Goal: Task Accomplishment & Management: Use online tool/utility

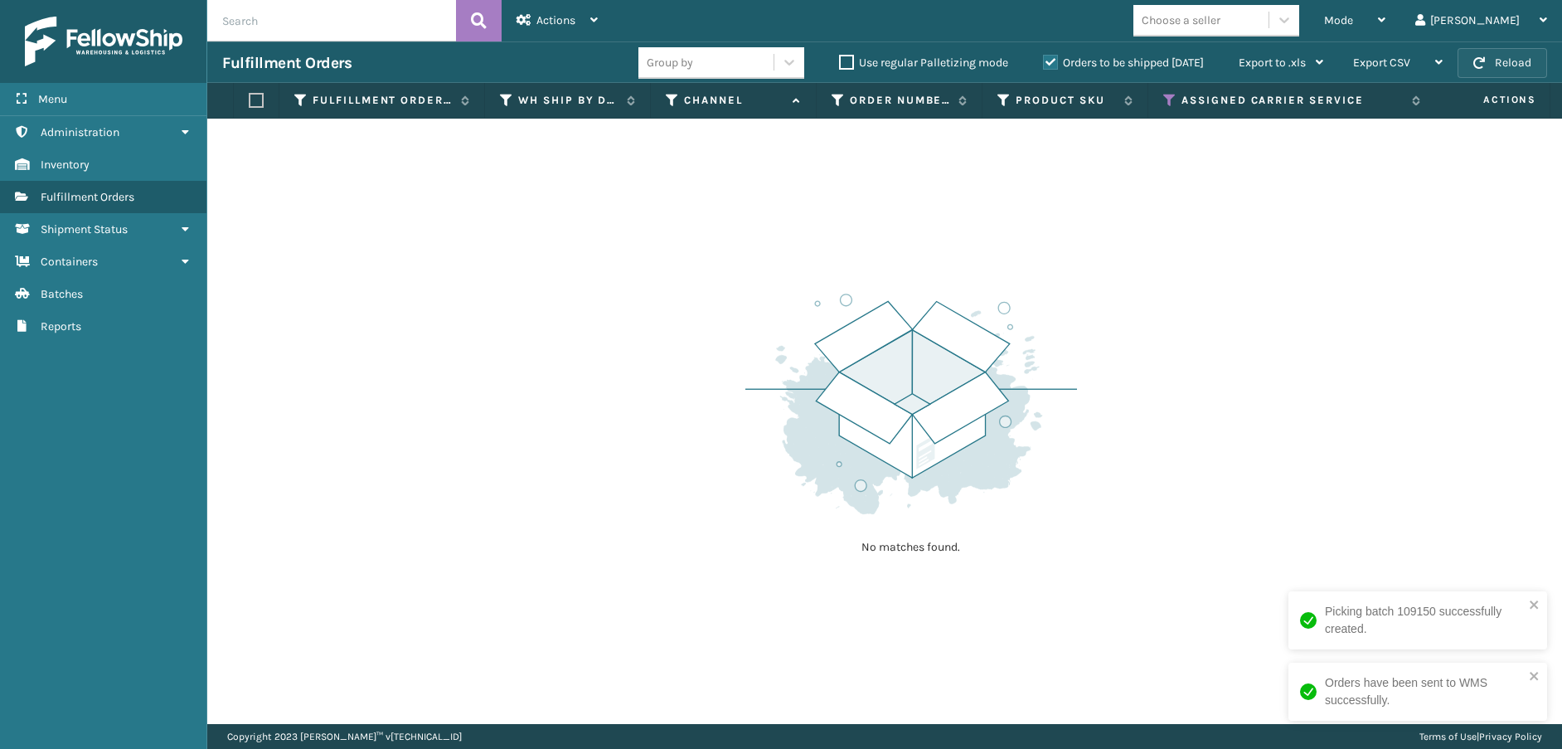
click at [1491, 61] on button "Reload" at bounding box center [1502, 63] width 90 height 30
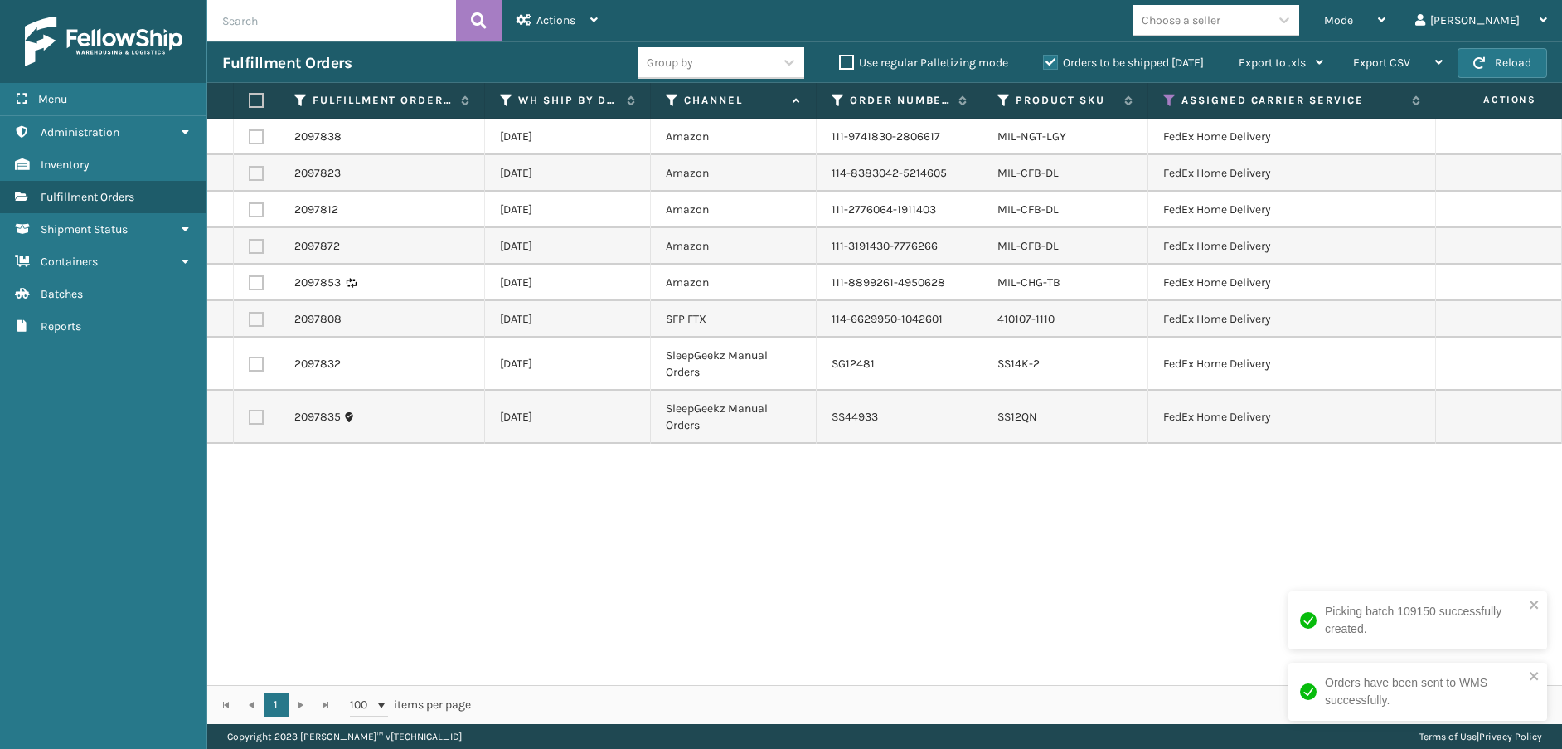
click at [255, 101] on label at bounding box center [254, 100] width 10 height 15
click at [250, 101] on input "checkbox" at bounding box center [249, 100] width 1 height 11
checkbox input "true"
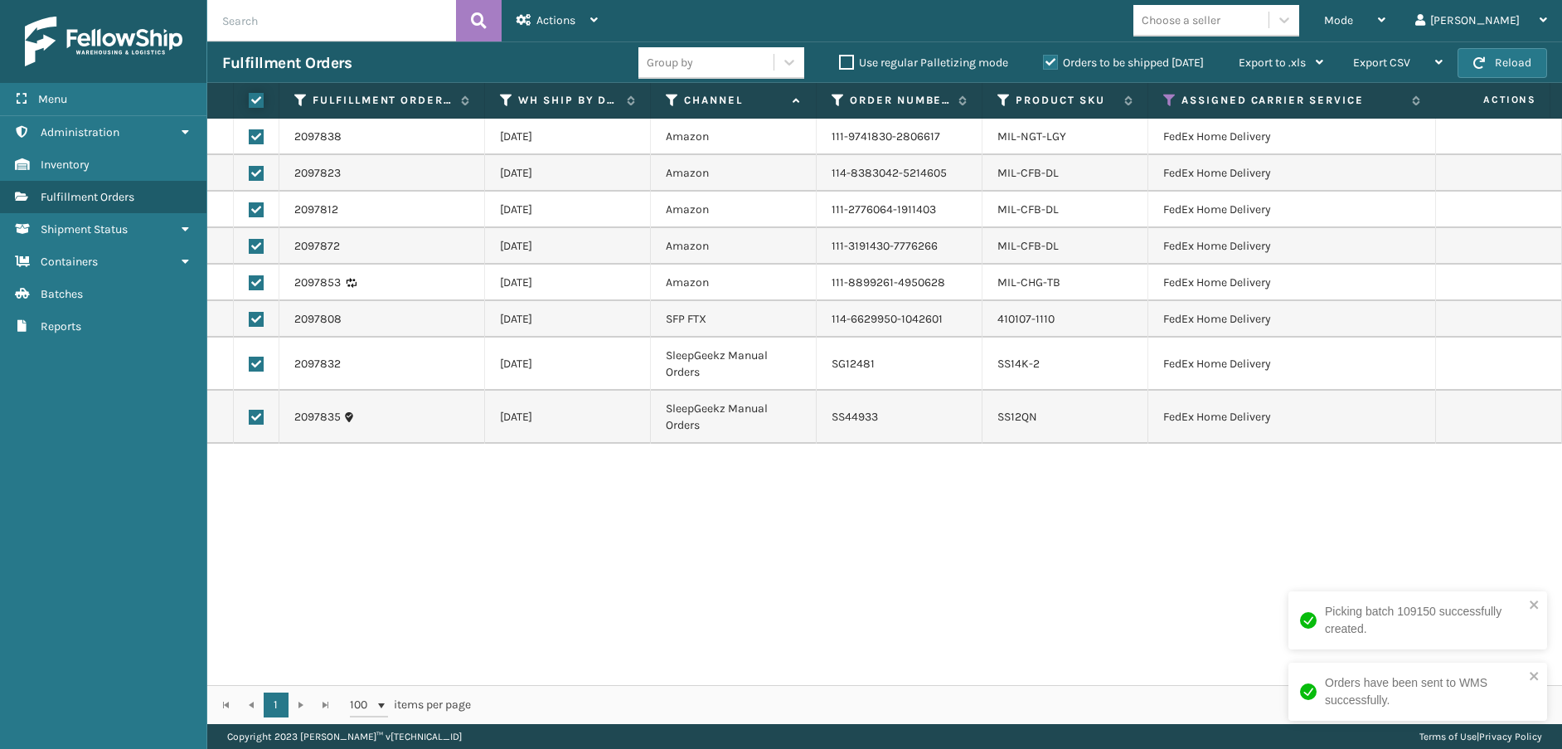
checkbox input "true"
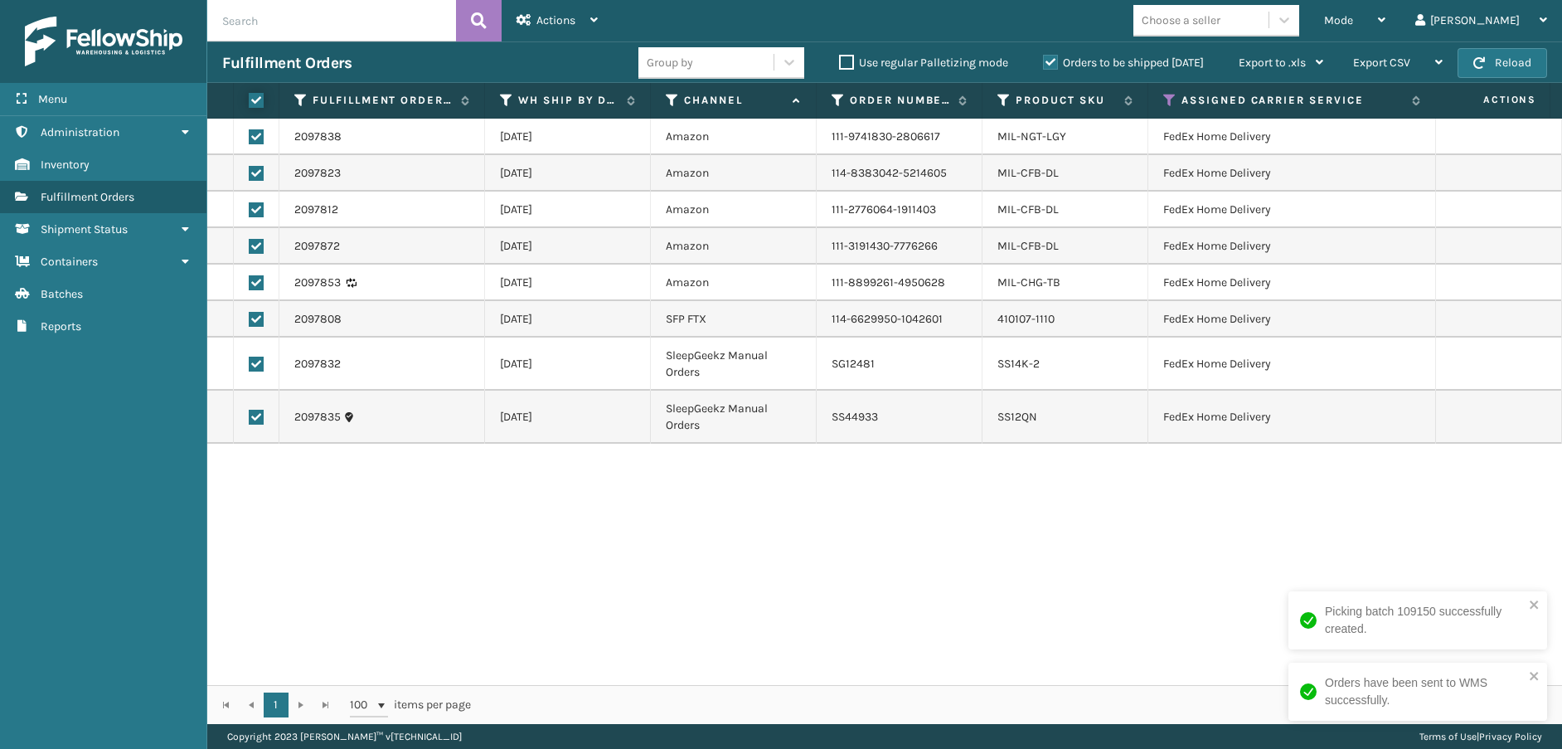
checkbox input "true"
click at [545, 17] on span "Actions" at bounding box center [555, 20] width 39 height 14
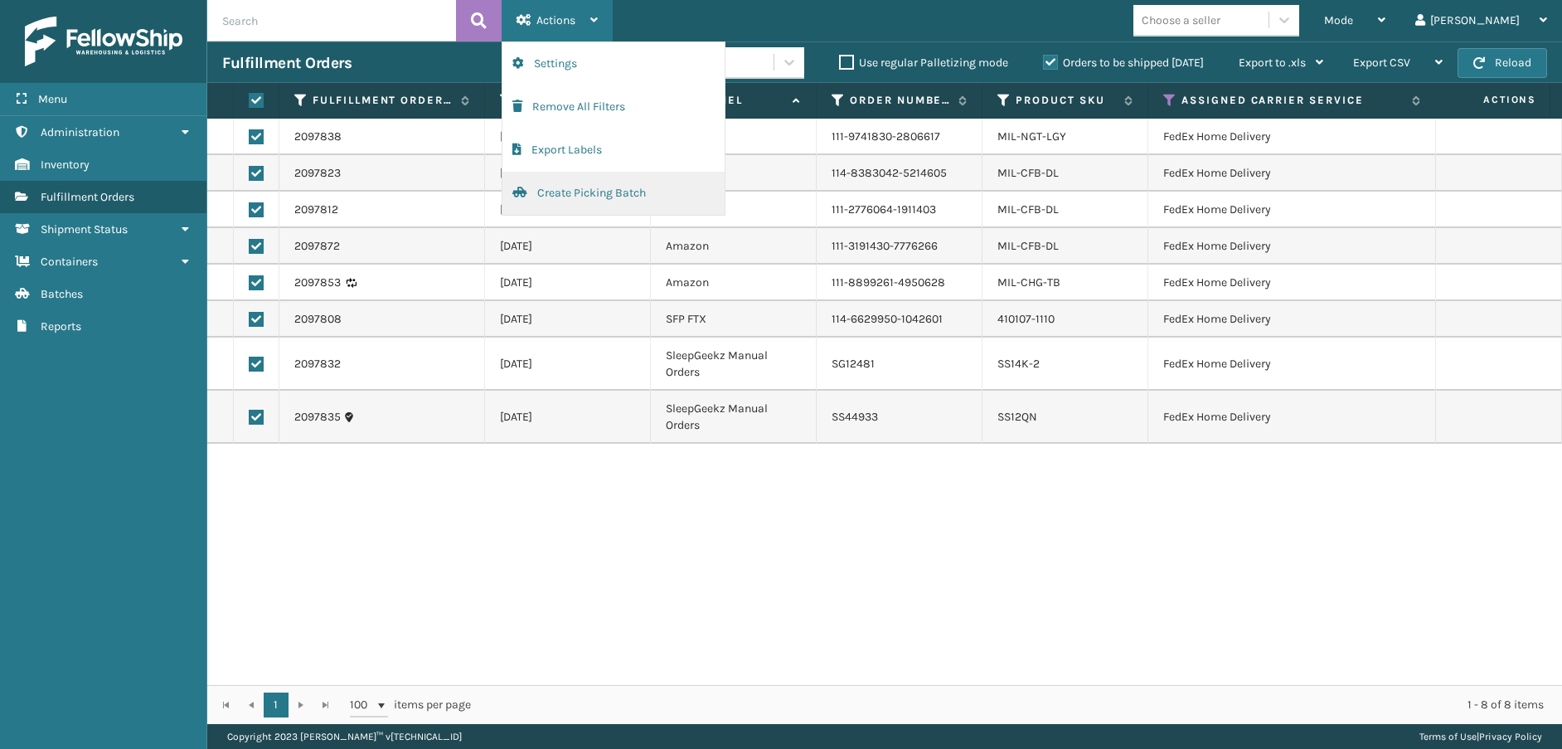
click at [594, 186] on button "Create Picking Batch" at bounding box center [613, 193] width 222 height 43
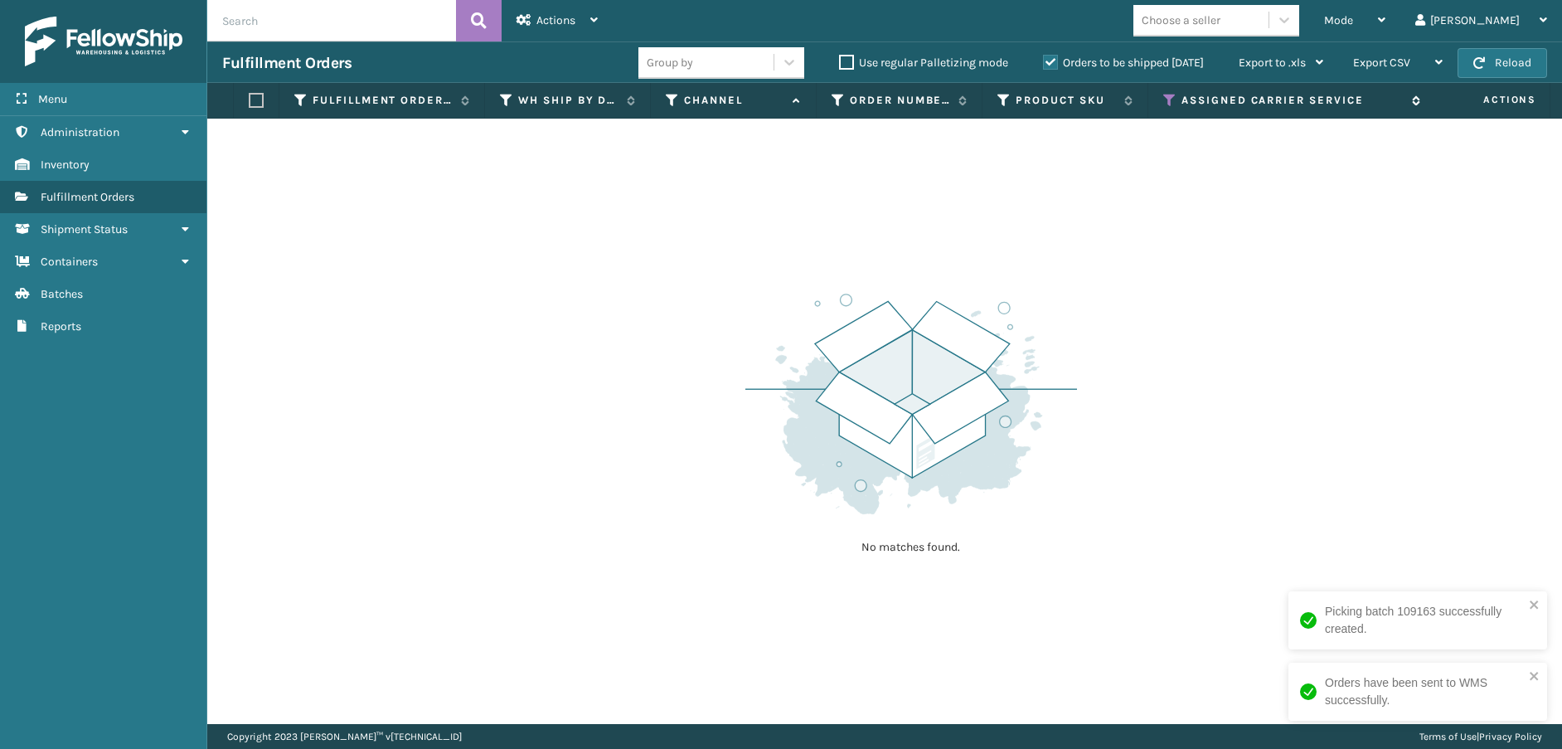
click at [1169, 95] on icon at bounding box center [1169, 100] width 13 height 15
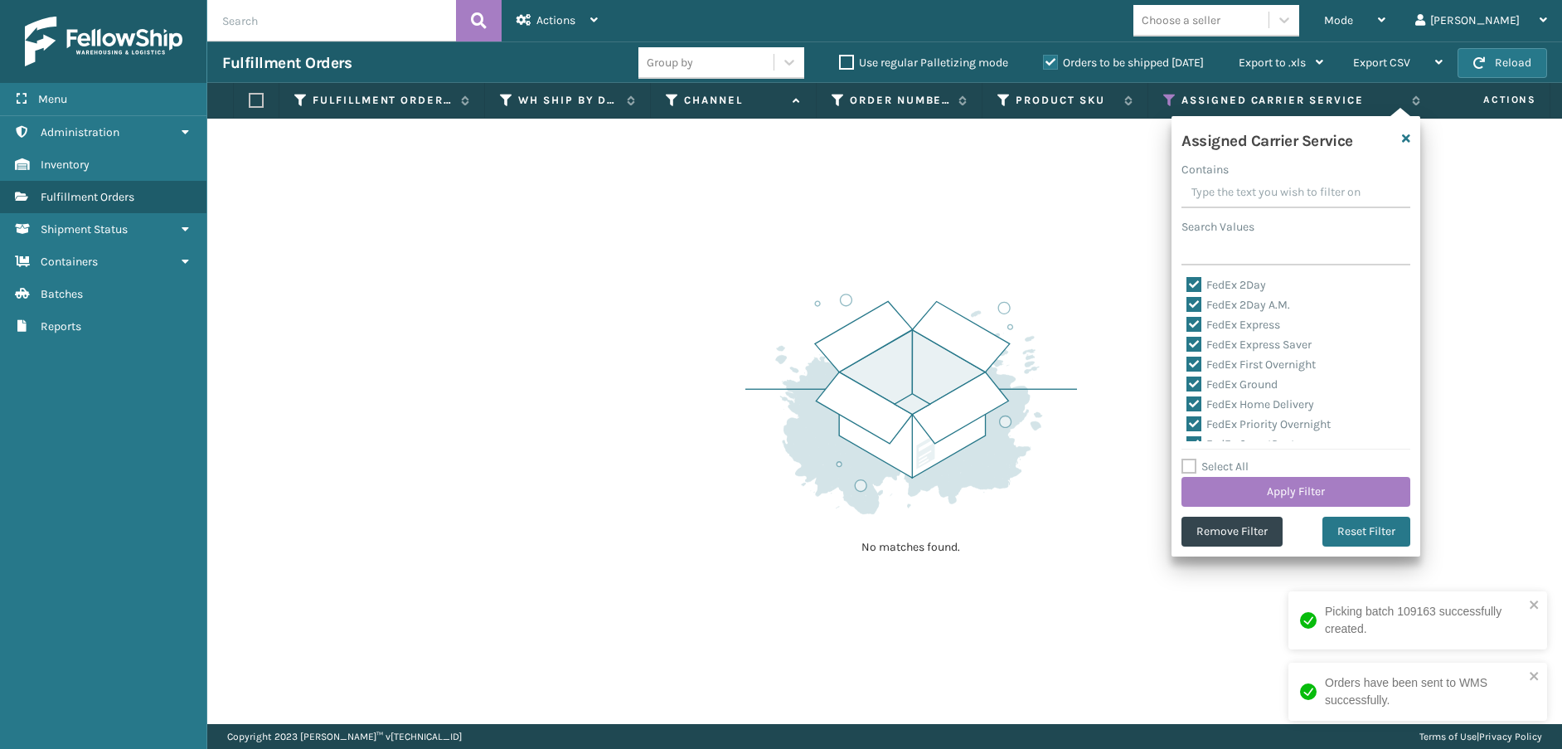
click at [1190, 468] on label "Select All" at bounding box center [1214, 466] width 67 height 14
click at [1190, 458] on input "Select All" at bounding box center [1305, 458] width 249 height 2
checkbox input "true"
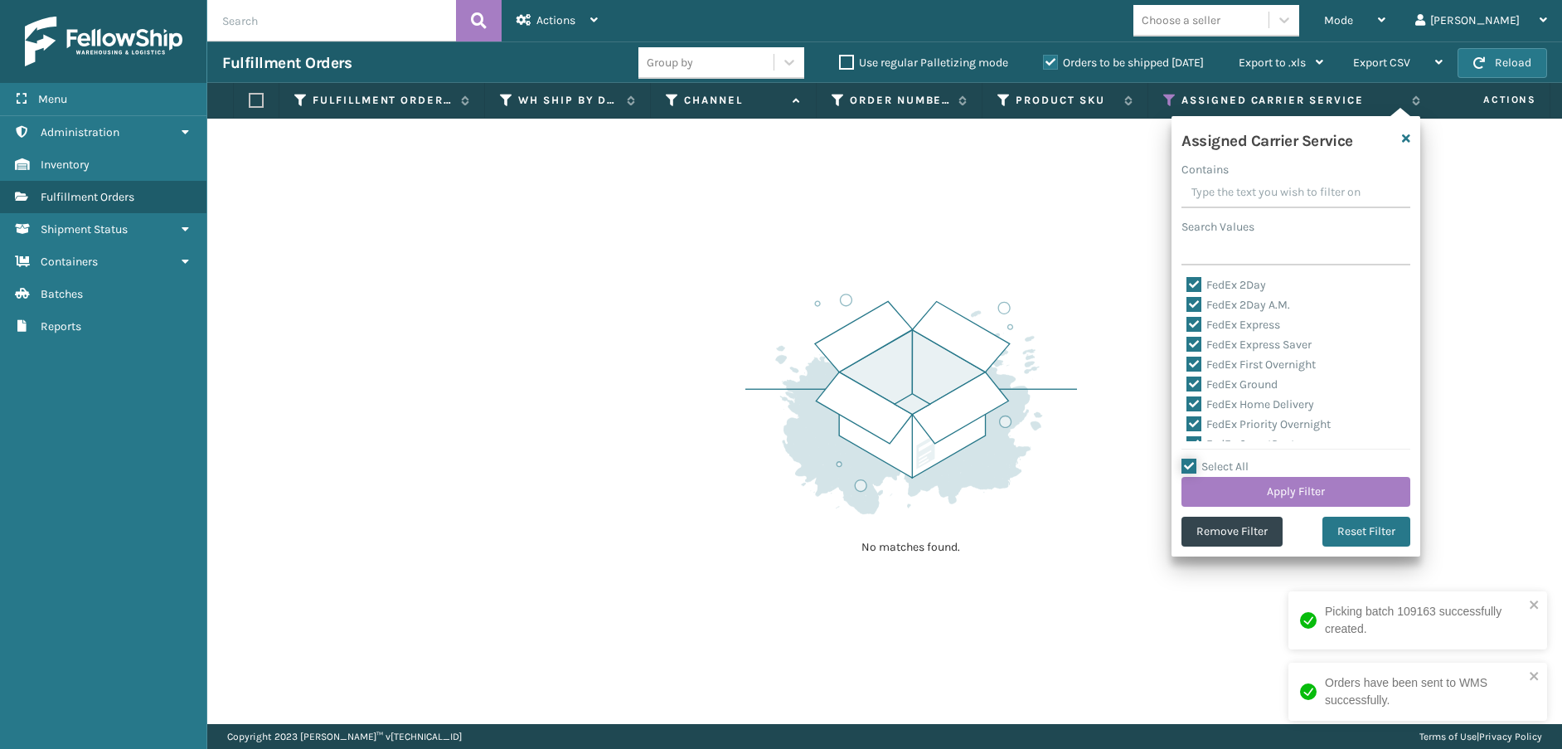
checkbox input "true"
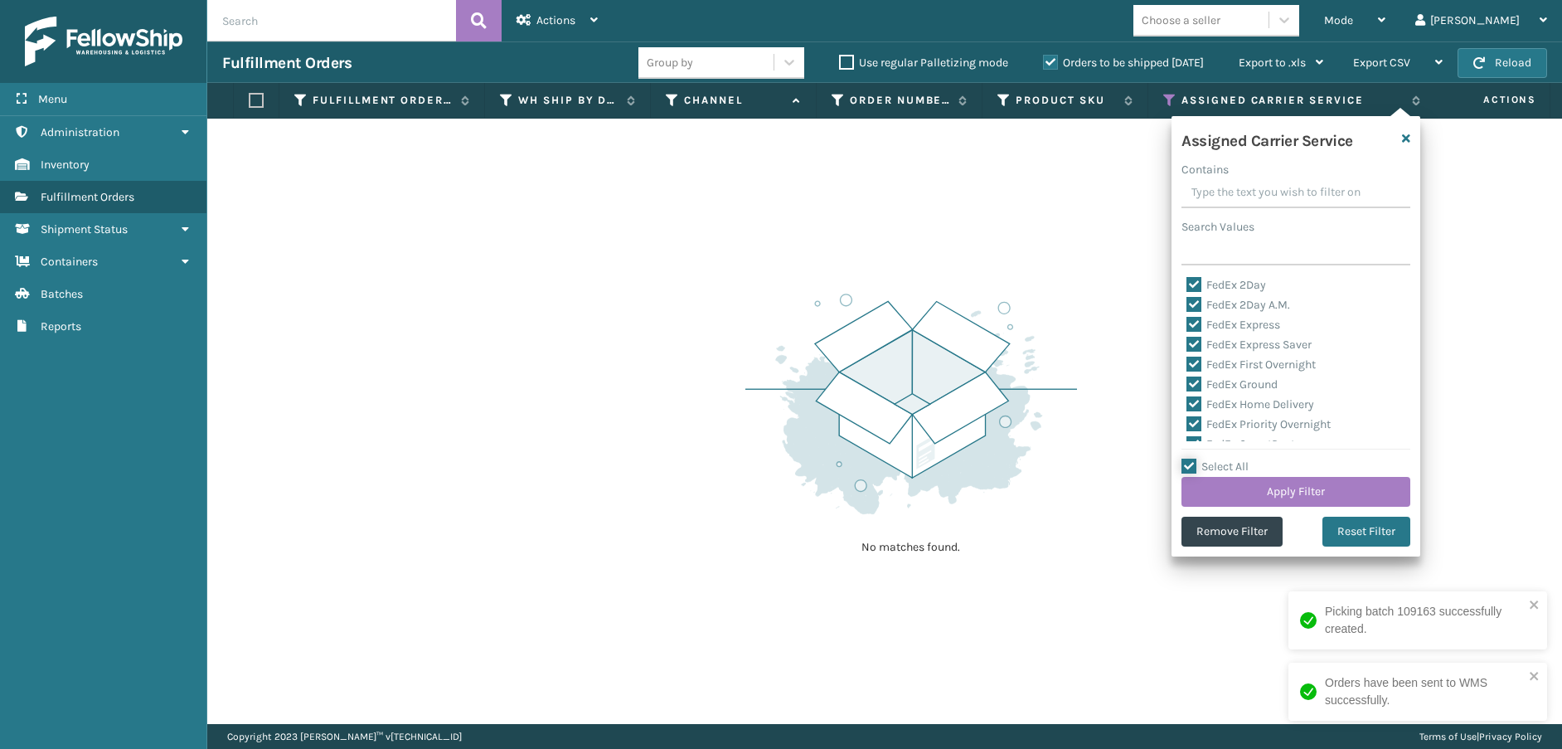
checkbox input "true"
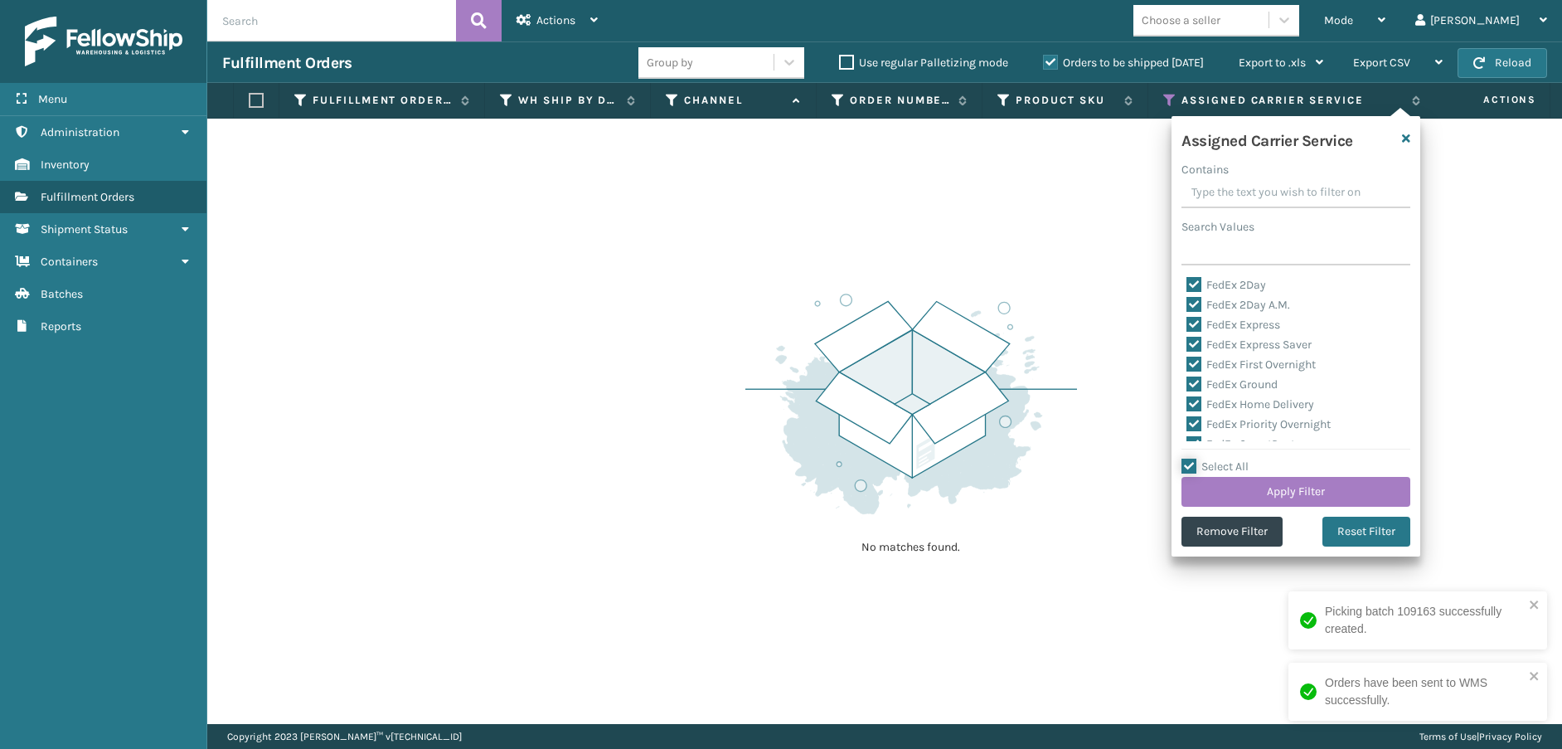
checkbox input "true"
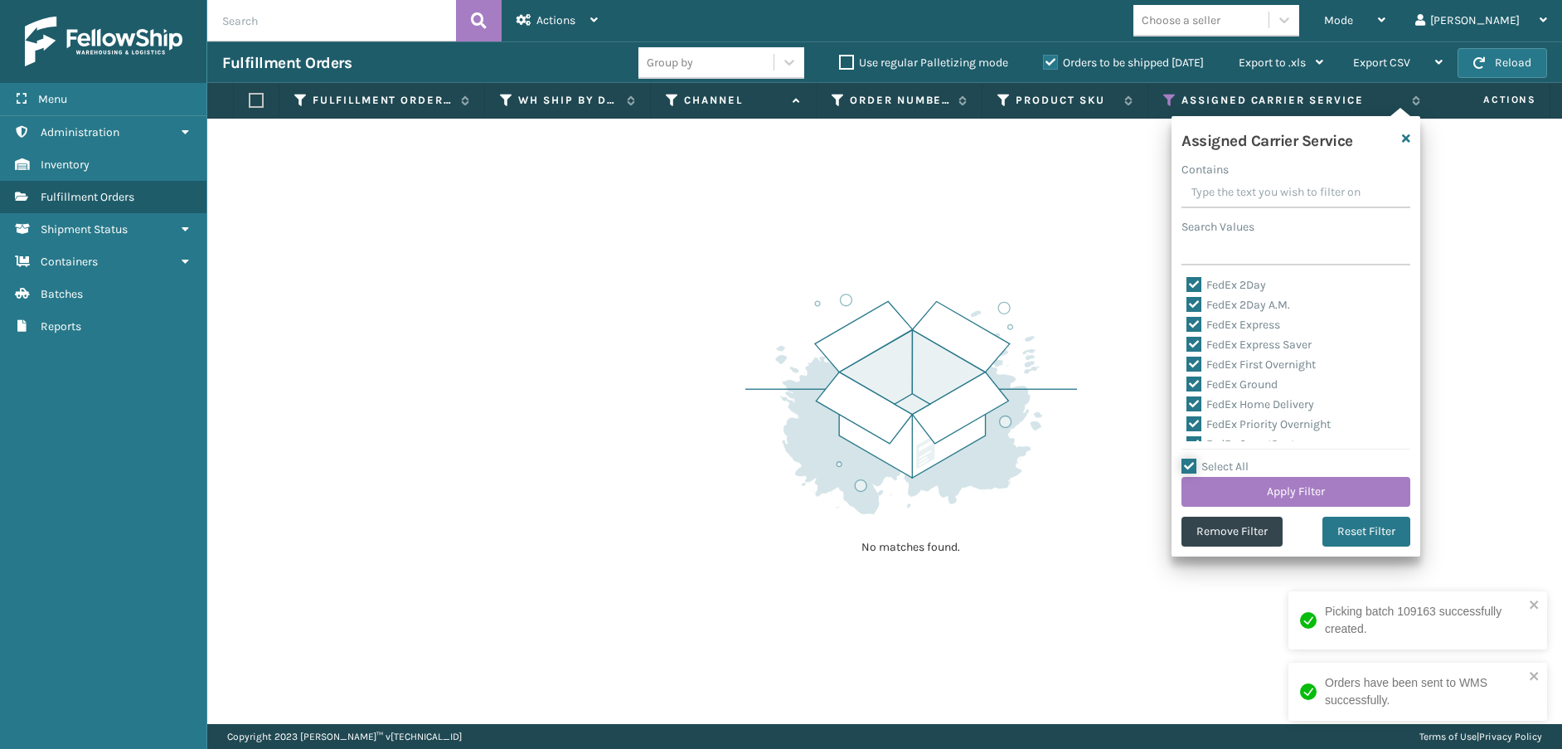
checkbox input "true"
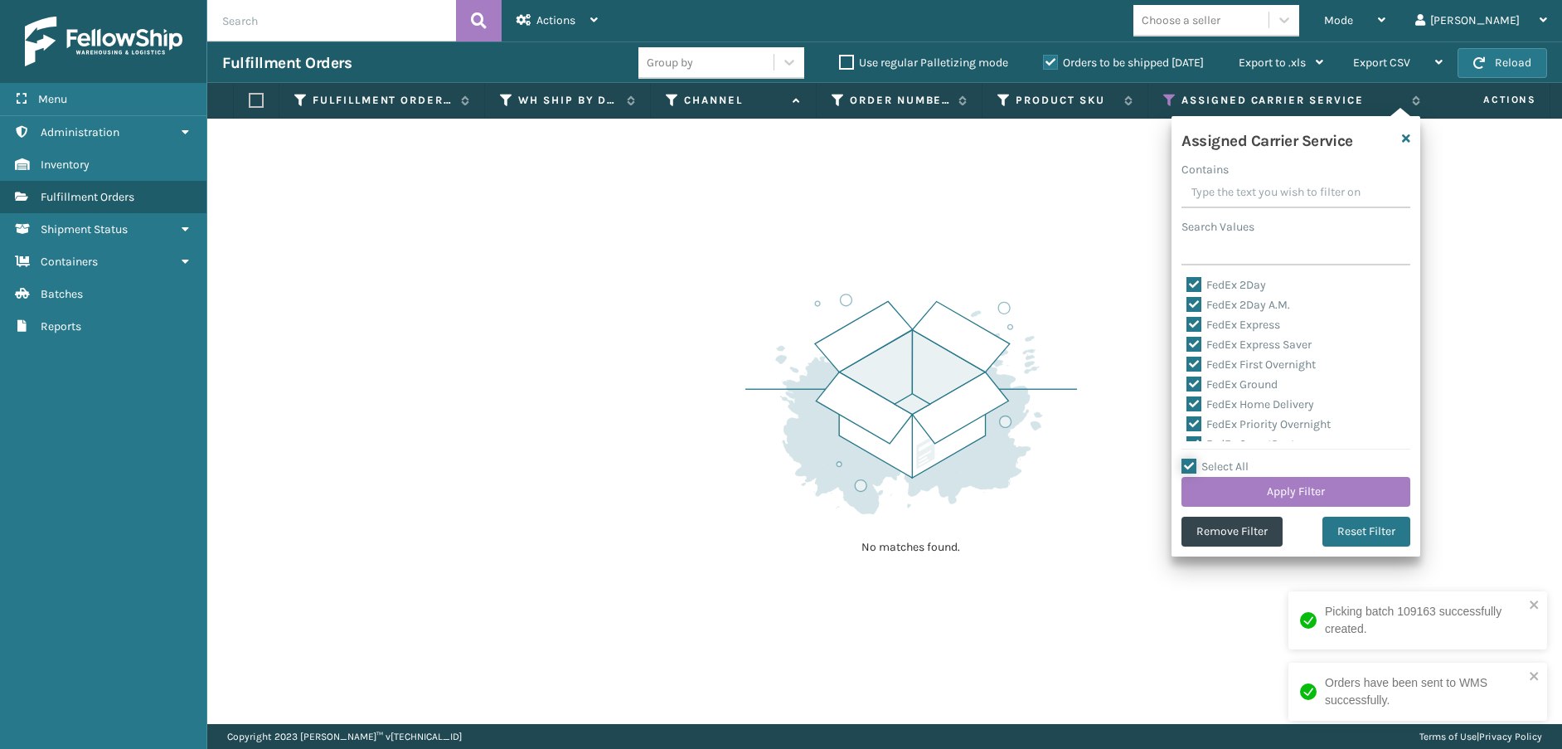
checkbox input "true"
click at [1190, 468] on label "Select All" at bounding box center [1214, 466] width 67 height 14
click at [1190, 458] on input "Select All" at bounding box center [1305, 458] width 249 height 2
checkbox input "false"
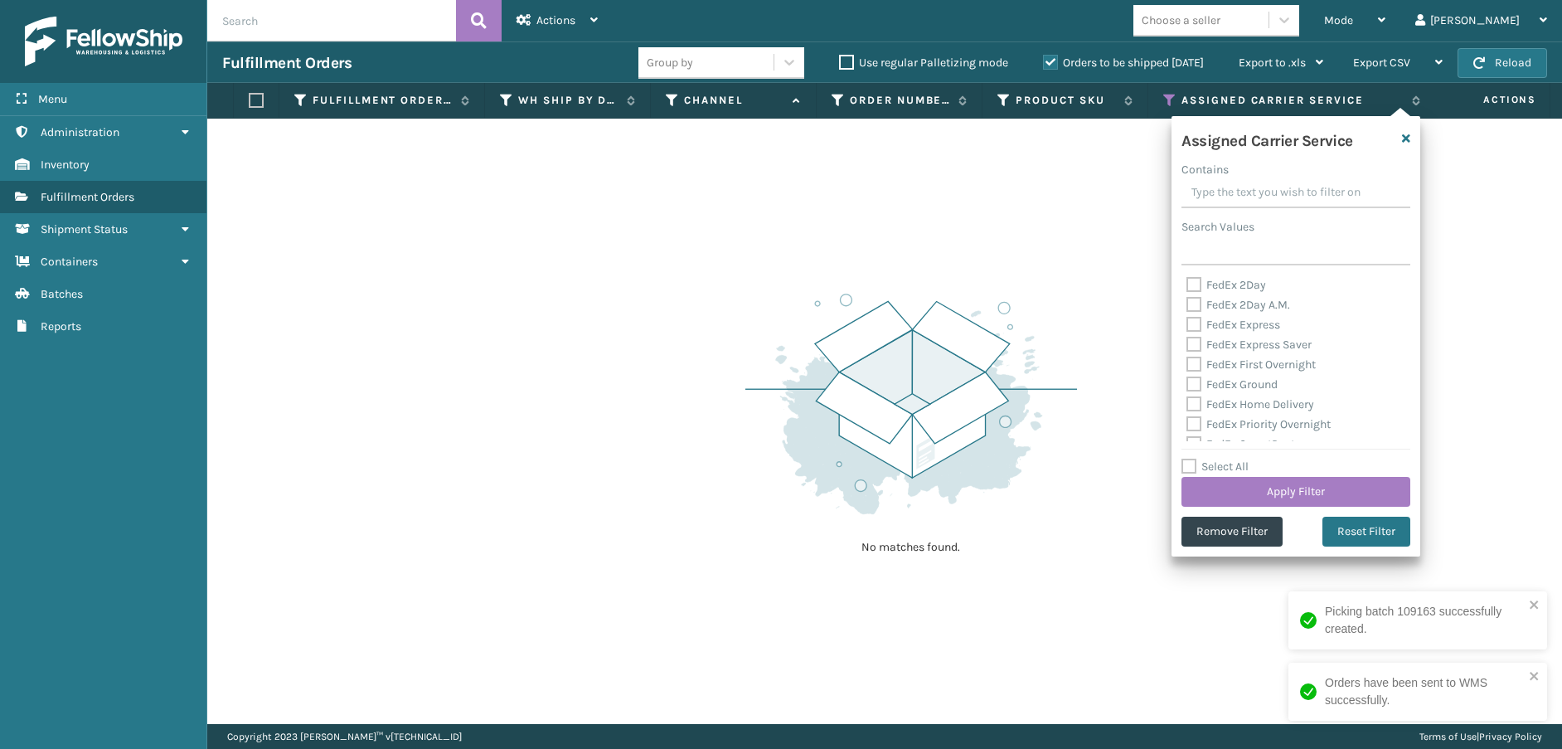
checkbox input "false"
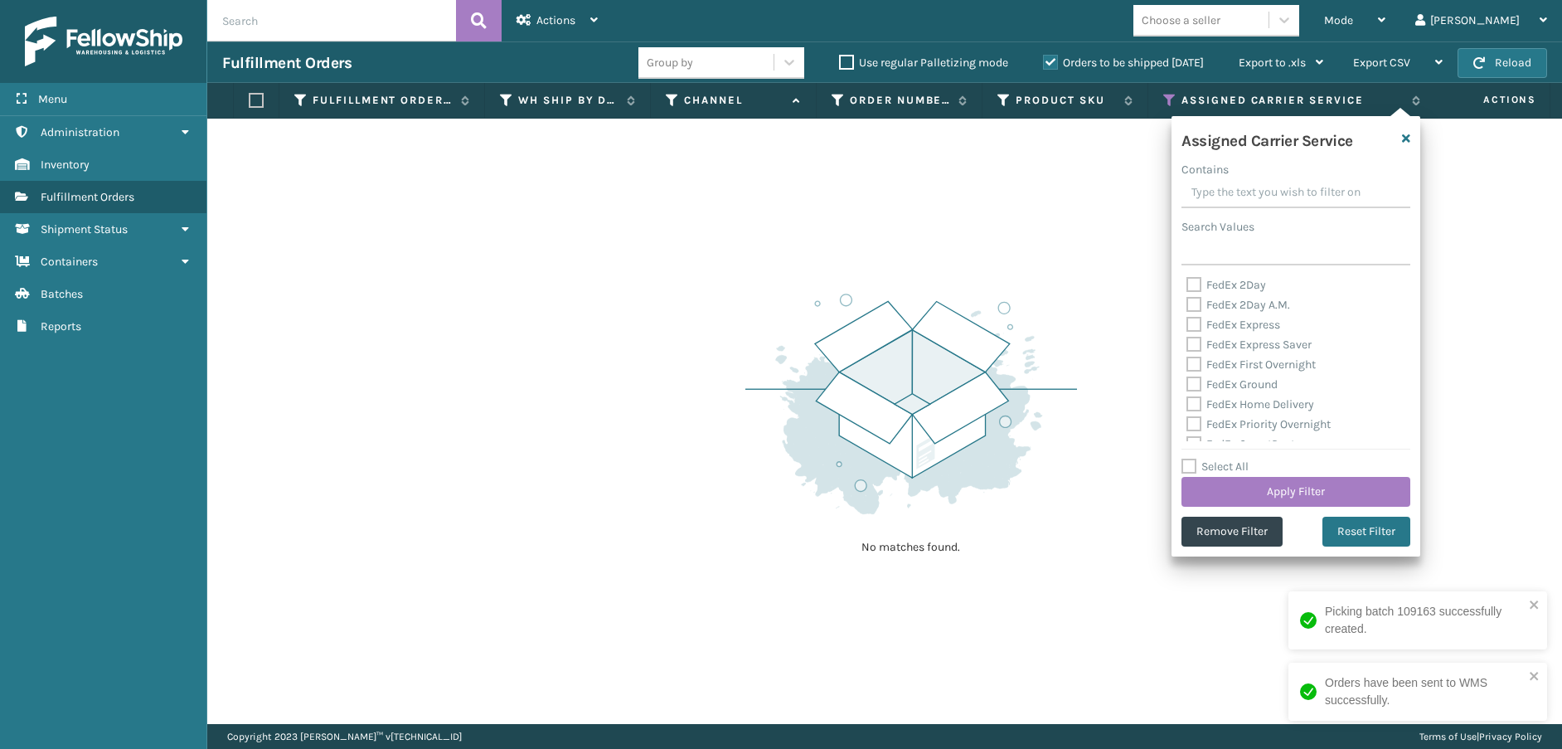
checkbox input "false"
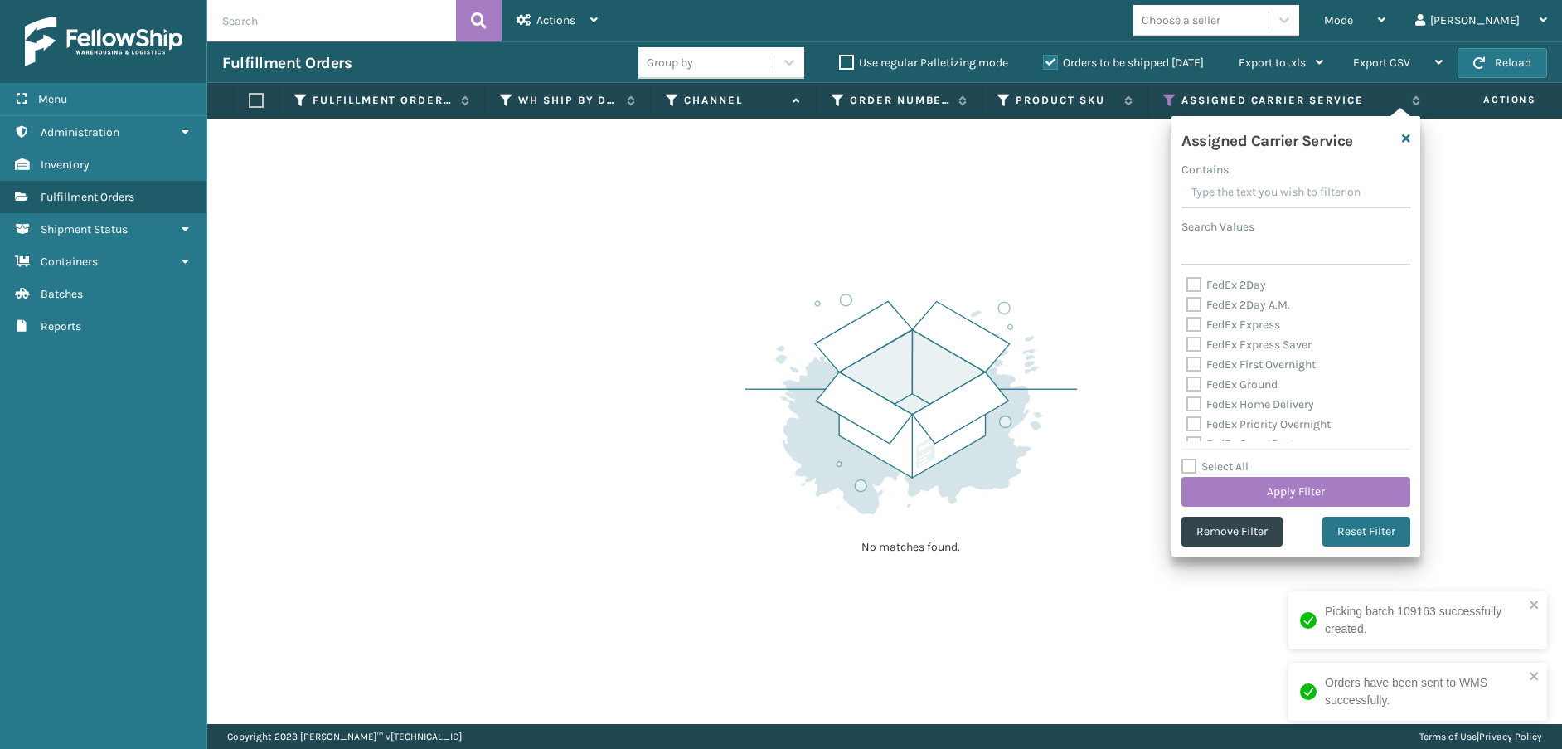
checkbox input "false"
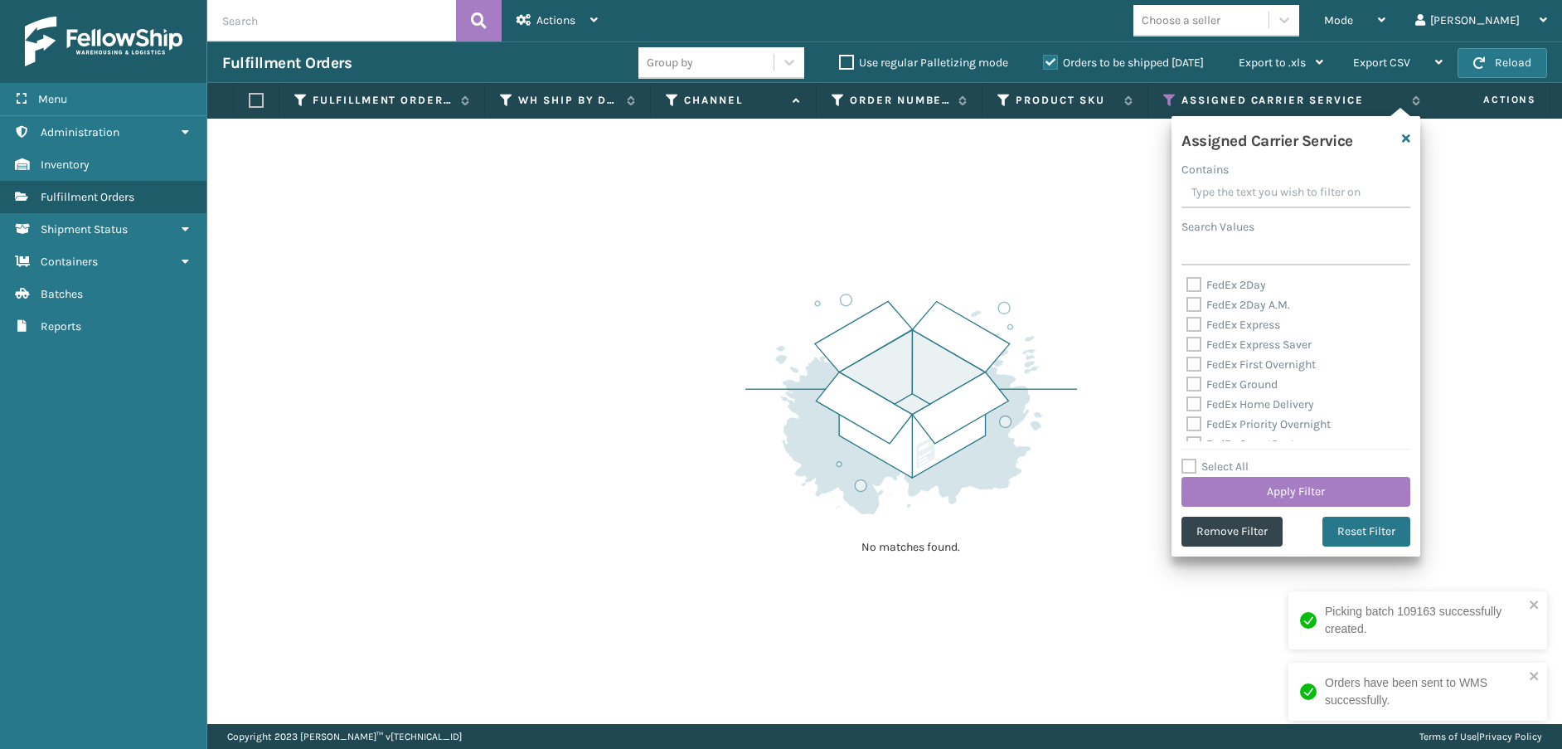
checkbox input "false"
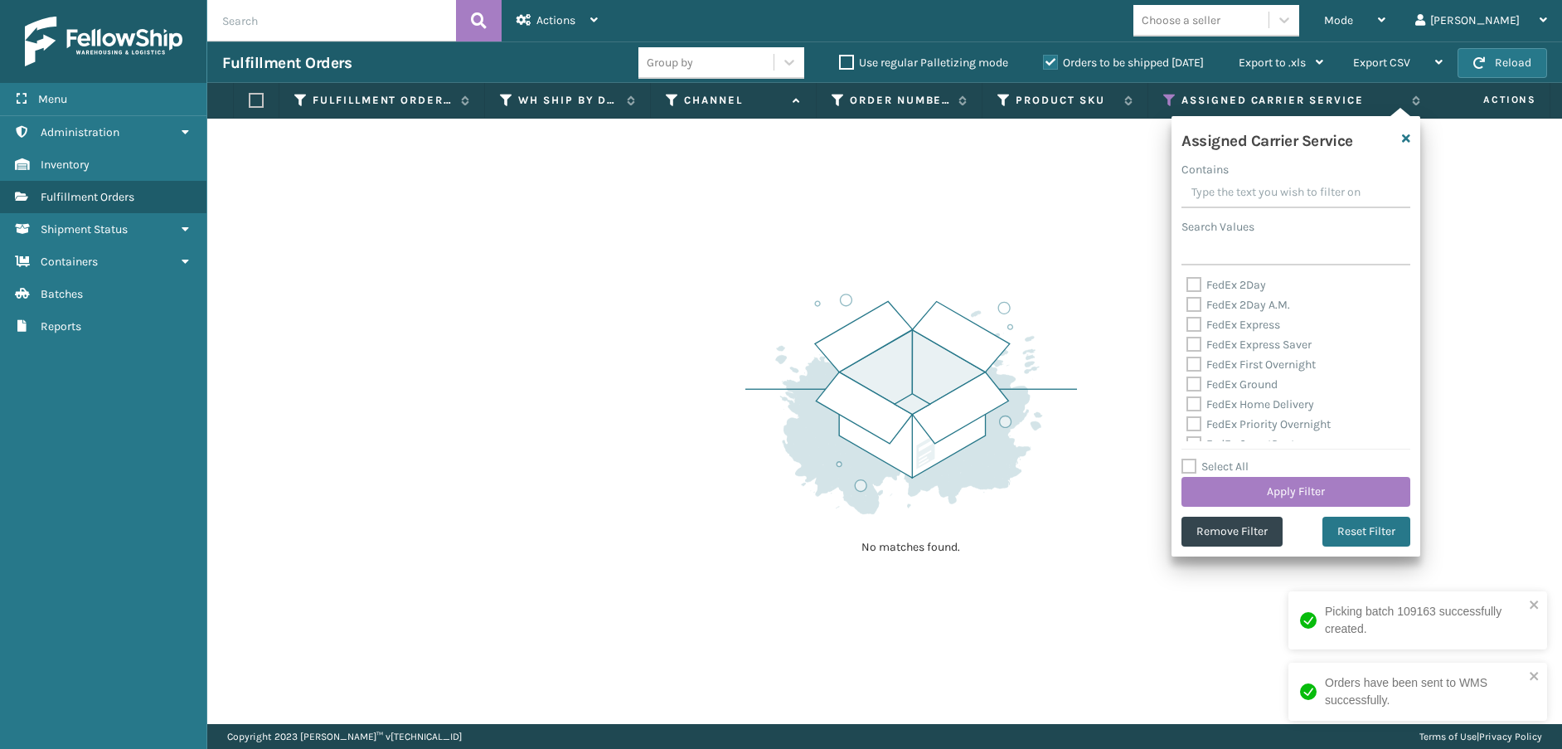
checkbox input "false"
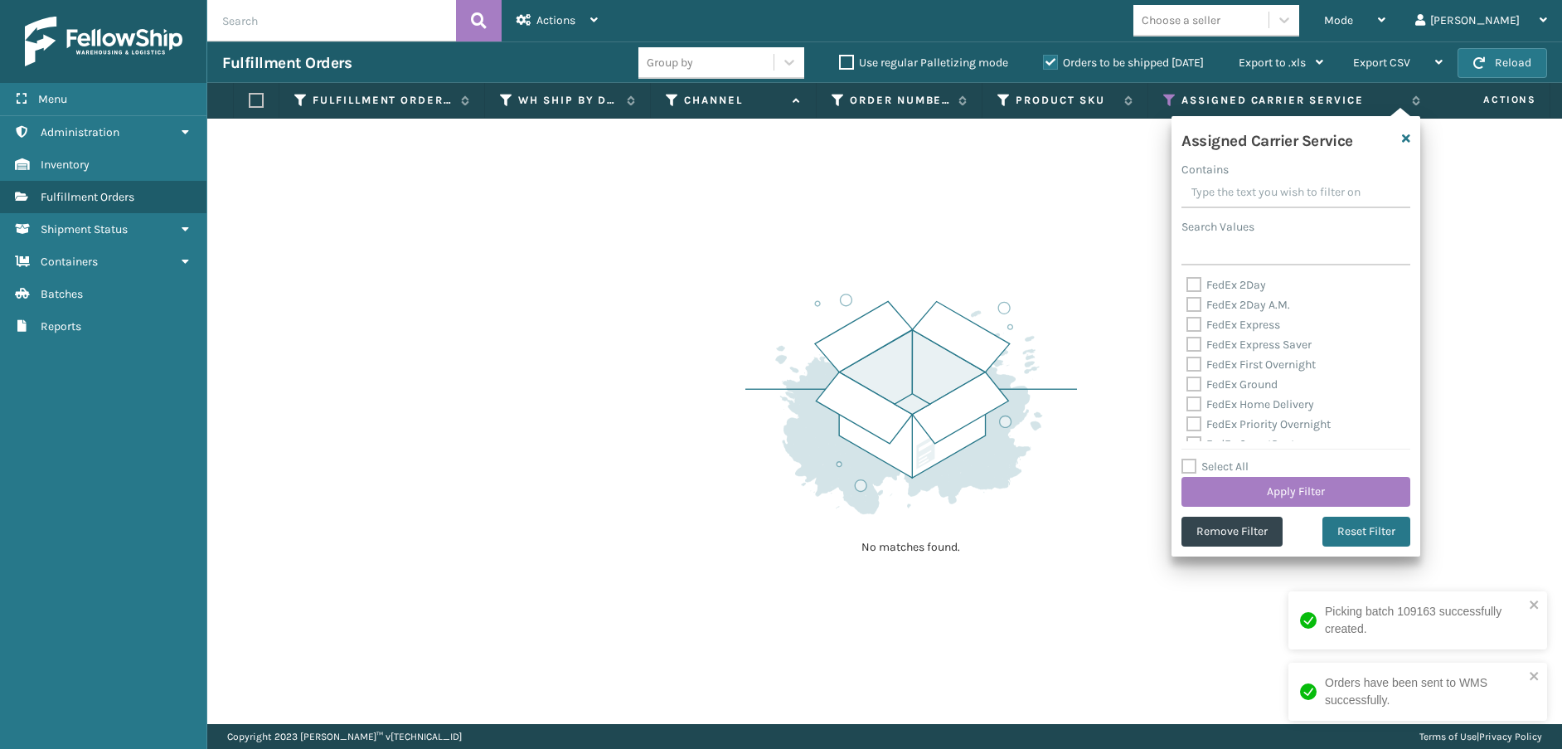
checkbox input "false"
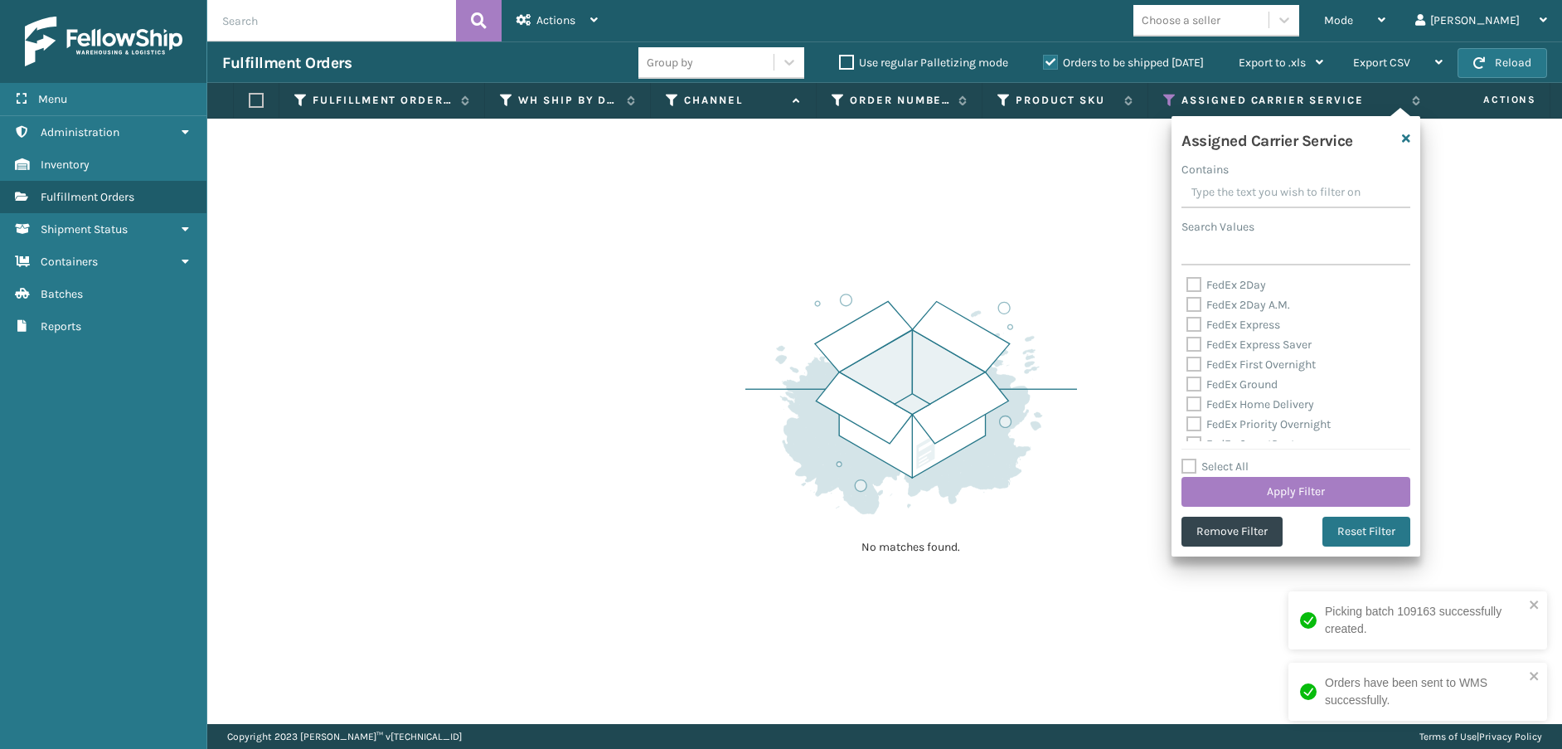
checkbox input "false"
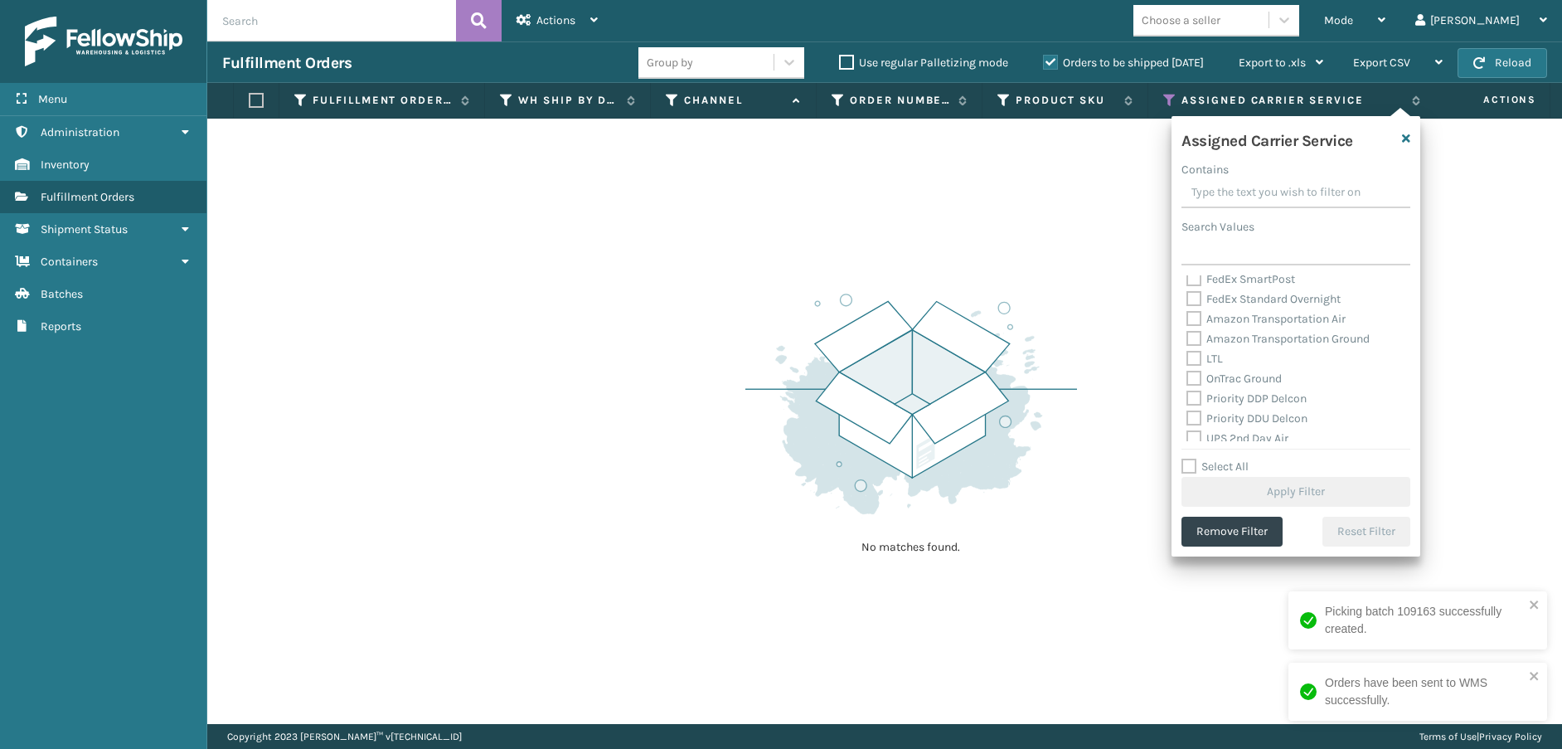
scroll to position [166, 0]
click at [1198, 321] on label "Amazon Transportation Air" at bounding box center [1265, 318] width 159 height 14
click at [1187, 319] on input "Amazon Transportation Air" at bounding box center [1186, 313] width 1 height 11
checkbox input "true"
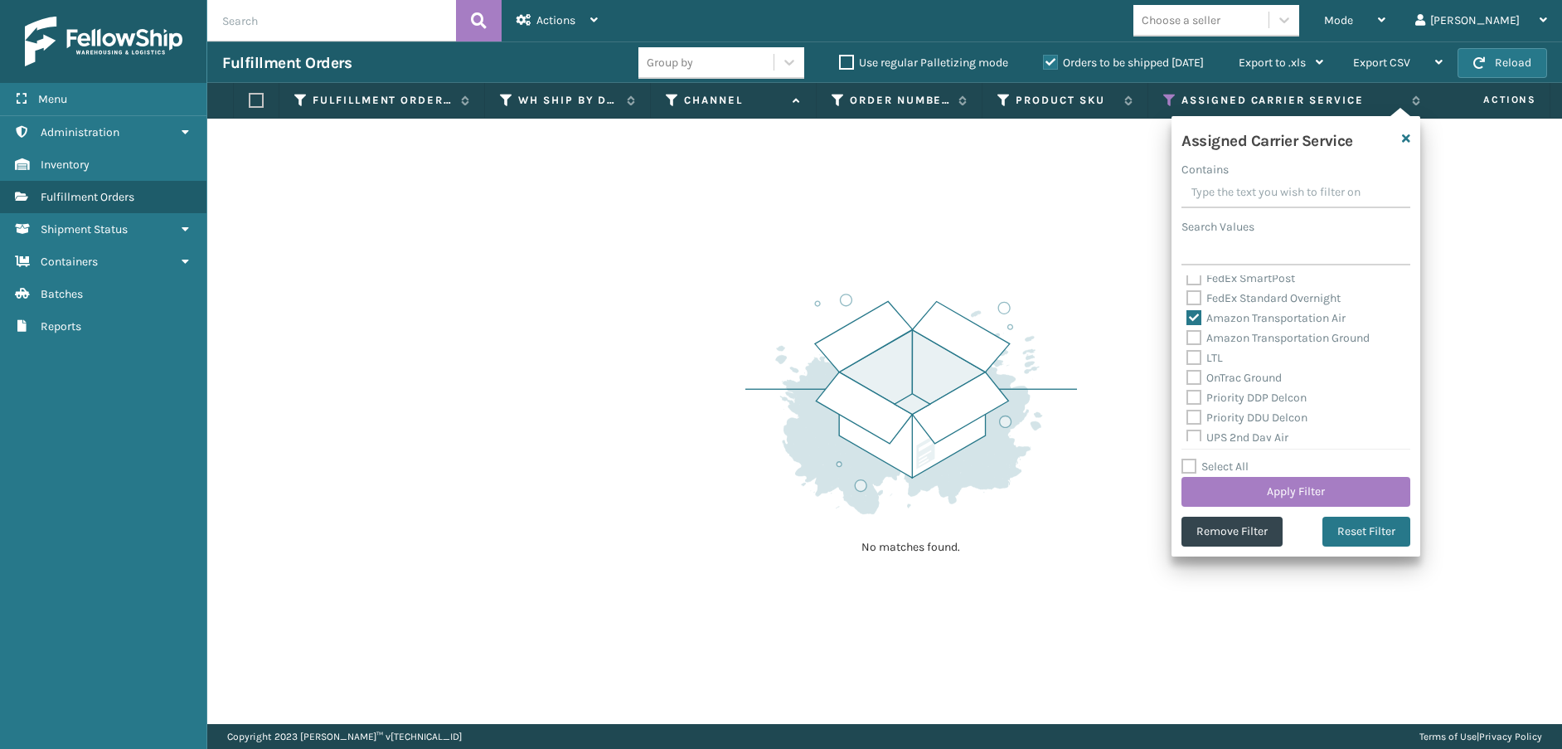
click at [1199, 334] on label "Amazon Transportation Ground" at bounding box center [1277, 338] width 183 height 14
click at [1187, 334] on input "Amazon Transportation Ground" at bounding box center [1186, 333] width 1 height 11
checkbox input "true"
click at [1252, 490] on button "Apply Filter" at bounding box center [1295, 492] width 229 height 30
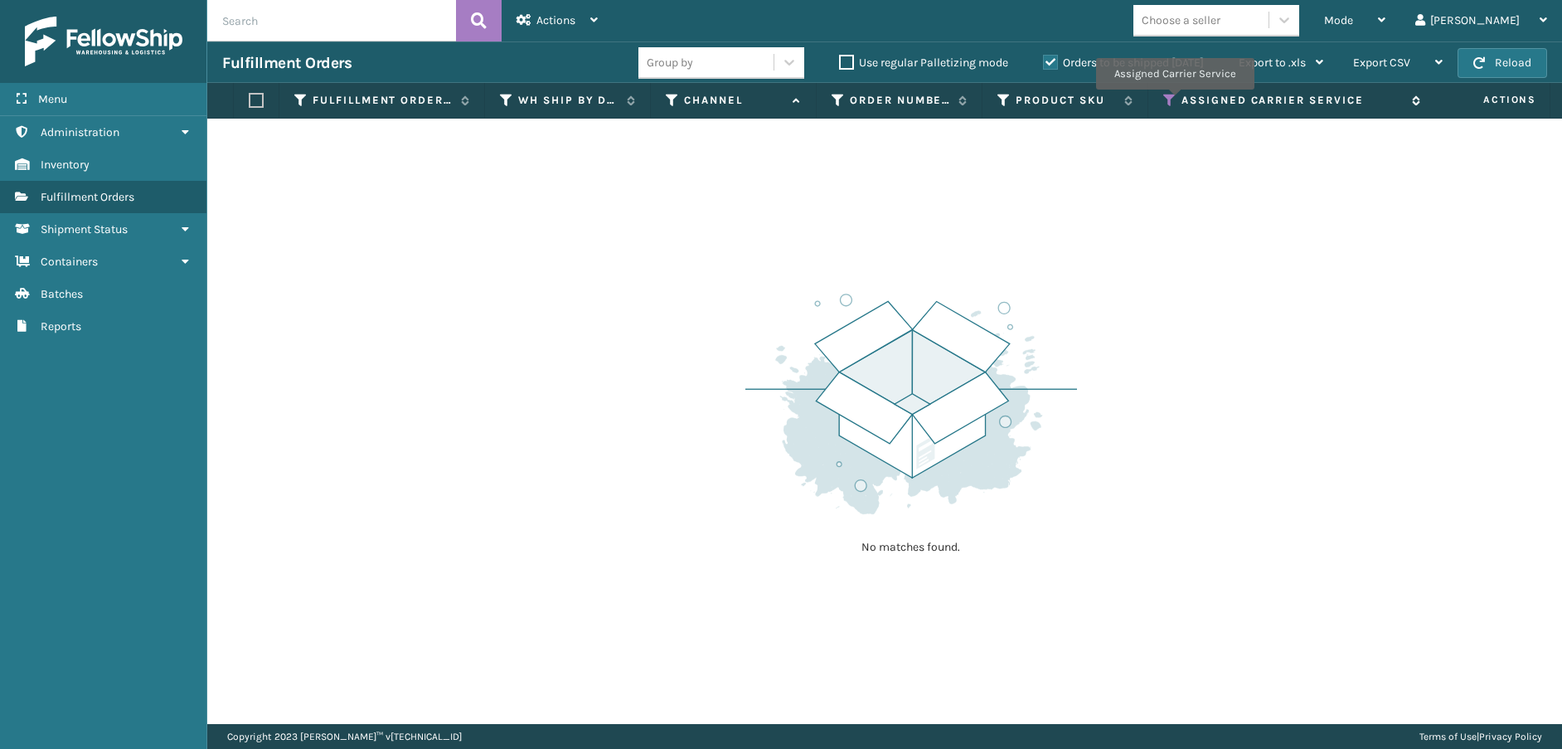
click at [1174, 101] on icon at bounding box center [1169, 100] width 13 height 15
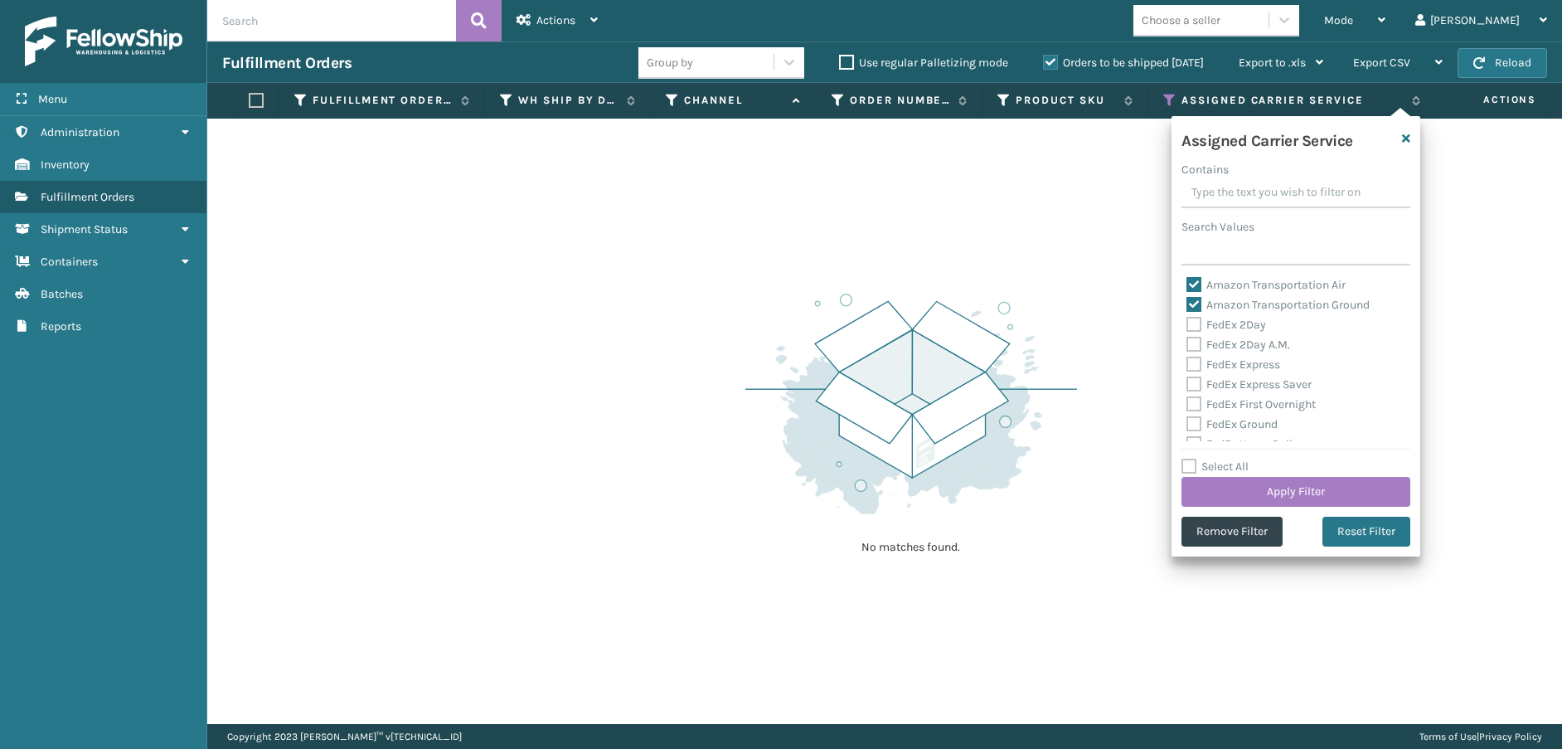
click at [1192, 278] on label "Amazon Transportation Air" at bounding box center [1265, 285] width 159 height 14
click at [1187, 278] on input "Amazon Transportation Air" at bounding box center [1186, 280] width 1 height 11
checkbox input "false"
click at [1193, 294] on div "Amazon Transportation Air" at bounding box center [1295, 285] width 219 height 20
click at [1195, 298] on label "Amazon Transportation Ground" at bounding box center [1277, 305] width 183 height 14
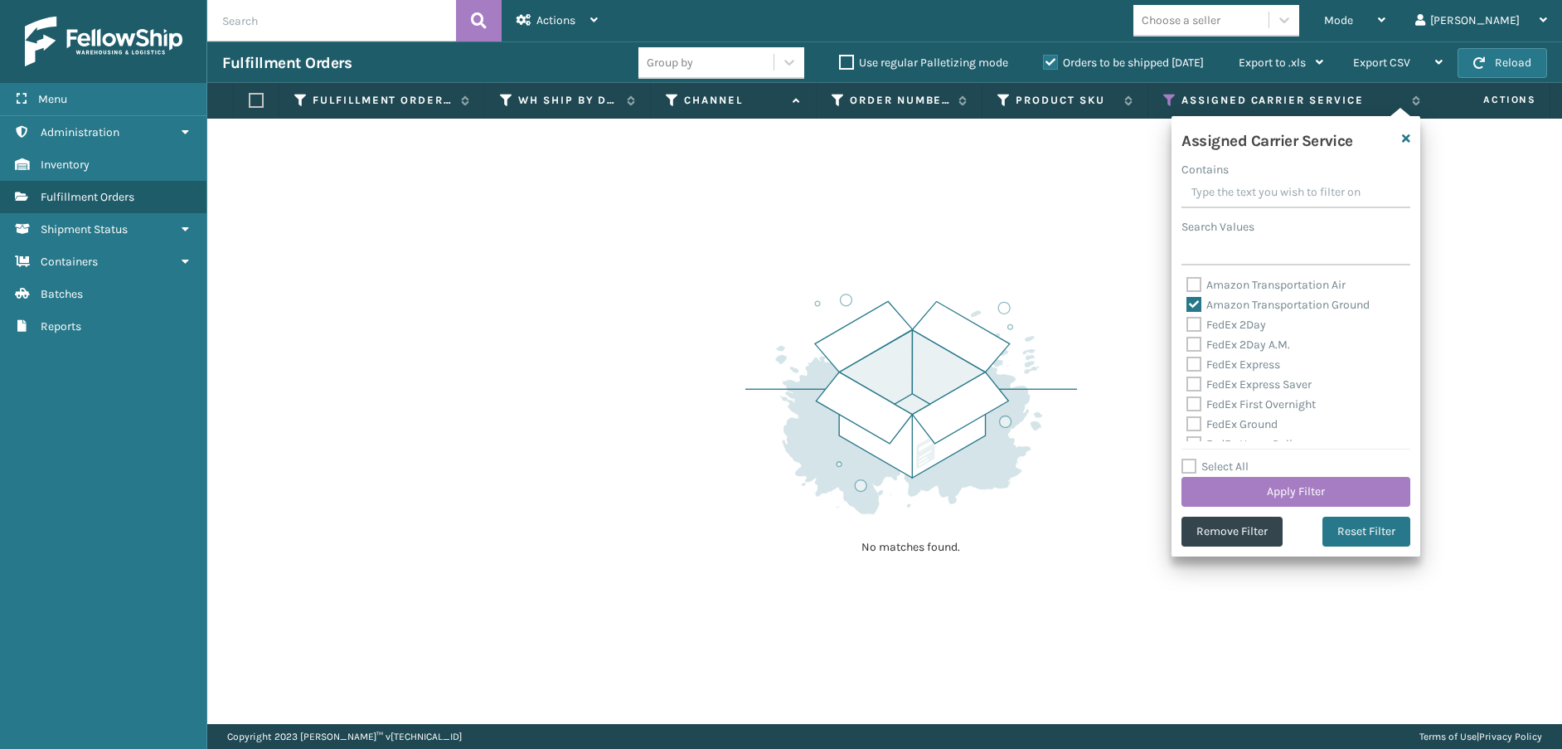
click at [1187, 298] on input "Amazon Transportation Ground" at bounding box center [1186, 300] width 1 height 11
checkbox input "false"
click at [1191, 327] on label "FedEx 2Day" at bounding box center [1226, 325] width 80 height 14
click at [1187, 326] on input "FedEx 2Day" at bounding box center [1186, 320] width 1 height 11
checkbox input "true"
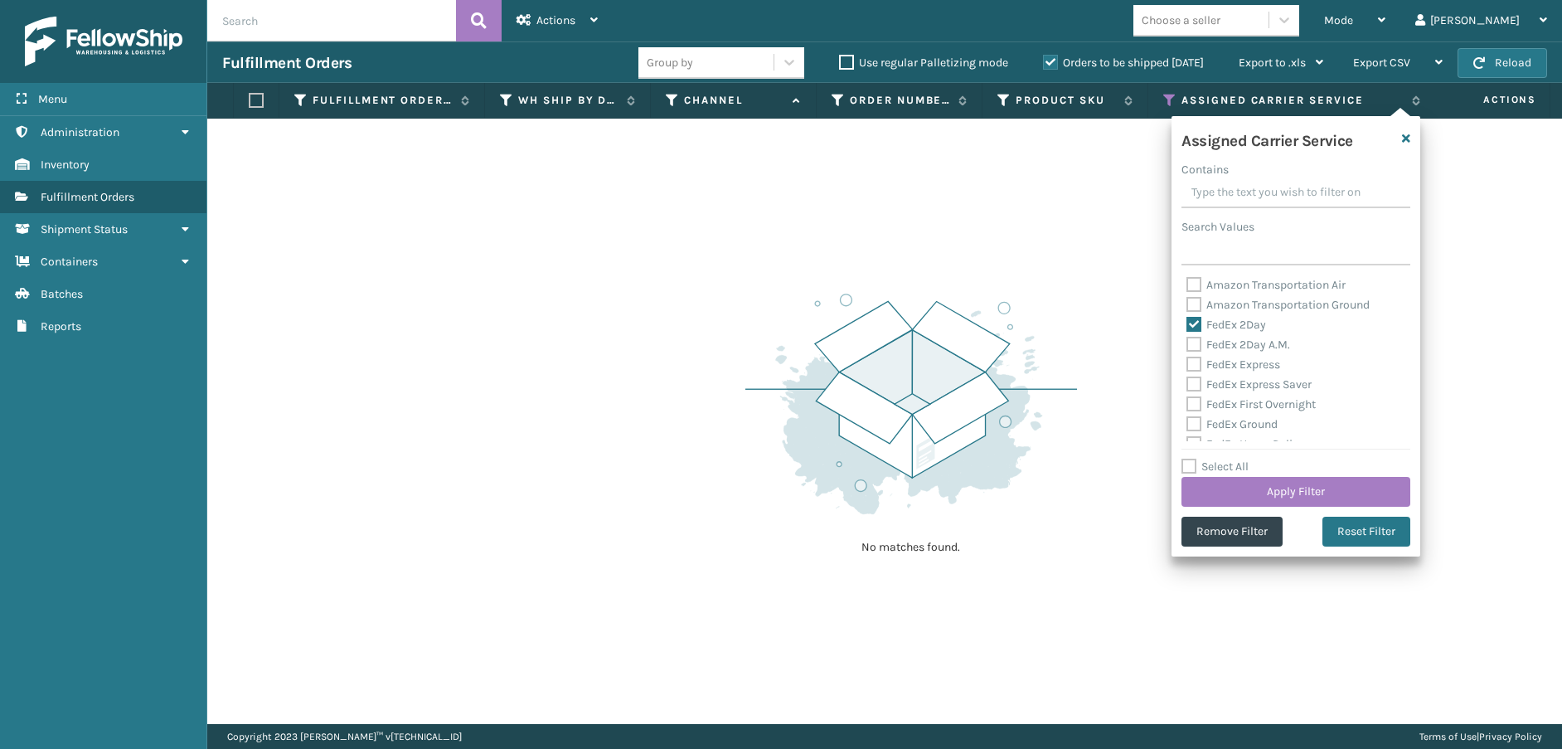
click at [1196, 344] on label "FedEx 2Day A.M." at bounding box center [1238, 344] width 104 height 14
click at [1187, 344] on input "FedEx 2Day A.M." at bounding box center [1186, 340] width 1 height 11
checkbox input "true"
click at [1195, 361] on label "FedEx Express" at bounding box center [1233, 364] width 94 height 14
click at [1187, 361] on input "FedEx Express" at bounding box center [1186, 360] width 1 height 11
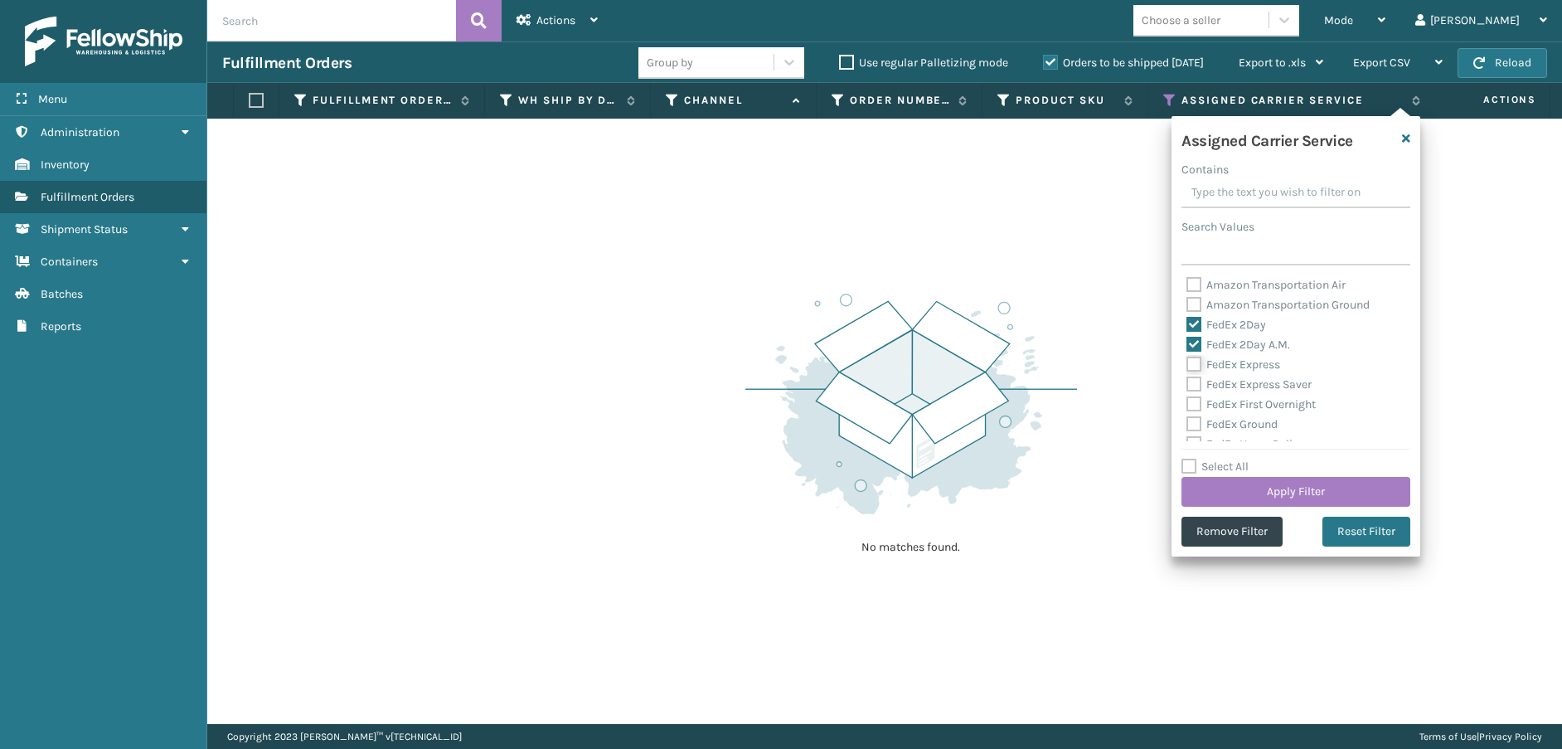
checkbox input "true"
click at [1194, 381] on label "FedEx Express Saver" at bounding box center [1248, 384] width 125 height 14
click at [1187, 381] on input "FedEx Express Saver" at bounding box center [1186, 380] width 1 height 11
checkbox input "true"
click at [1189, 412] on div "FedEx First Overnight" at bounding box center [1295, 405] width 219 height 20
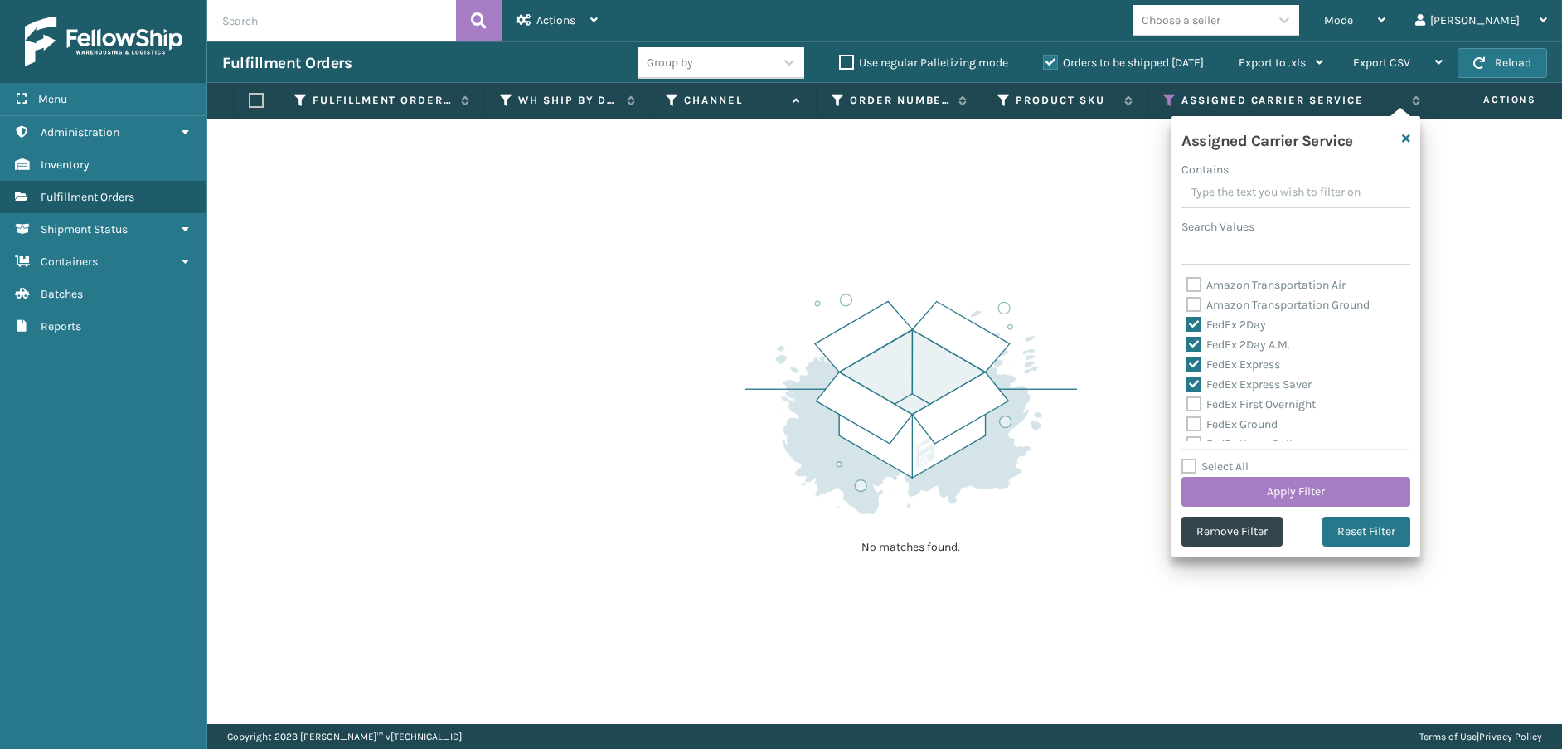
click at [1194, 407] on label "FedEx First Overnight" at bounding box center [1250, 404] width 129 height 14
click at [1187, 405] on input "FedEx First Overnight" at bounding box center [1186, 400] width 1 height 11
checkbox input "true"
click at [1193, 421] on label "FedEx Ground" at bounding box center [1231, 424] width 91 height 14
click at [1187, 421] on input "FedEx Ground" at bounding box center [1186, 420] width 1 height 11
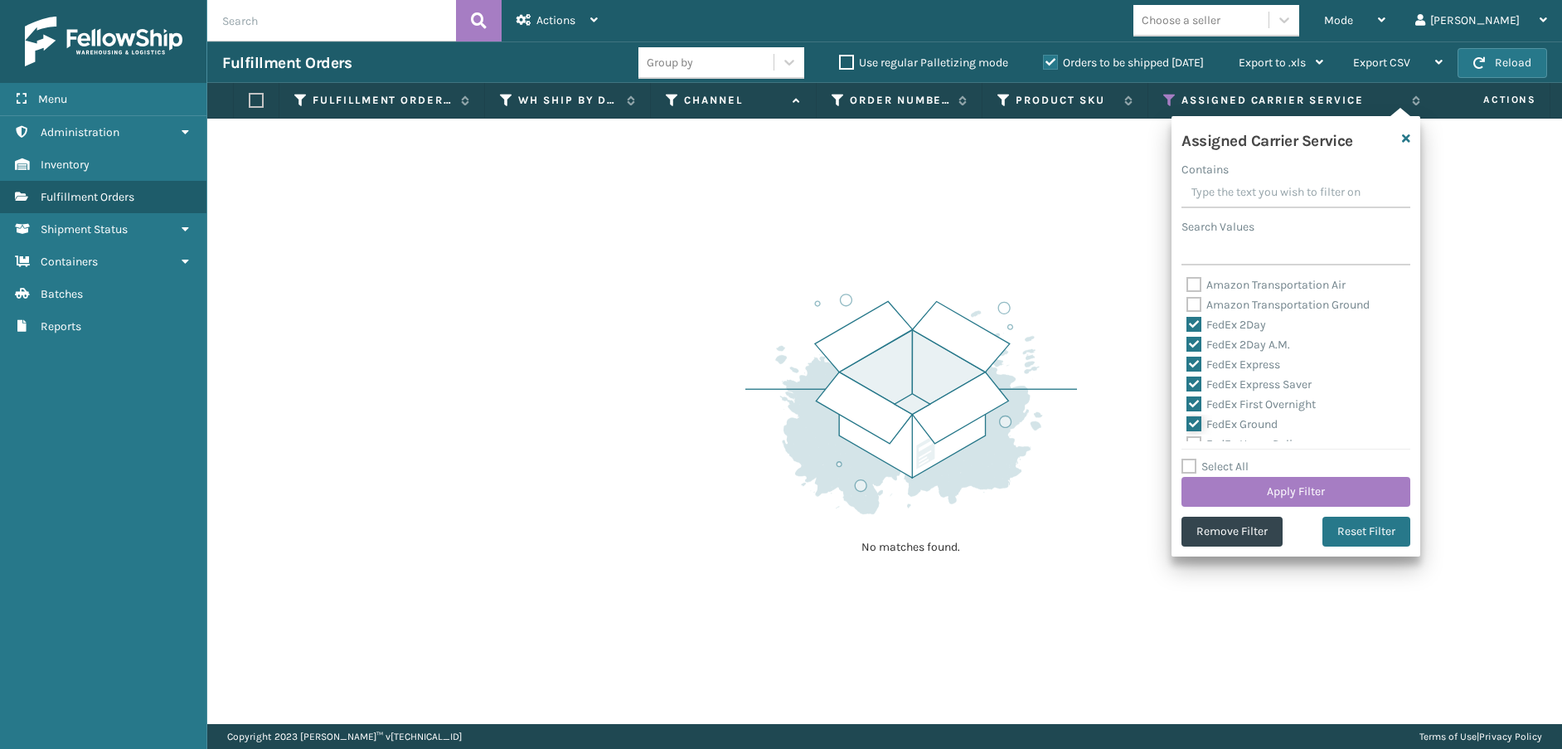
checkbox input "true"
click at [1195, 357] on label "FedEx Home Delivery" at bounding box center [1250, 361] width 128 height 14
click at [1187, 357] on input "FedEx Home Delivery" at bounding box center [1186, 357] width 1 height 11
checkbox input "true"
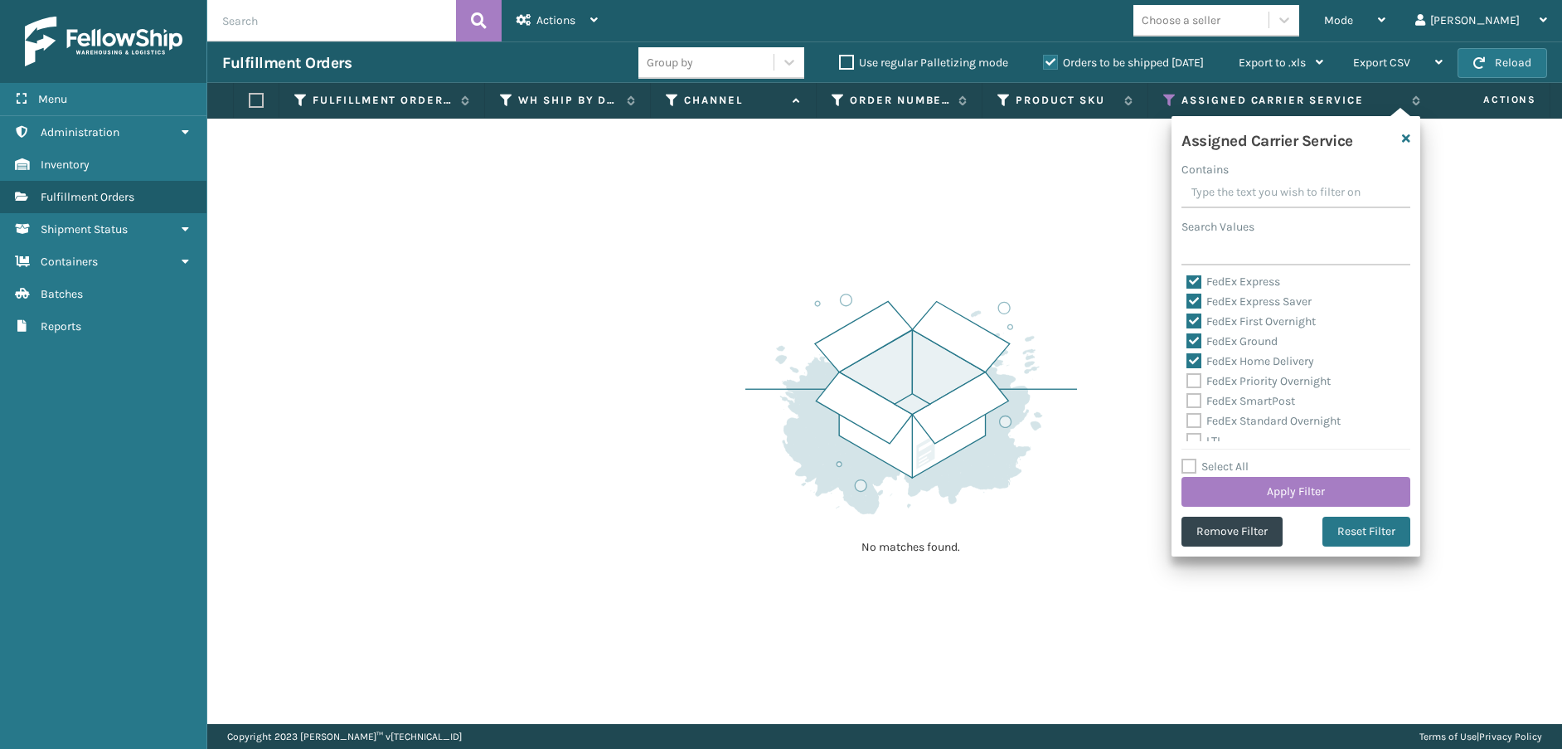
click at [1196, 375] on label "FedEx Priority Overnight" at bounding box center [1258, 381] width 144 height 14
click at [1187, 375] on input "FedEx Priority Overnight" at bounding box center [1186, 376] width 1 height 11
checkbox input "true"
click at [1193, 400] on label "FedEx SmartPost" at bounding box center [1240, 401] width 109 height 14
click at [1187, 400] on input "FedEx SmartPost" at bounding box center [1186, 396] width 1 height 11
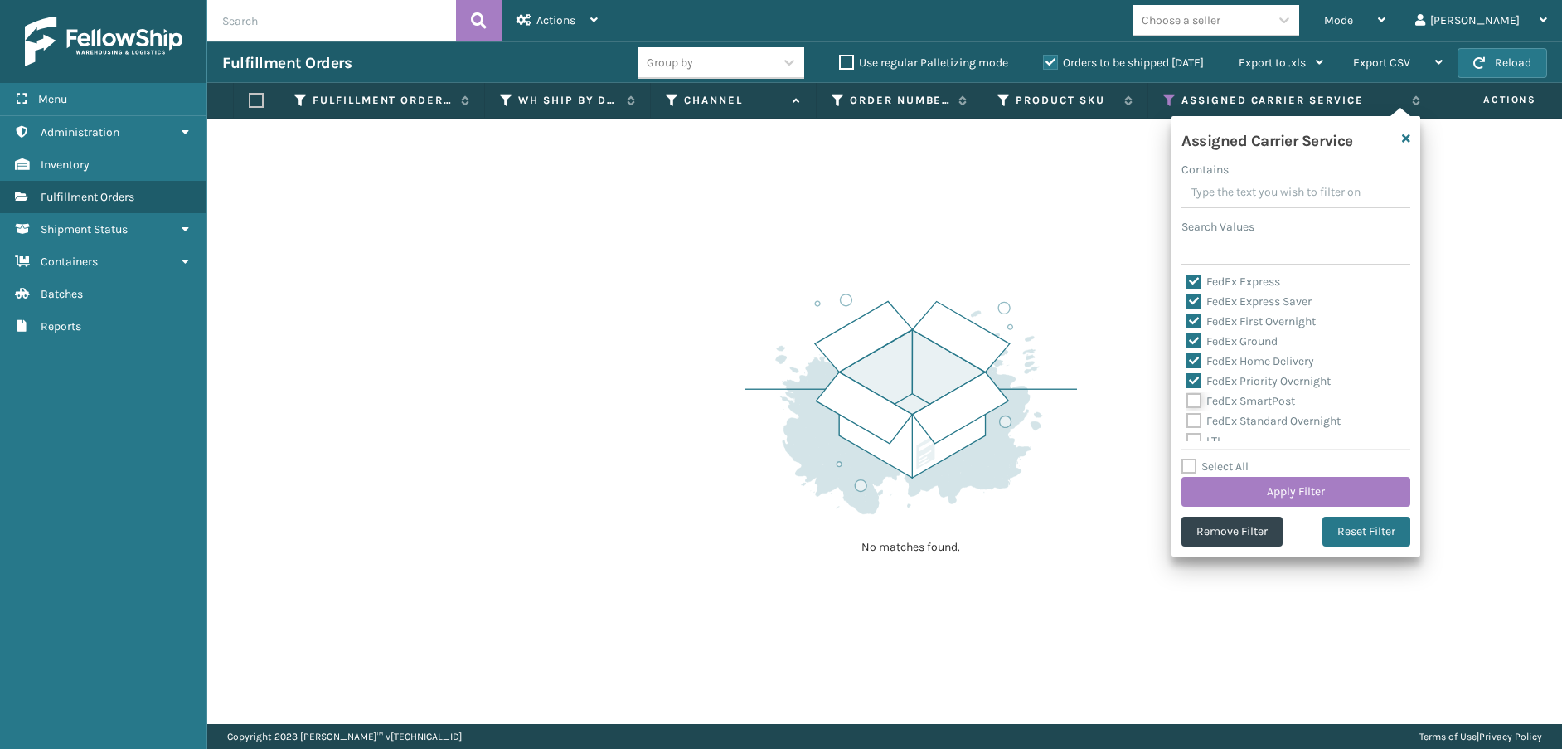
checkbox input "true"
click at [1193, 421] on label "FedEx Standard Overnight" at bounding box center [1263, 421] width 154 height 14
click at [1187, 421] on input "FedEx Standard Overnight" at bounding box center [1186, 416] width 1 height 11
checkbox input "true"
click at [1253, 493] on button "Apply Filter" at bounding box center [1295, 492] width 229 height 30
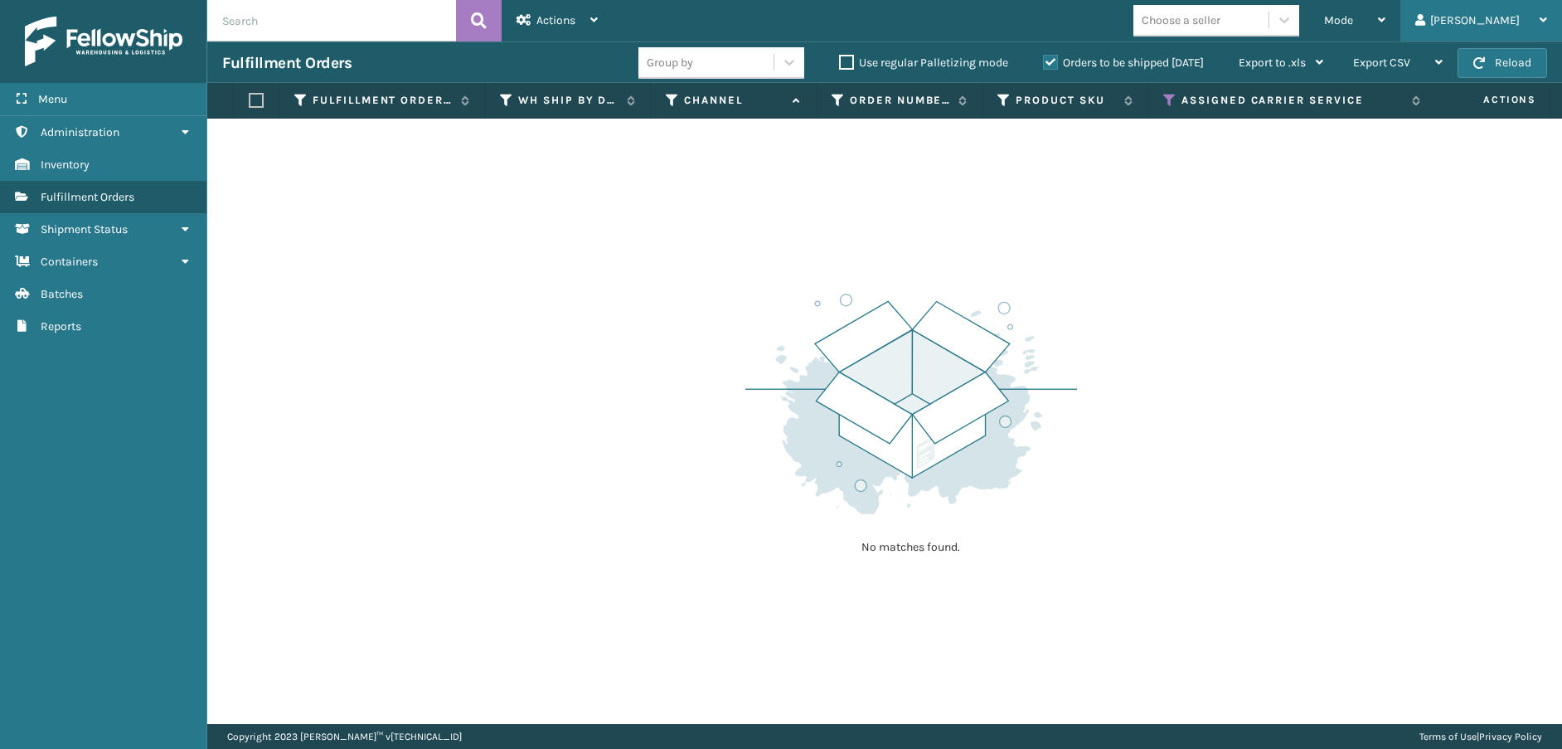
click at [1524, 41] on div "[PERSON_NAME]" at bounding box center [1481, 20] width 132 height 41
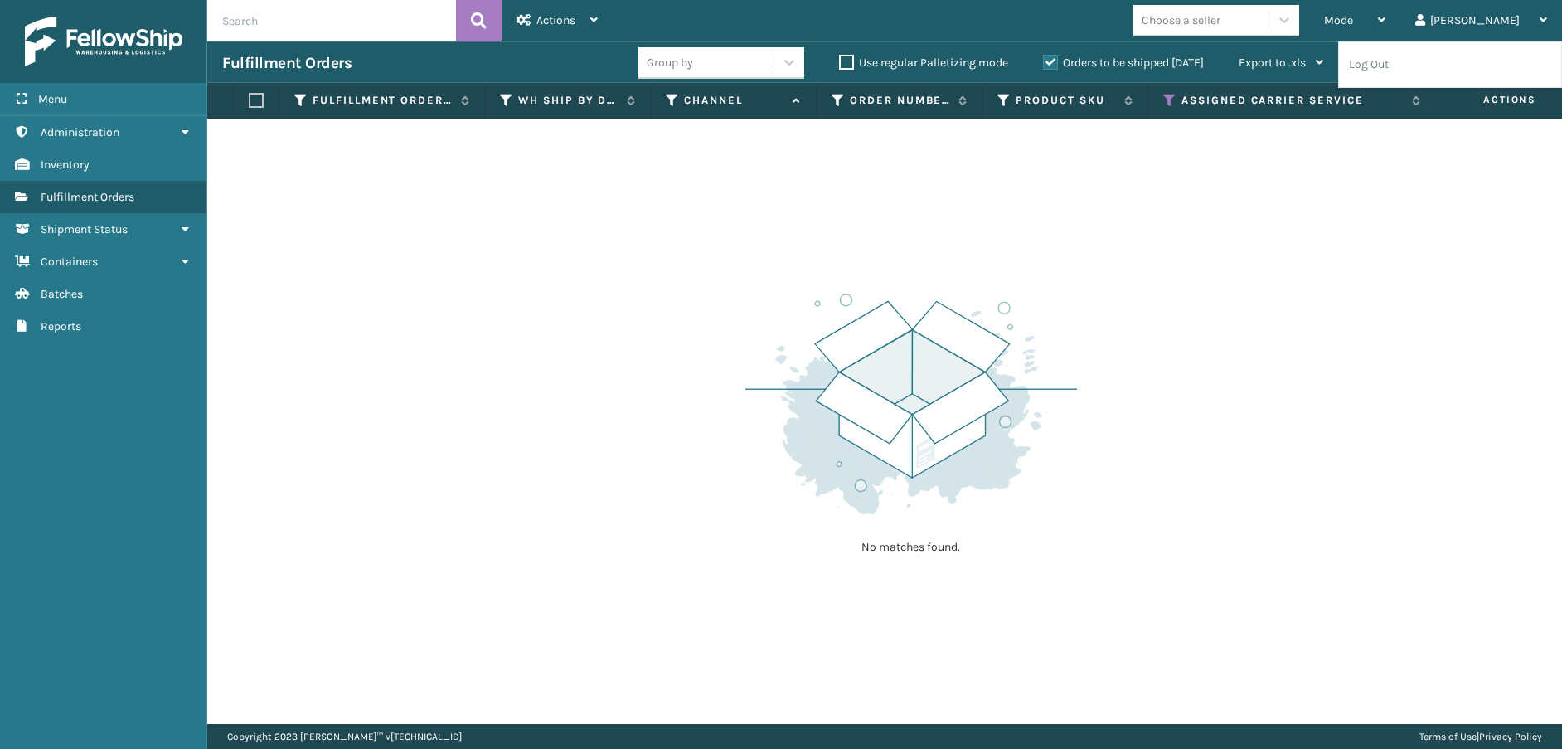
click at [1477, 235] on div "No matches found." at bounding box center [884, 421] width 1355 height 605
click at [1482, 60] on span "button" at bounding box center [1479, 63] width 12 height 12
click at [1494, 55] on button "Reload" at bounding box center [1502, 63] width 90 height 30
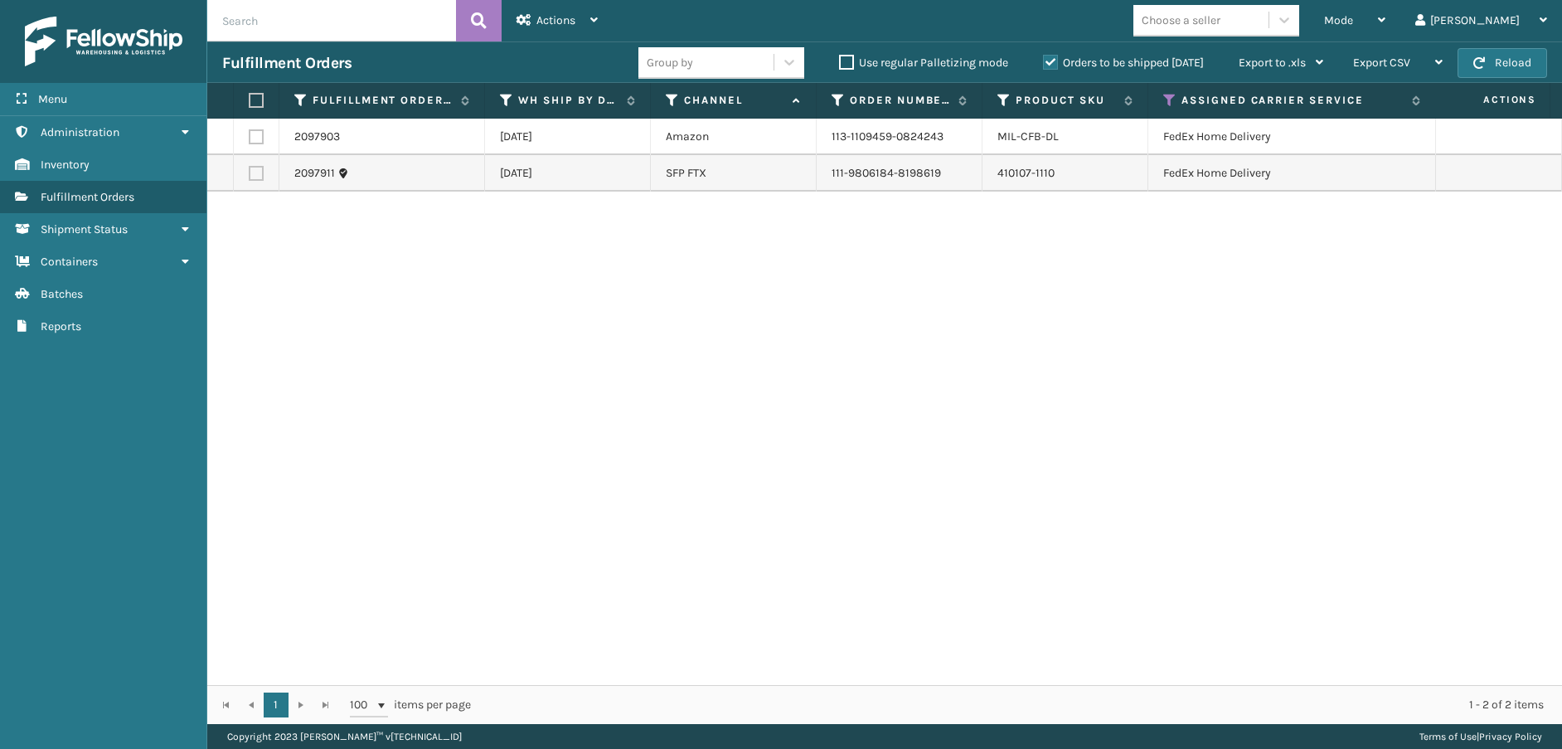
click at [257, 101] on label at bounding box center [254, 100] width 10 height 15
click at [250, 101] on input "checkbox" at bounding box center [249, 100] width 1 height 11
checkbox input "true"
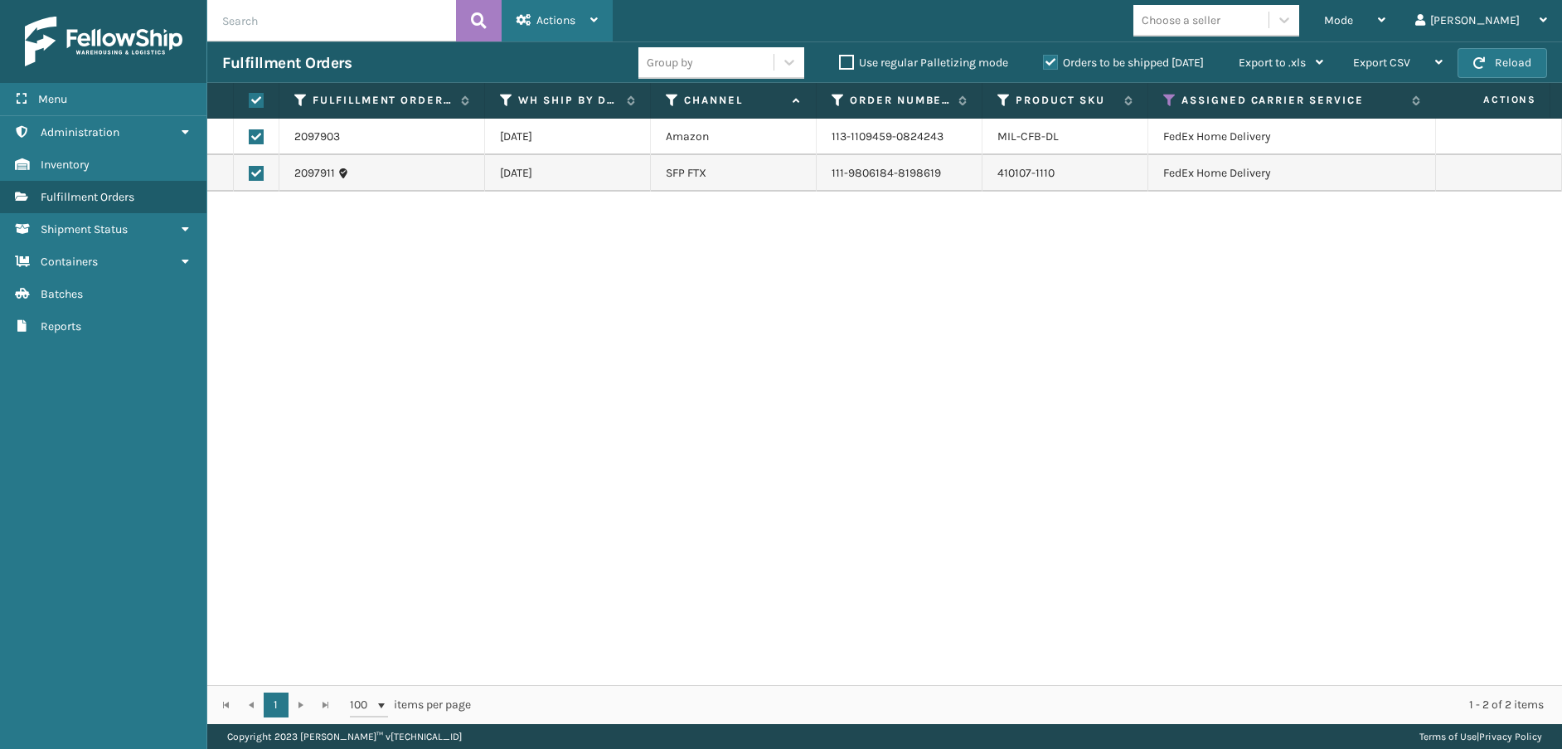
click at [530, 14] on icon at bounding box center [523, 20] width 15 height 12
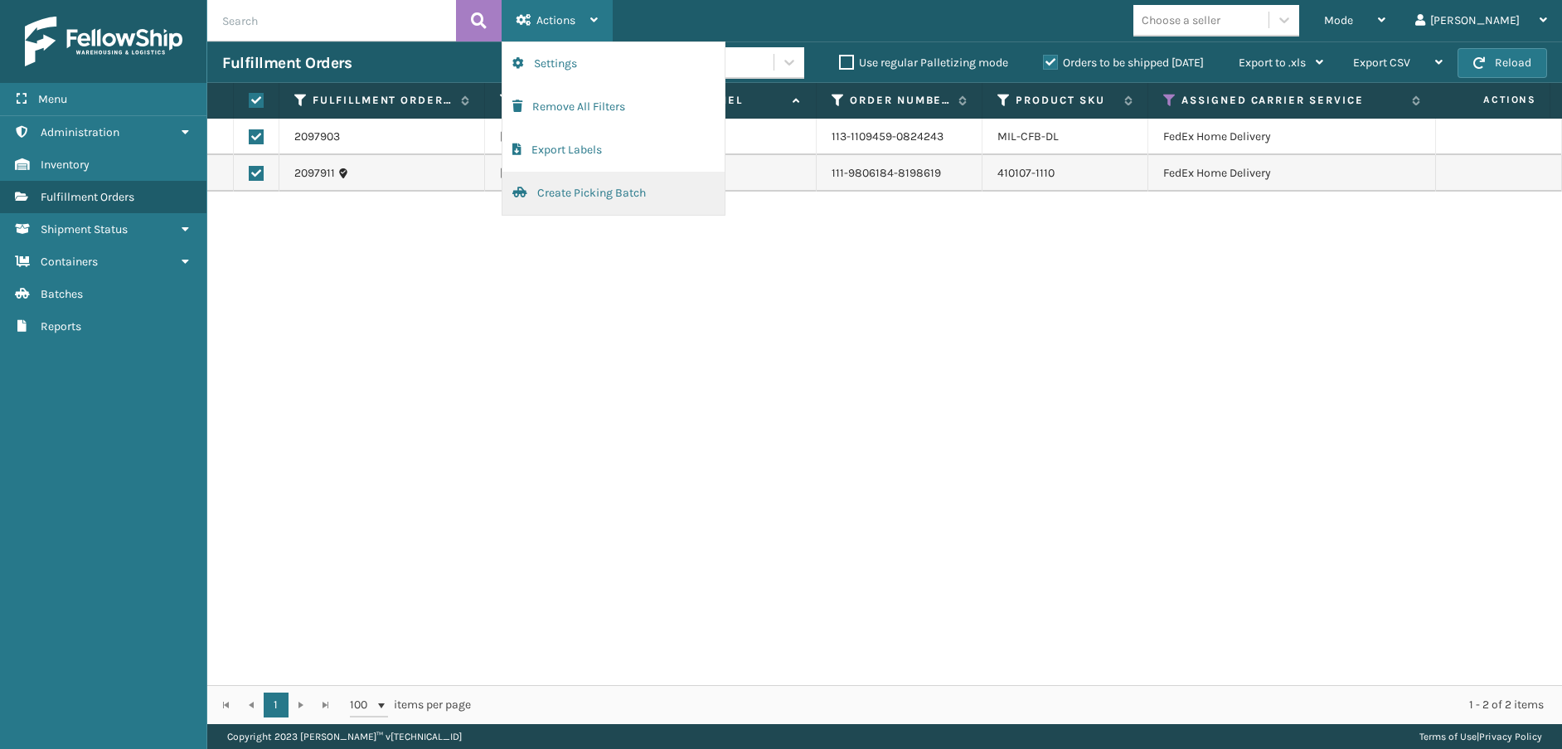
click at [551, 187] on button "Create Picking Batch" at bounding box center [613, 193] width 222 height 43
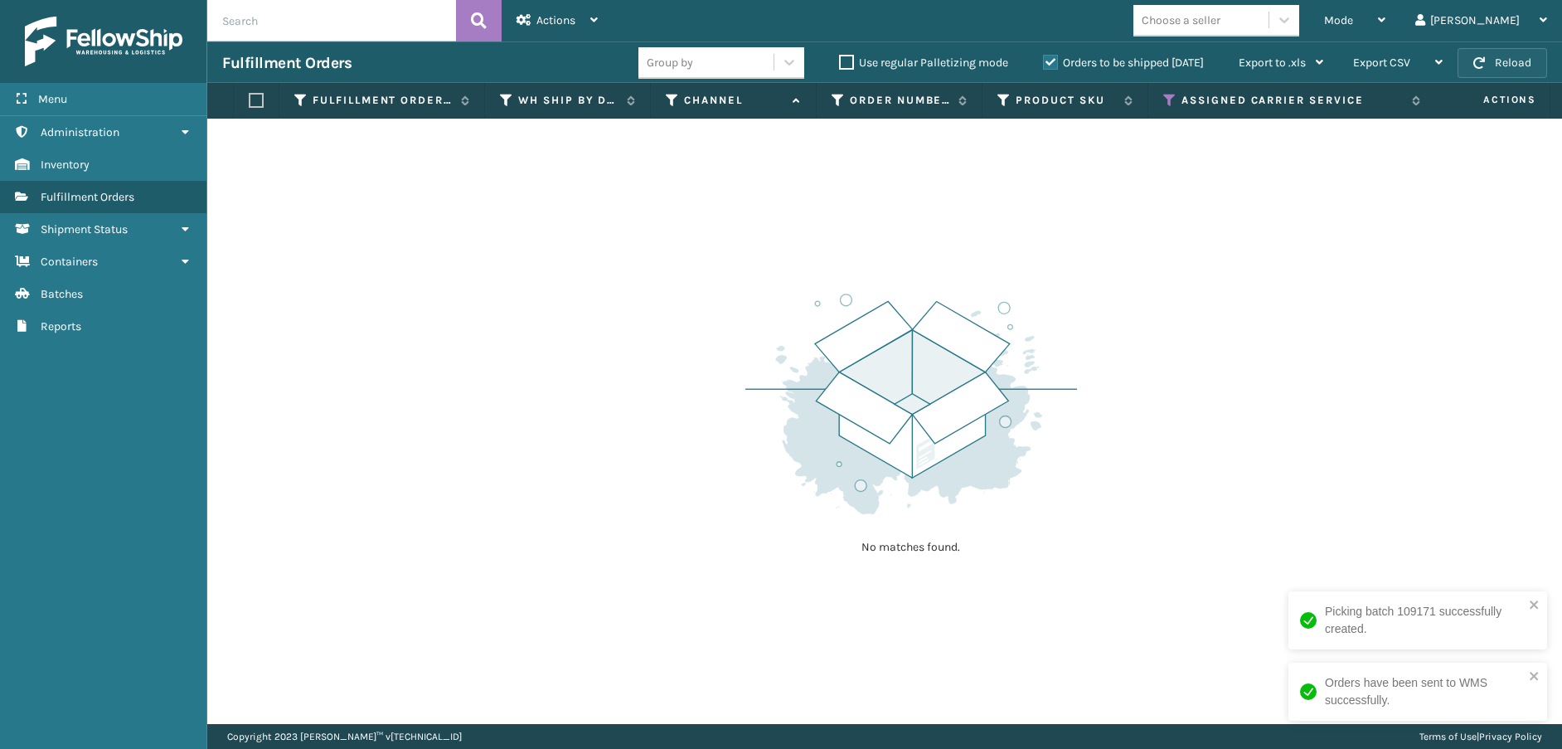
click at [1505, 63] on button "Reload" at bounding box center [1502, 63] width 90 height 30
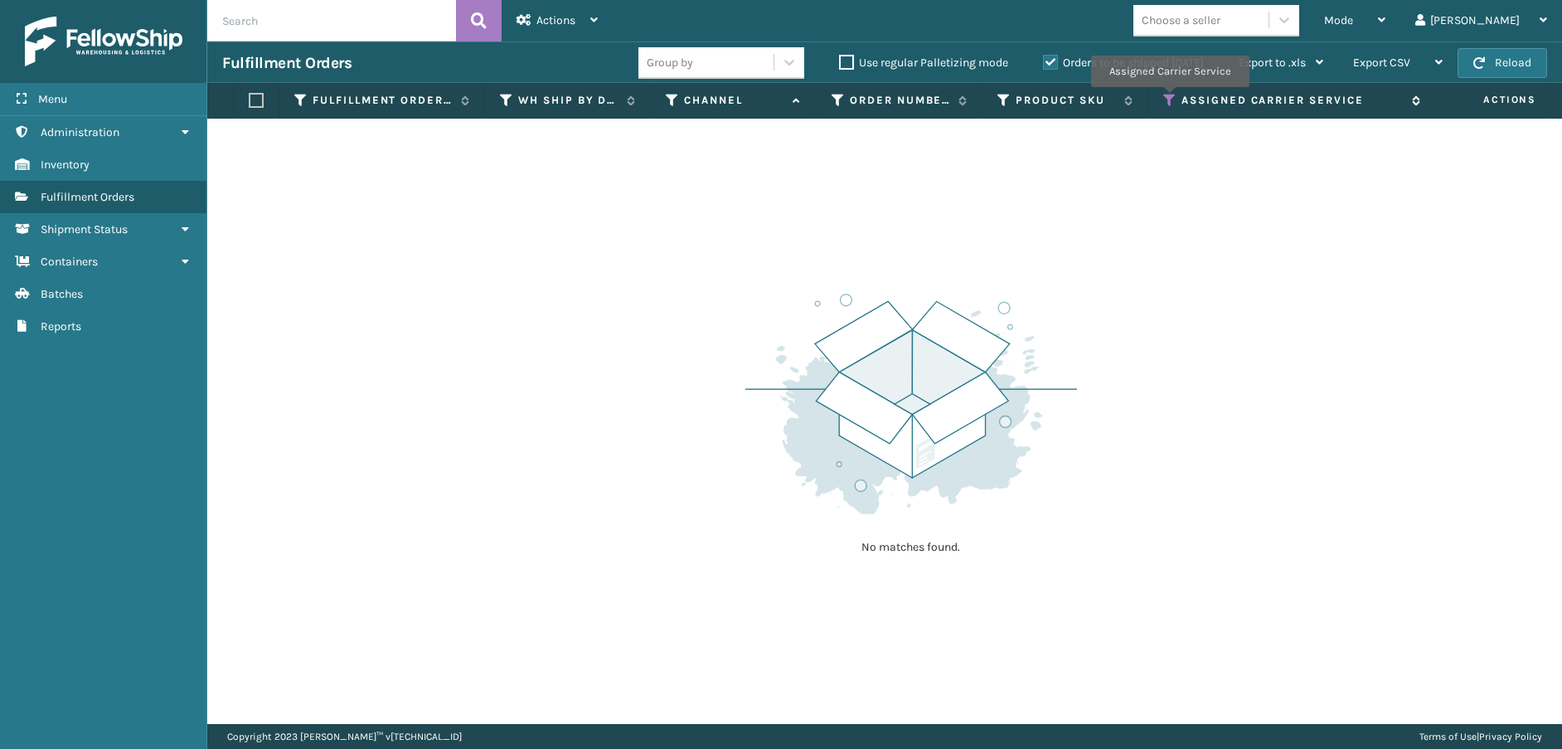
click at [1167, 97] on icon at bounding box center [1169, 100] width 13 height 15
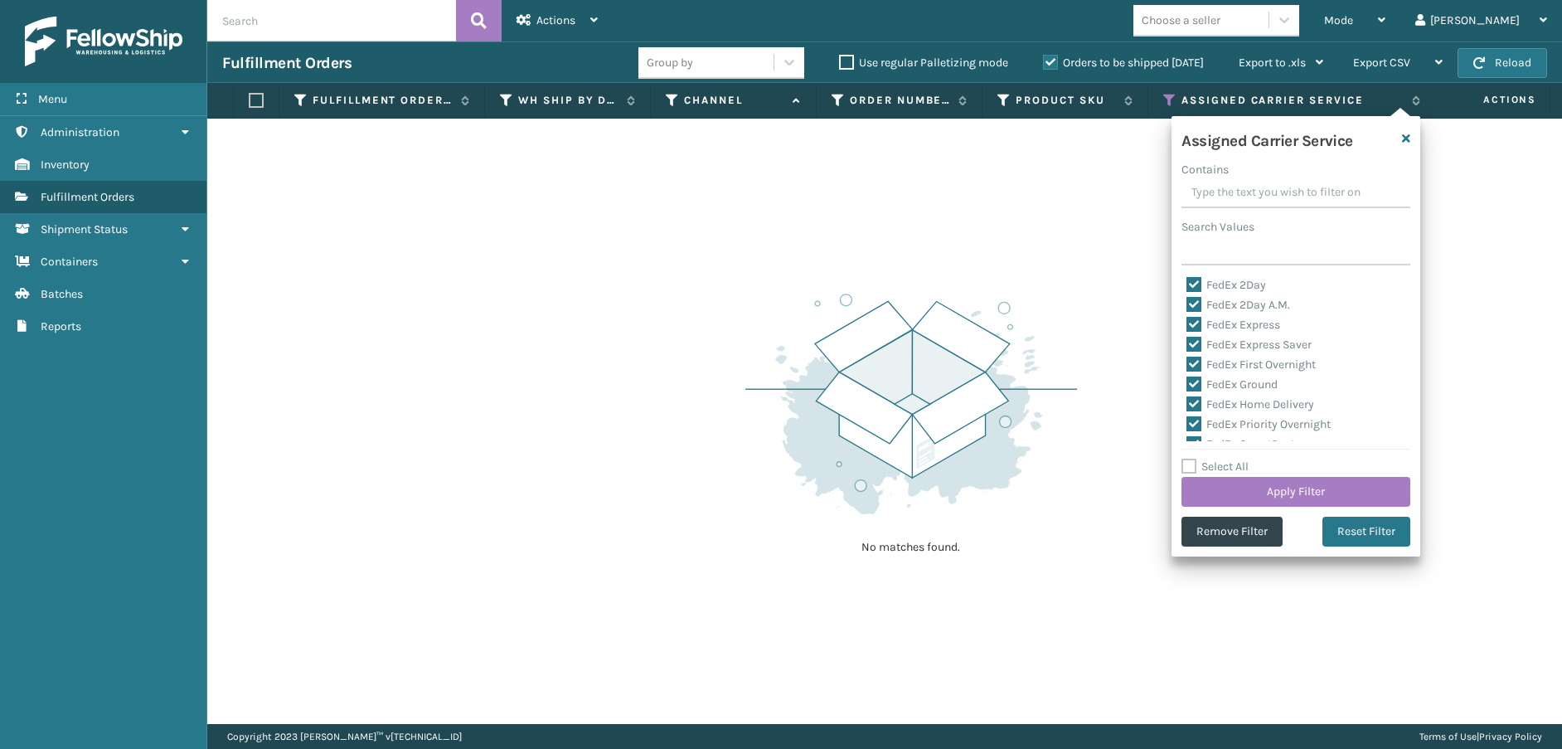
click at [1191, 464] on label "Select All" at bounding box center [1214, 466] width 67 height 14
click at [1191, 458] on input "Select All" at bounding box center [1305, 458] width 249 height 2
checkbox input "true"
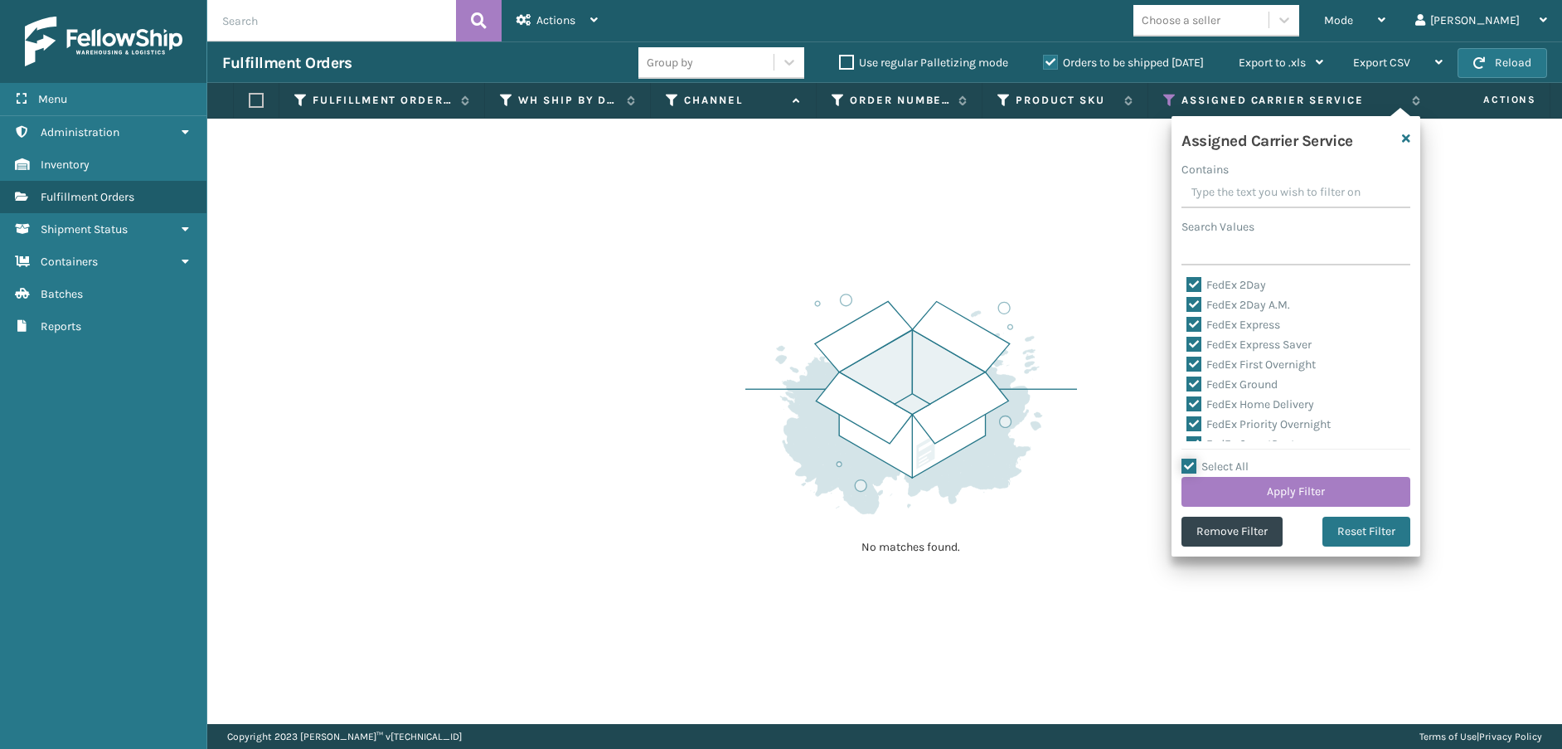
checkbox input "true"
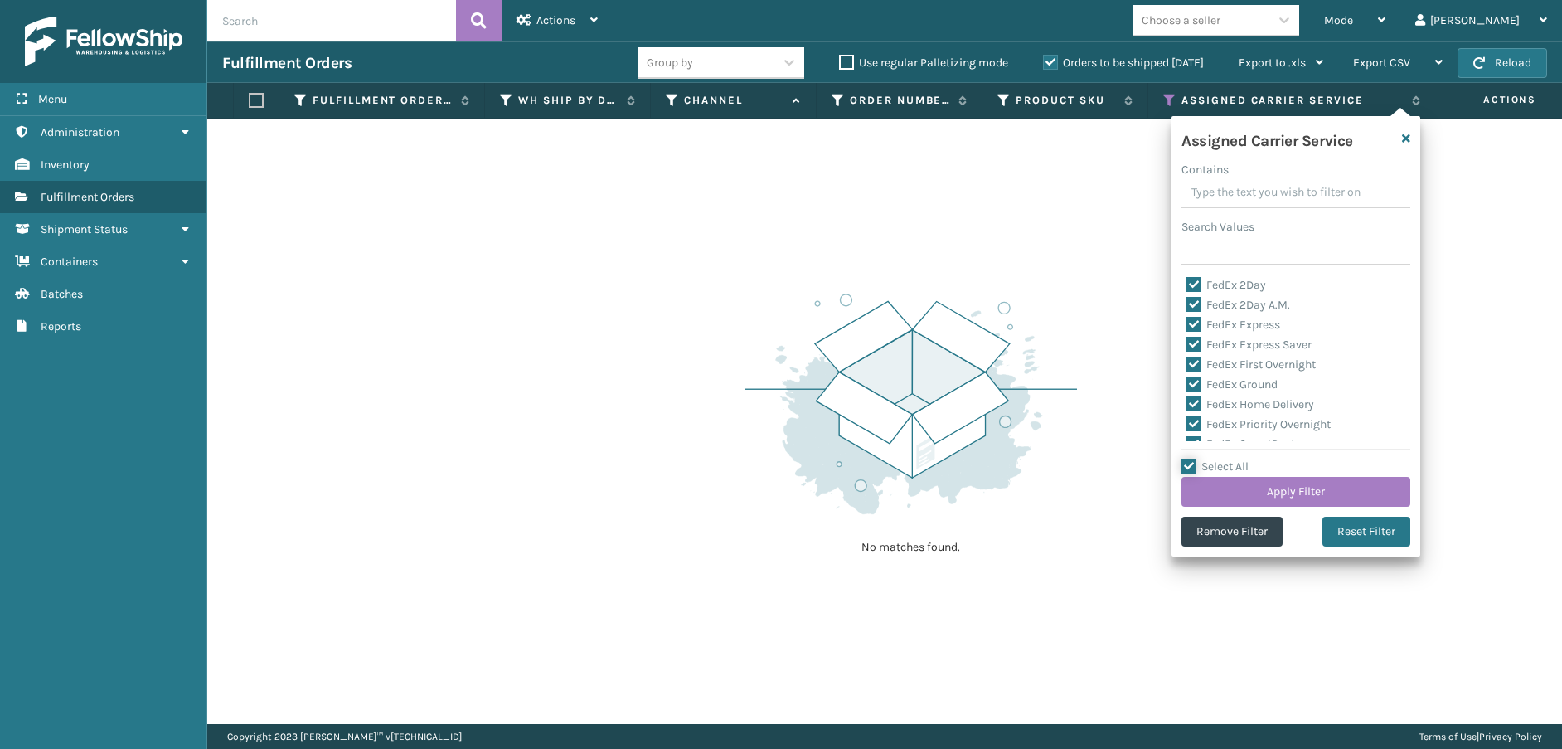
checkbox input "true"
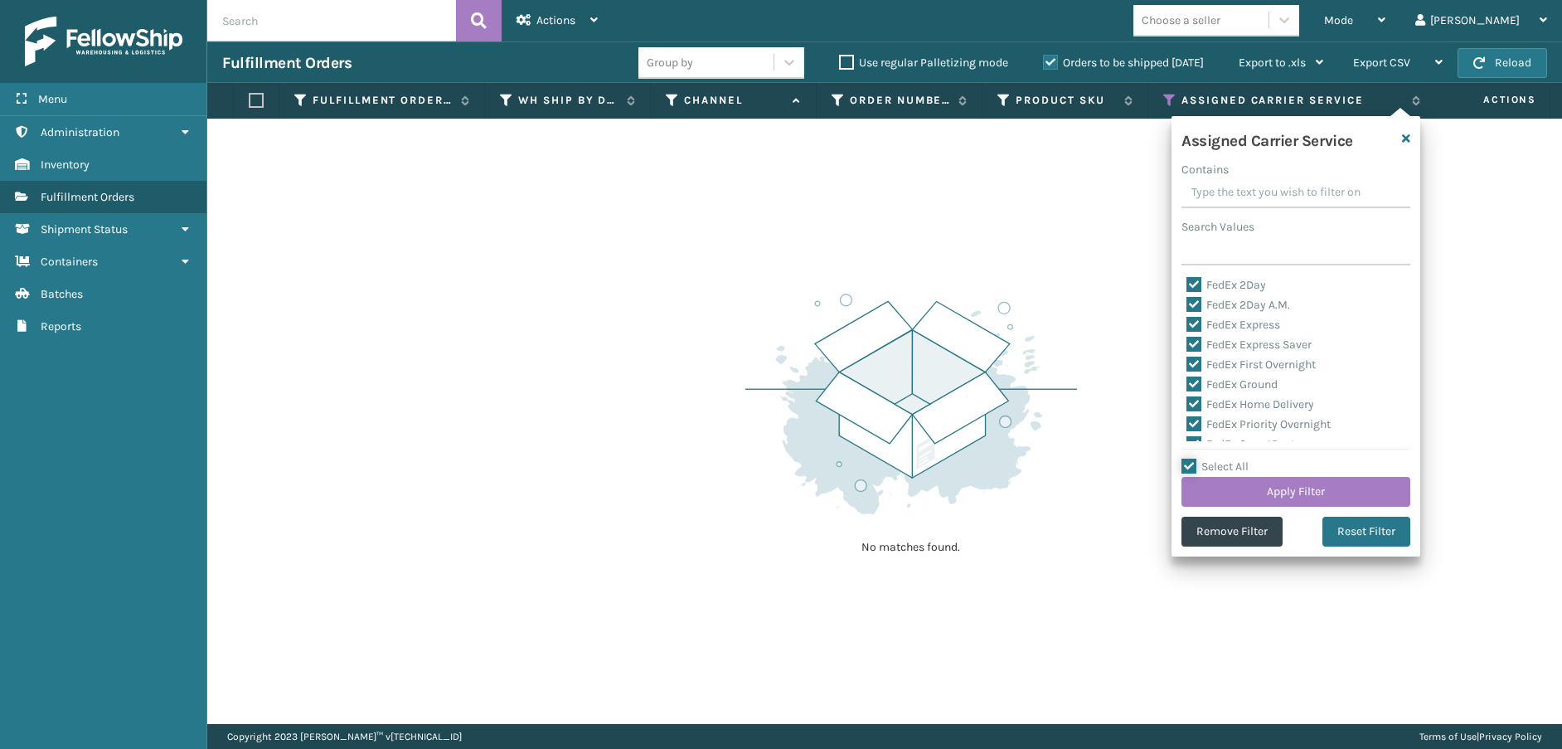
checkbox input "true"
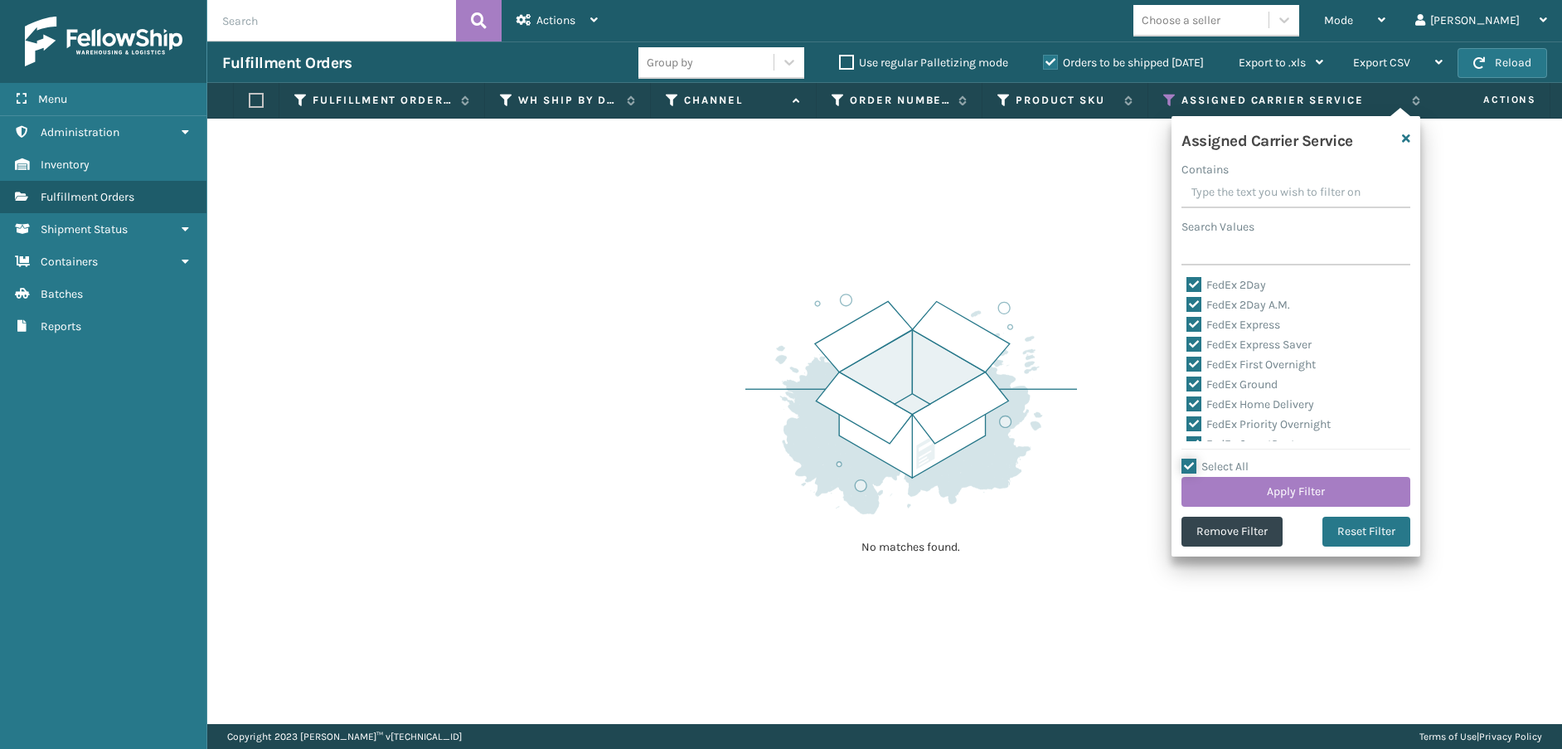
checkbox input "true"
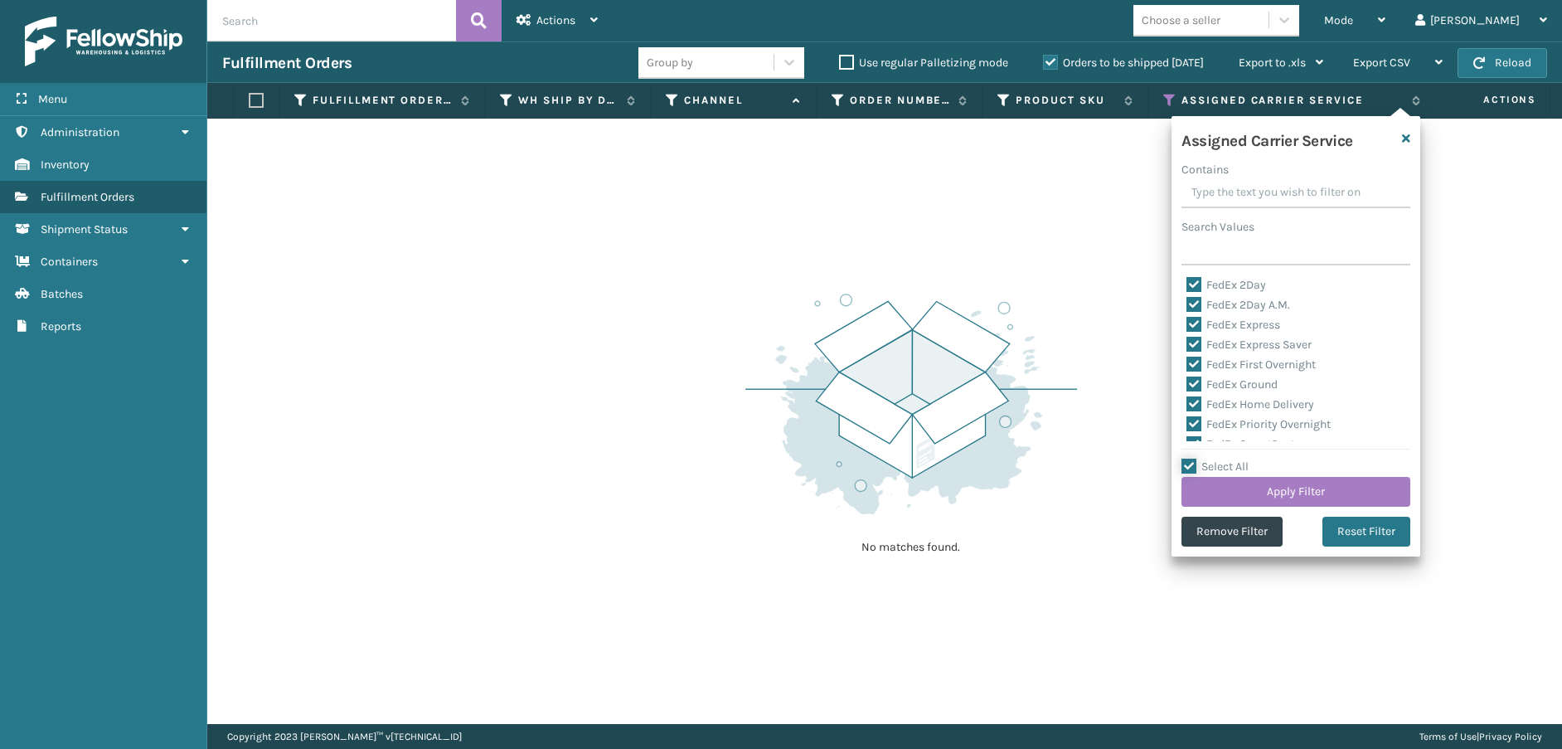
checkbox input "true"
click at [1191, 464] on label "Select All" at bounding box center [1214, 466] width 67 height 14
click at [1191, 458] on input "Select All" at bounding box center [1305, 458] width 249 height 2
checkbox input "false"
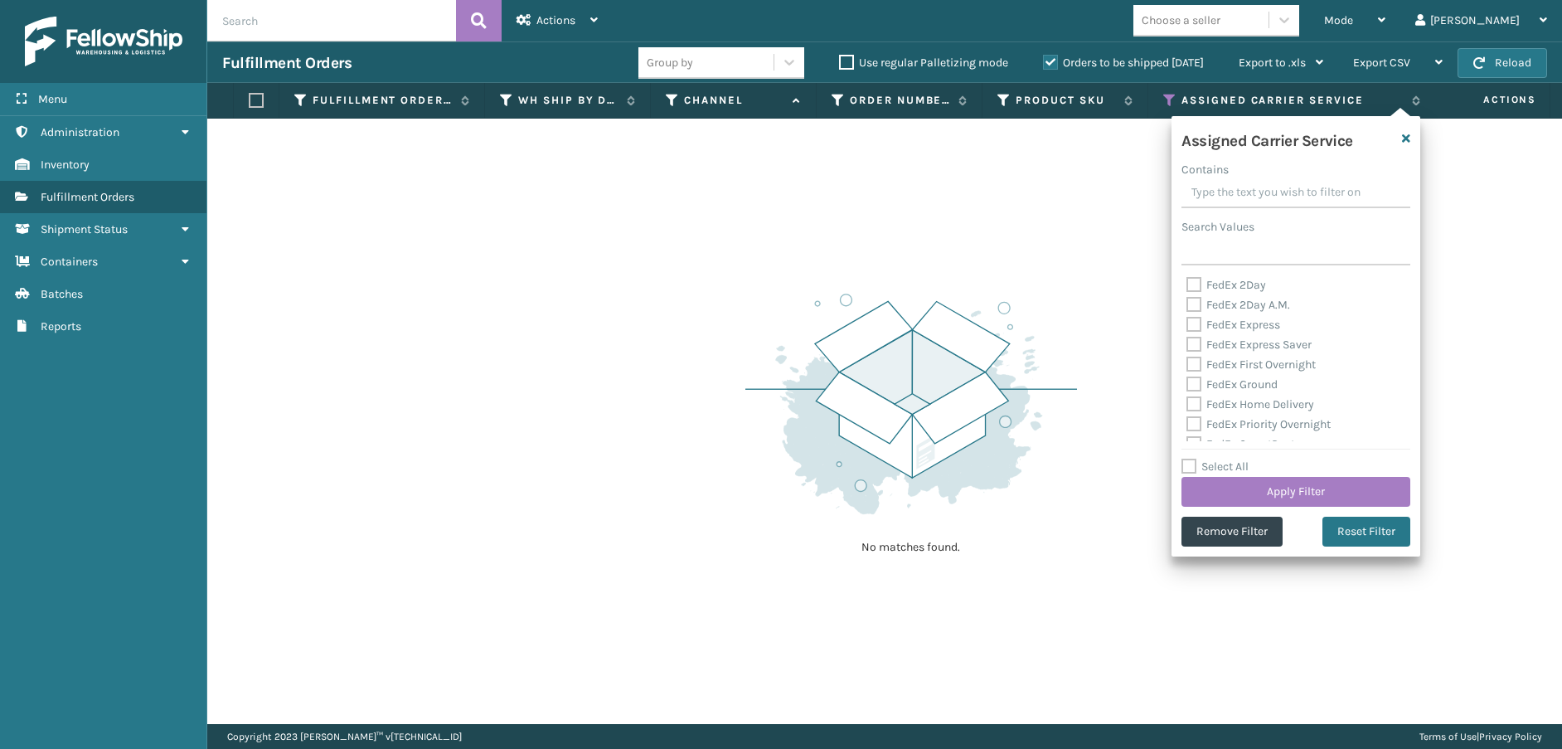
checkbox input "false"
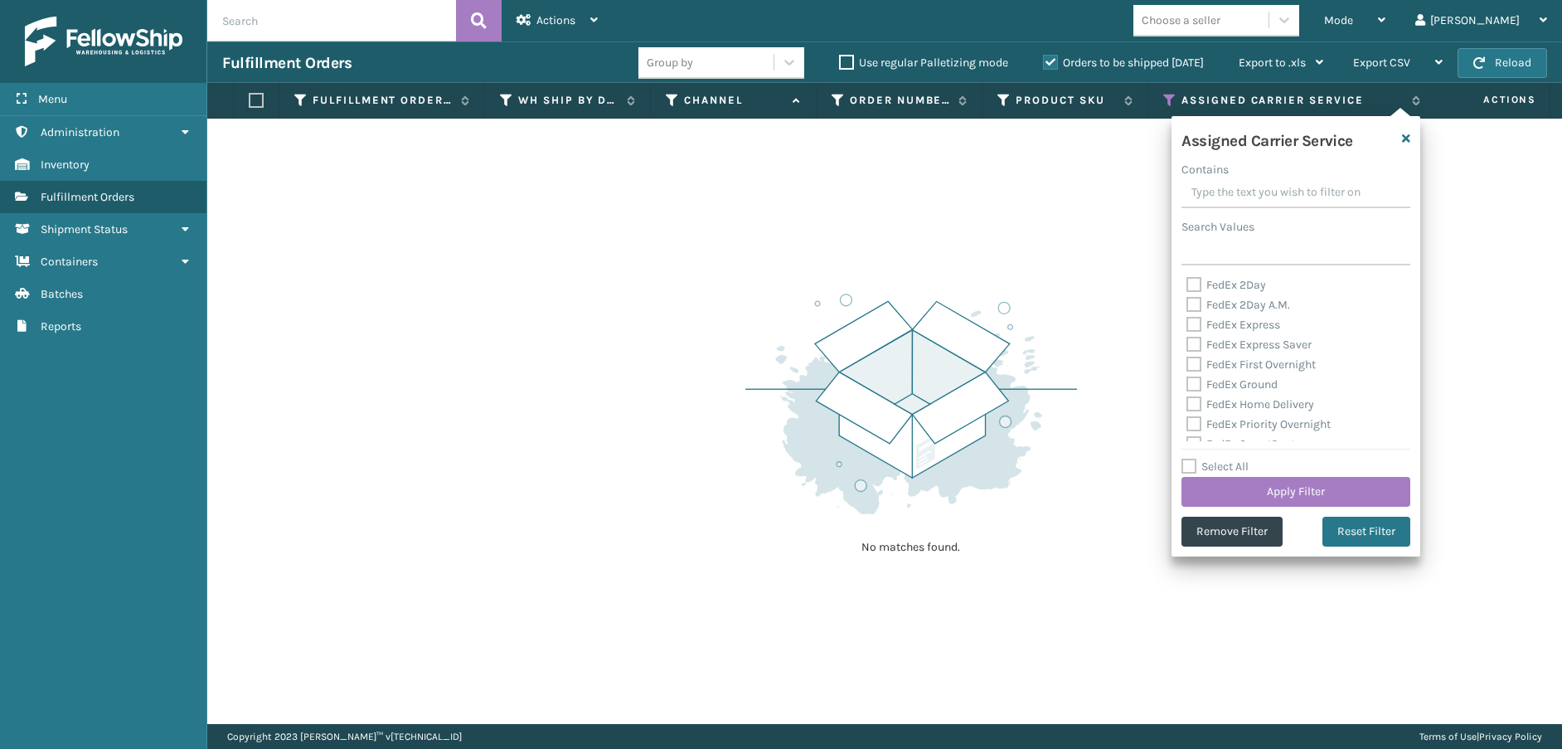
checkbox input "false"
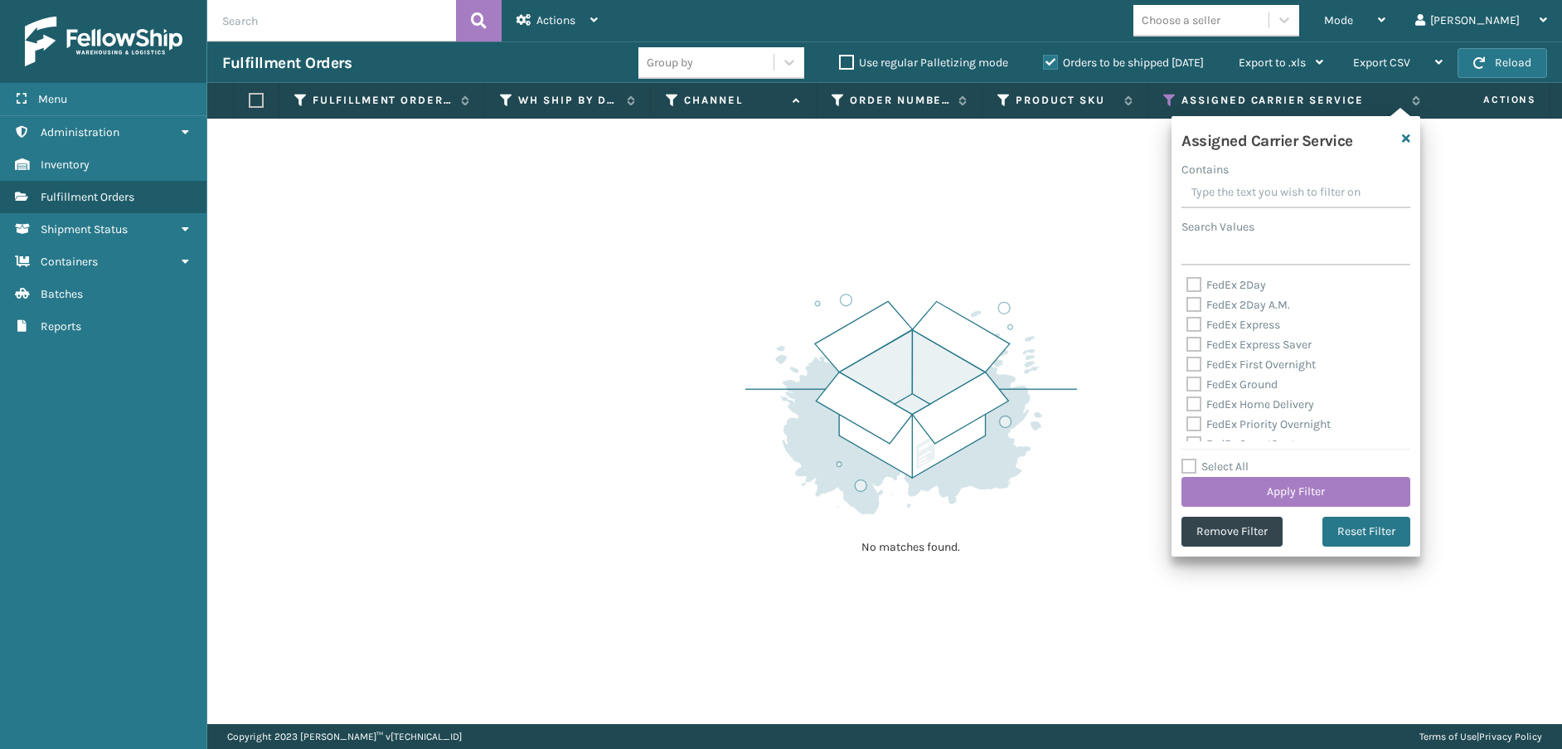
checkbox input "false"
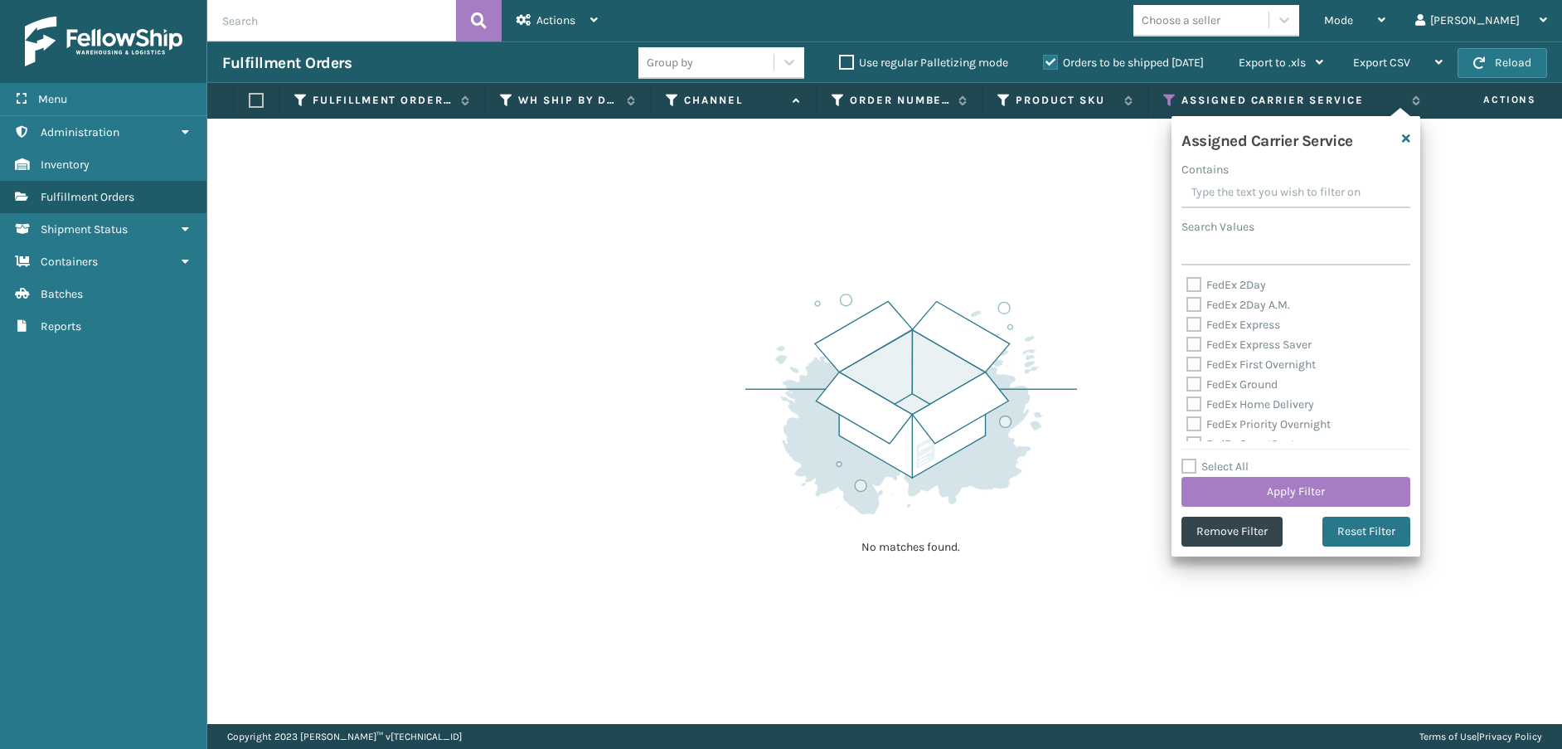
checkbox input "false"
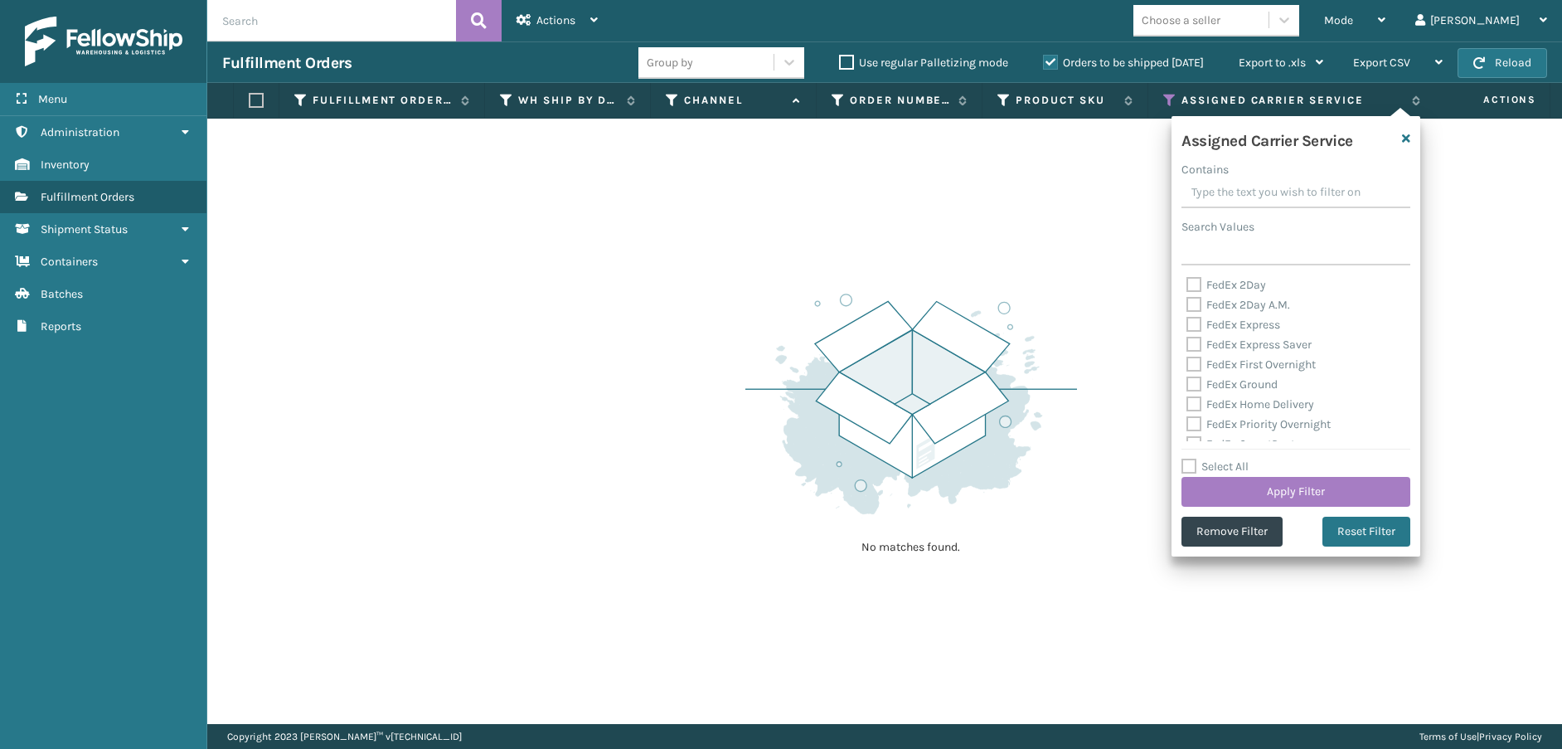
checkbox input "false"
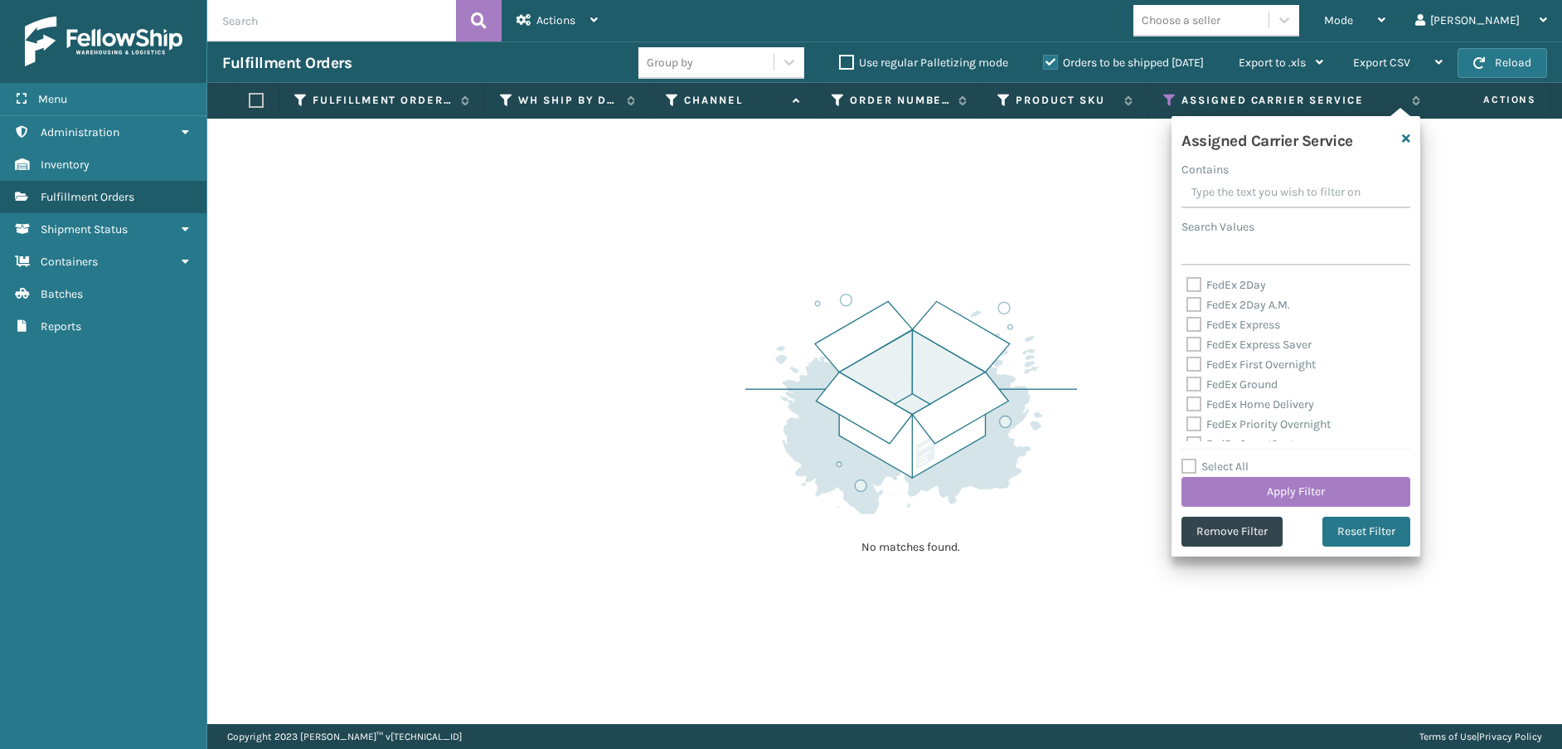
checkbox input "false"
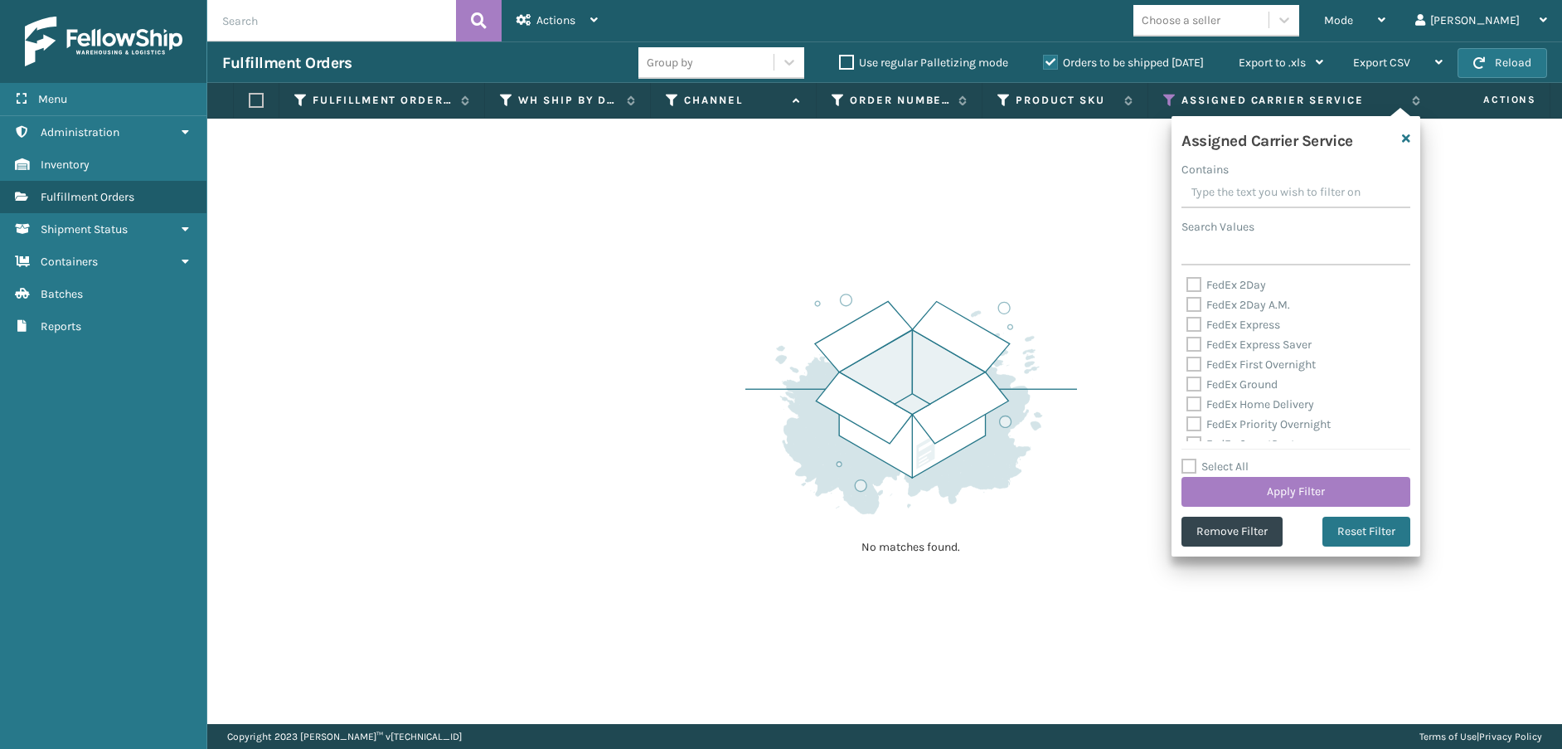
checkbox input "false"
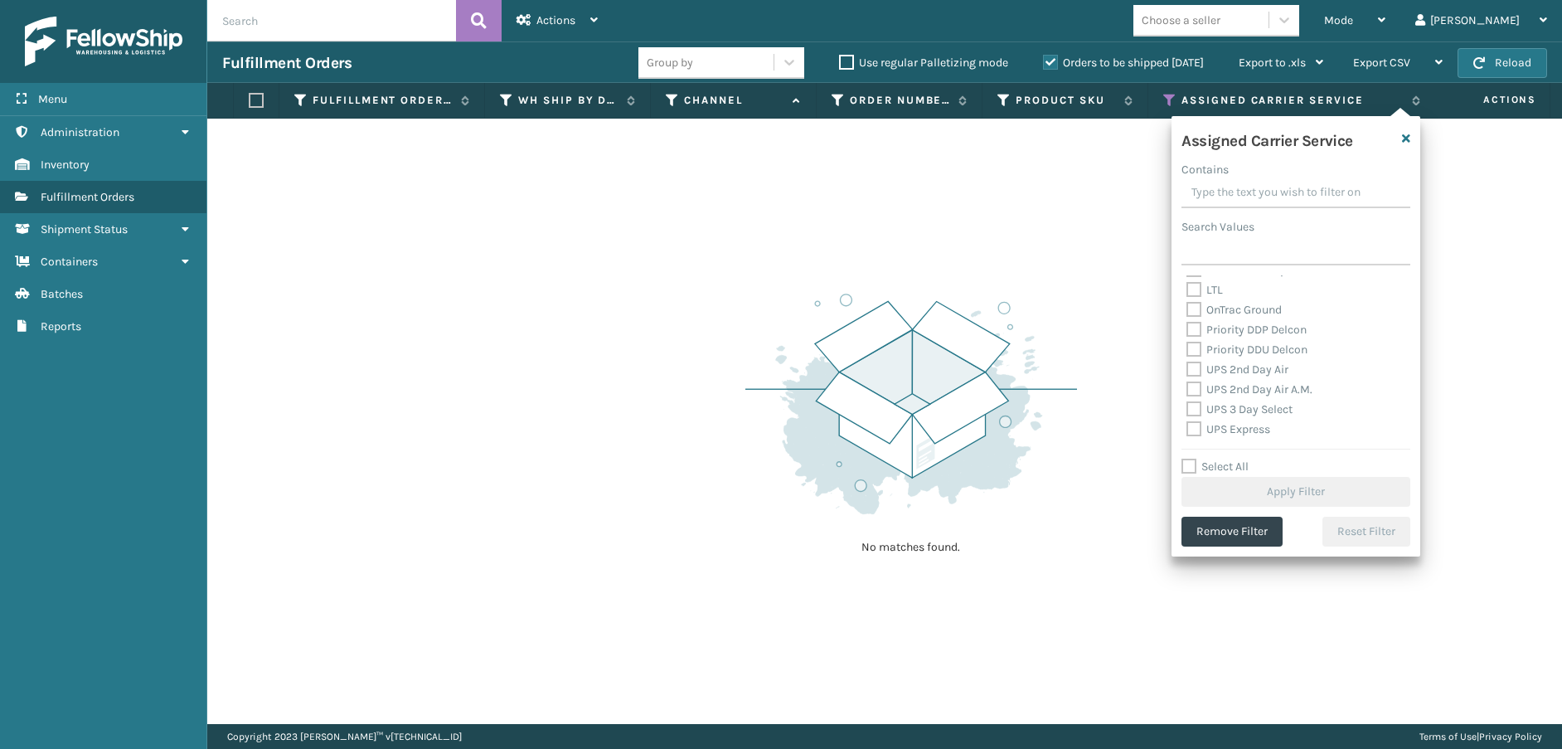
scroll to position [249, 0]
click at [1191, 293] on label "OnTrac Ground" at bounding box center [1233, 295] width 95 height 14
click at [1187, 293] on input "OnTrac Ground" at bounding box center [1186, 290] width 1 height 11
checkbox input "true"
click at [1198, 312] on label "Priority DDP Delcon" at bounding box center [1246, 315] width 120 height 14
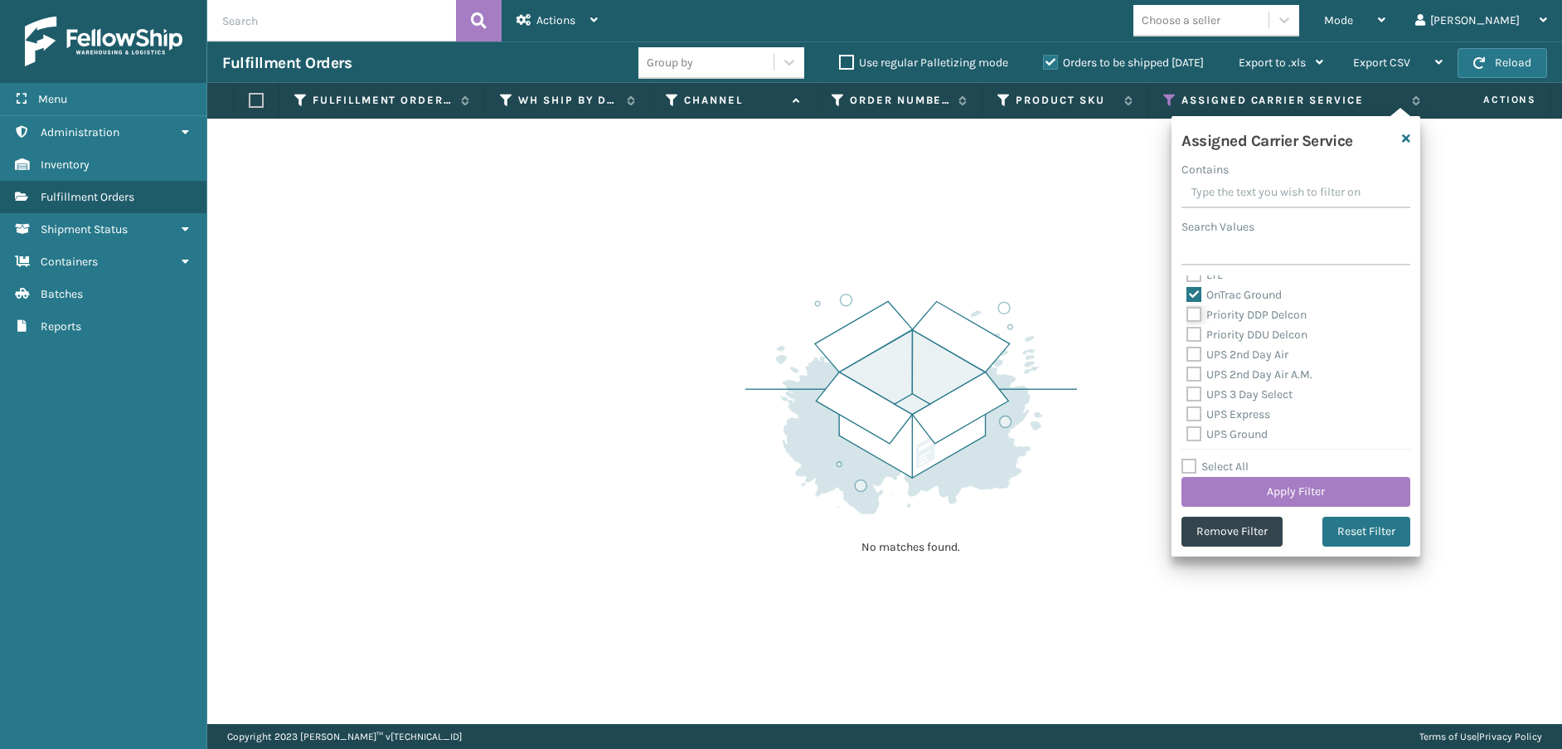
click at [1187, 312] on input "Priority DDP Delcon" at bounding box center [1186, 310] width 1 height 11
checkbox input "true"
click at [1196, 330] on label "Priority DDU Delcon" at bounding box center [1246, 334] width 121 height 14
click at [1187, 330] on input "Priority DDU Delcon" at bounding box center [1186, 330] width 1 height 11
checkbox input "true"
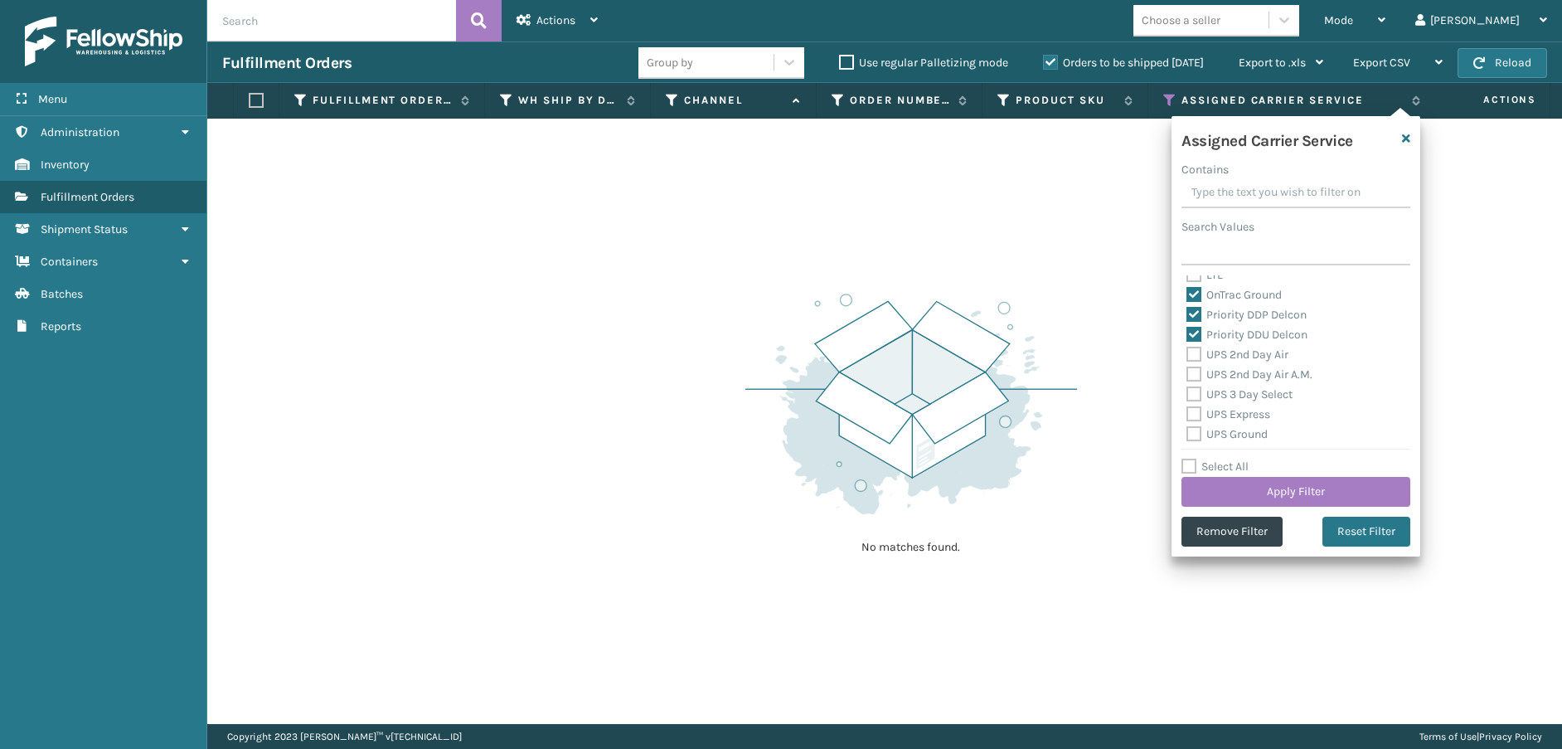
click at [1193, 347] on label "UPS 2nd Day Air" at bounding box center [1237, 354] width 102 height 14
click at [1187, 347] on input "UPS 2nd Day Air" at bounding box center [1186, 350] width 1 height 11
checkbox input "true"
click at [1195, 371] on label "UPS 2nd Day Air A.M." at bounding box center [1249, 374] width 126 height 14
click at [1187, 371] on input "UPS 2nd Day Air A.M." at bounding box center [1186, 370] width 1 height 11
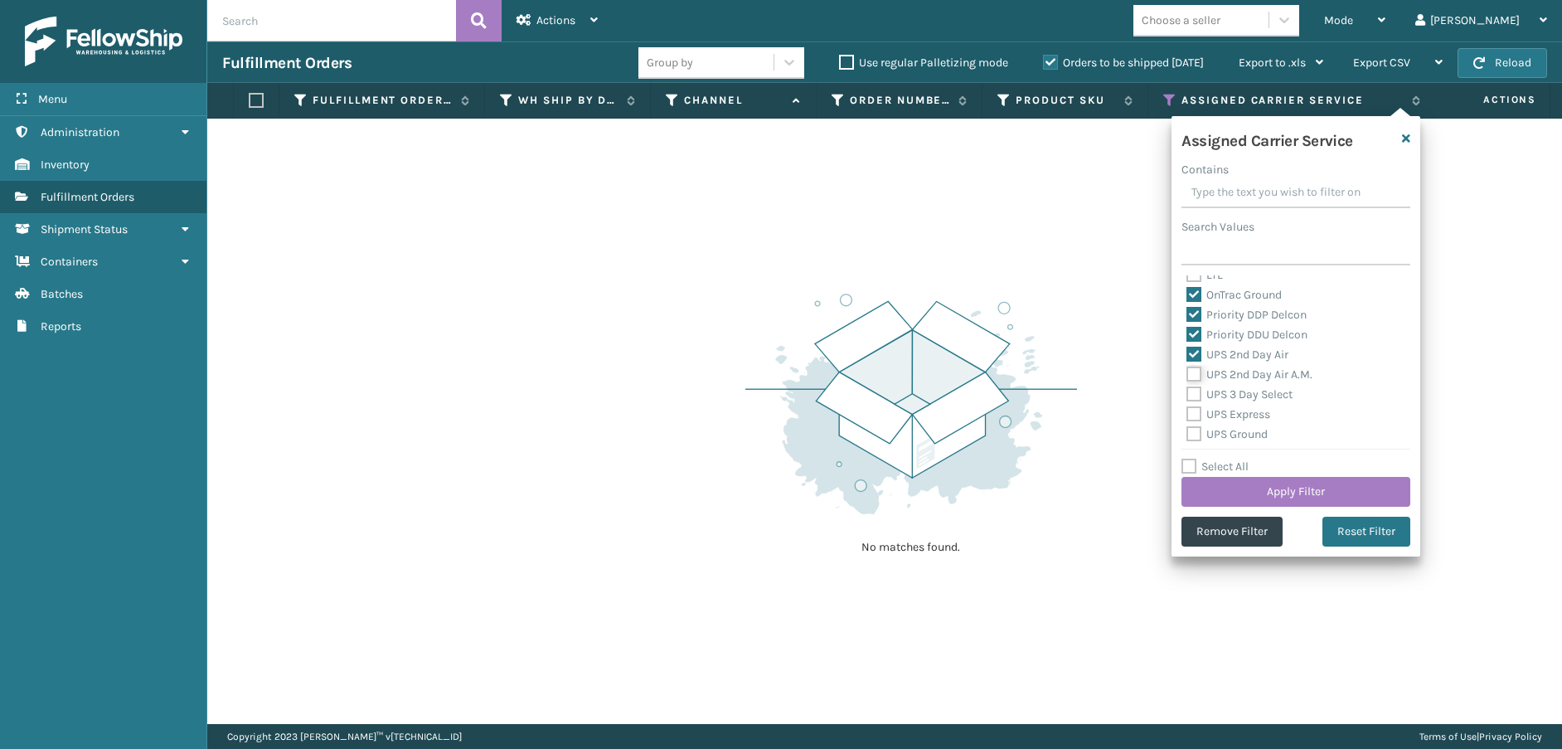
checkbox input "true"
click at [1194, 391] on label "UPS 3 Day Select" at bounding box center [1239, 394] width 106 height 14
click at [1187, 391] on input "UPS 3 Day Select" at bounding box center [1186, 390] width 1 height 11
checkbox input "true"
click at [1194, 415] on label "UPS Express" at bounding box center [1228, 414] width 84 height 14
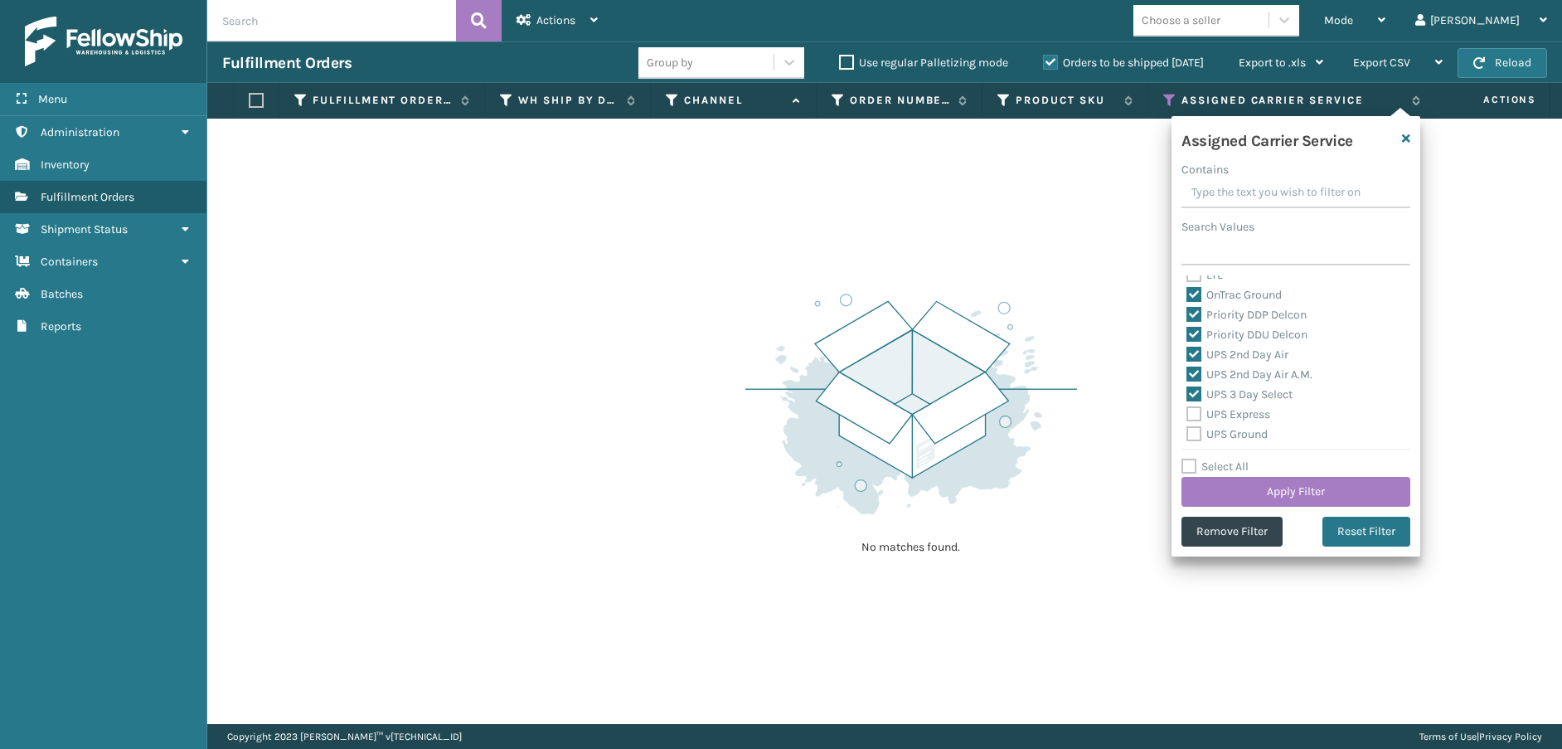
click at [1187, 415] on input "UPS Express" at bounding box center [1186, 410] width 1 height 11
checkbox input "true"
click at [1195, 438] on label "UPS Ground" at bounding box center [1226, 434] width 81 height 14
click at [1187, 435] on input "UPS Ground" at bounding box center [1186, 429] width 1 height 11
checkbox input "true"
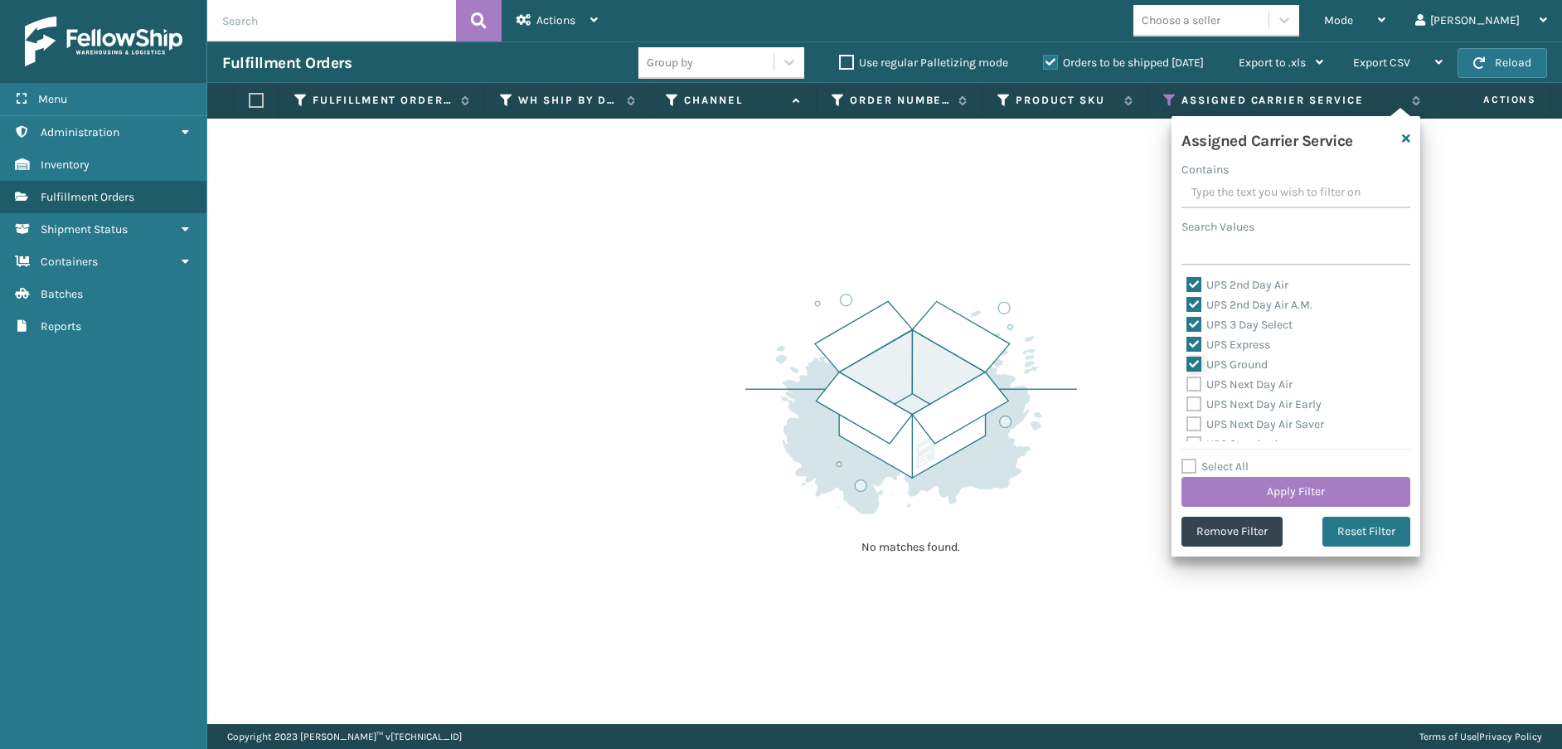
scroll to position [415, 0]
click at [1192, 289] on label "UPS Next Day Air" at bounding box center [1239, 288] width 106 height 14
click at [1187, 289] on input "UPS Next Day Air" at bounding box center [1186, 284] width 1 height 11
checkbox input "true"
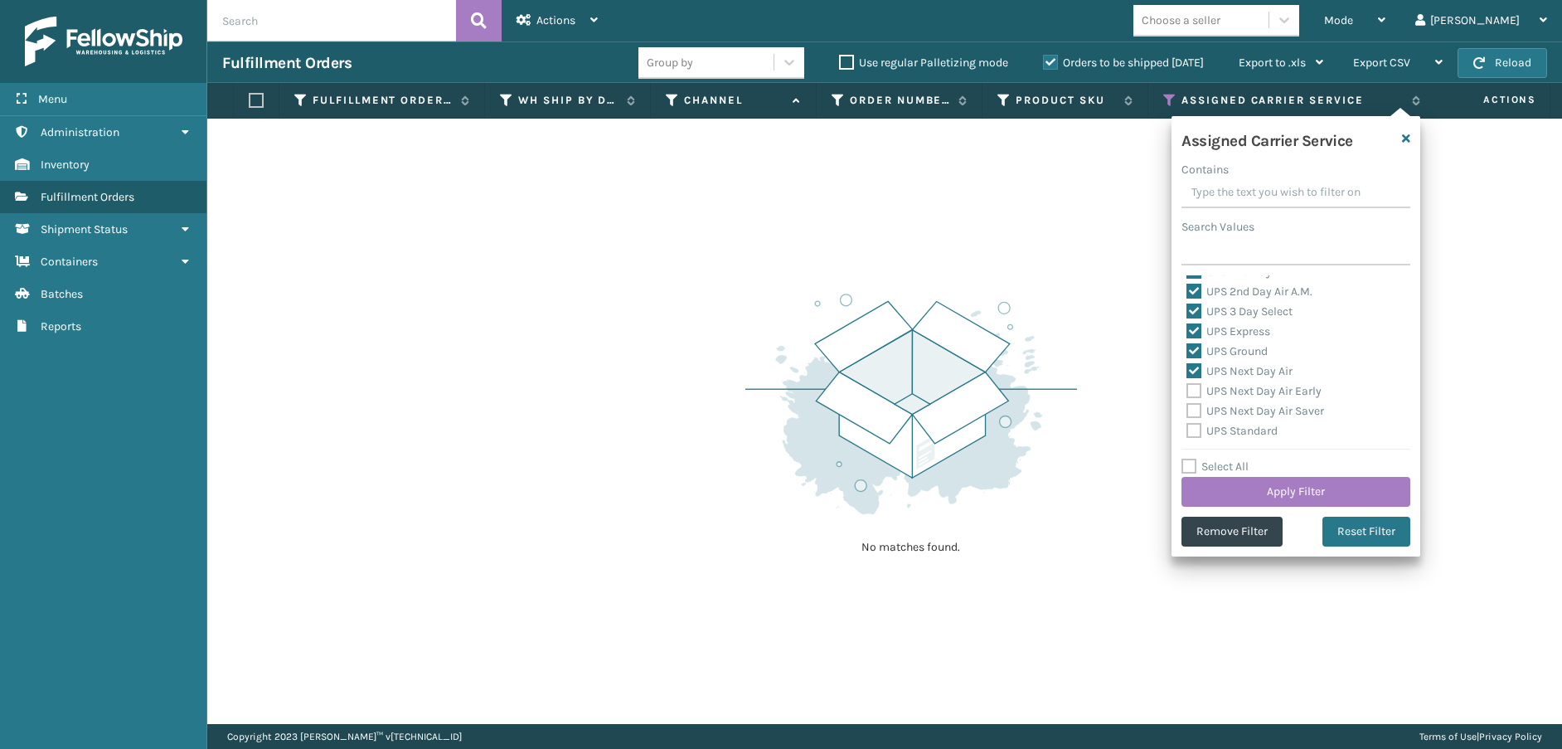
drag, startPoint x: 1196, startPoint y: 390, endPoint x: 1195, endPoint y: 413, distance: 23.2
click at [1195, 392] on label "UPS Next Day Air Early" at bounding box center [1253, 391] width 135 height 14
click at [1187, 392] on input "UPS Next Day Air Early" at bounding box center [1186, 386] width 1 height 11
checkbox input "true"
click at [1195, 415] on label "UPS Next Day Air Saver" at bounding box center [1255, 411] width 138 height 14
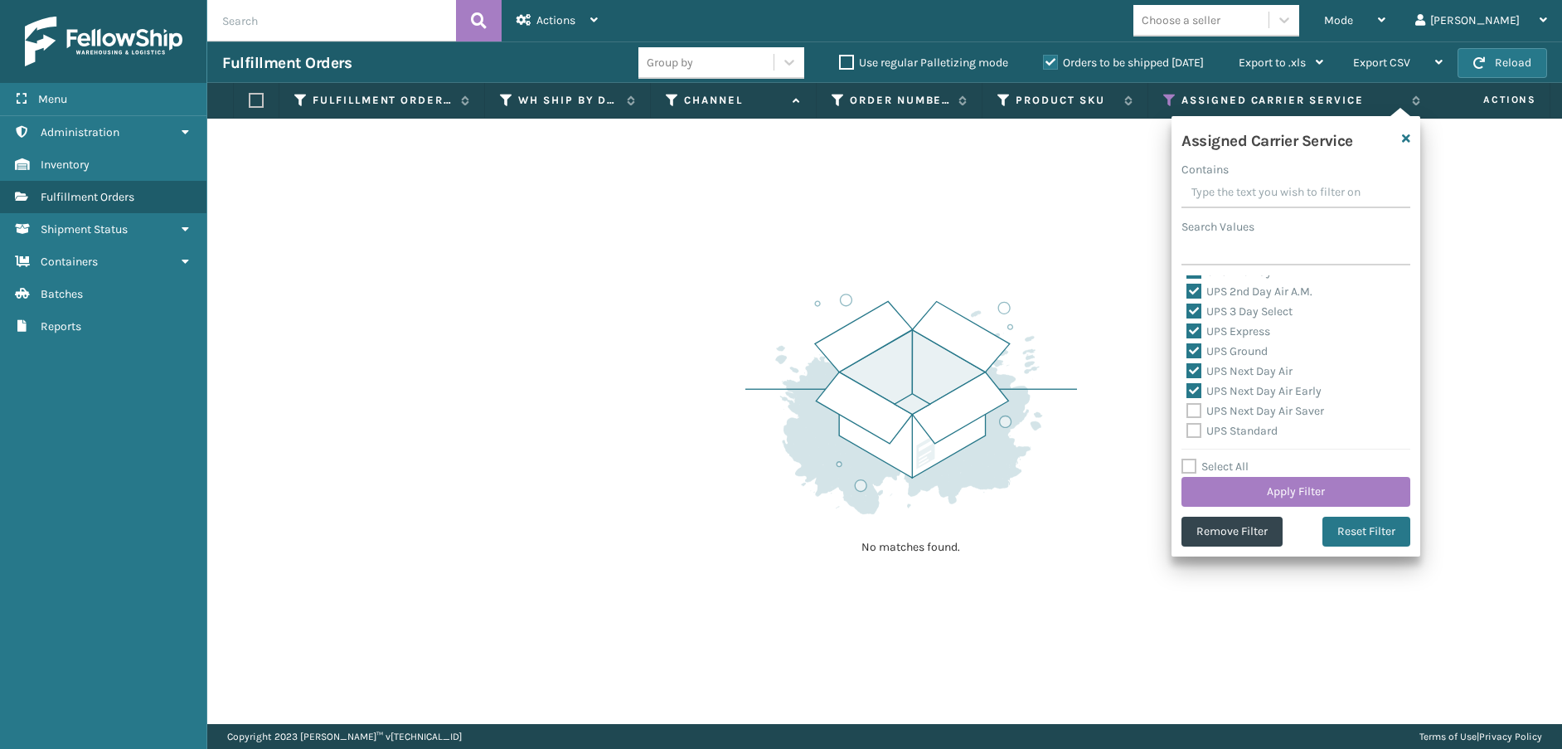
click at [1187, 412] on input "UPS Next Day Air Saver" at bounding box center [1186, 406] width 1 height 11
checkbox input "true"
click at [1195, 429] on label "UPS Standard" at bounding box center [1231, 431] width 91 height 14
click at [1187, 429] on input "UPS Standard" at bounding box center [1186, 426] width 1 height 11
checkbox input "true"
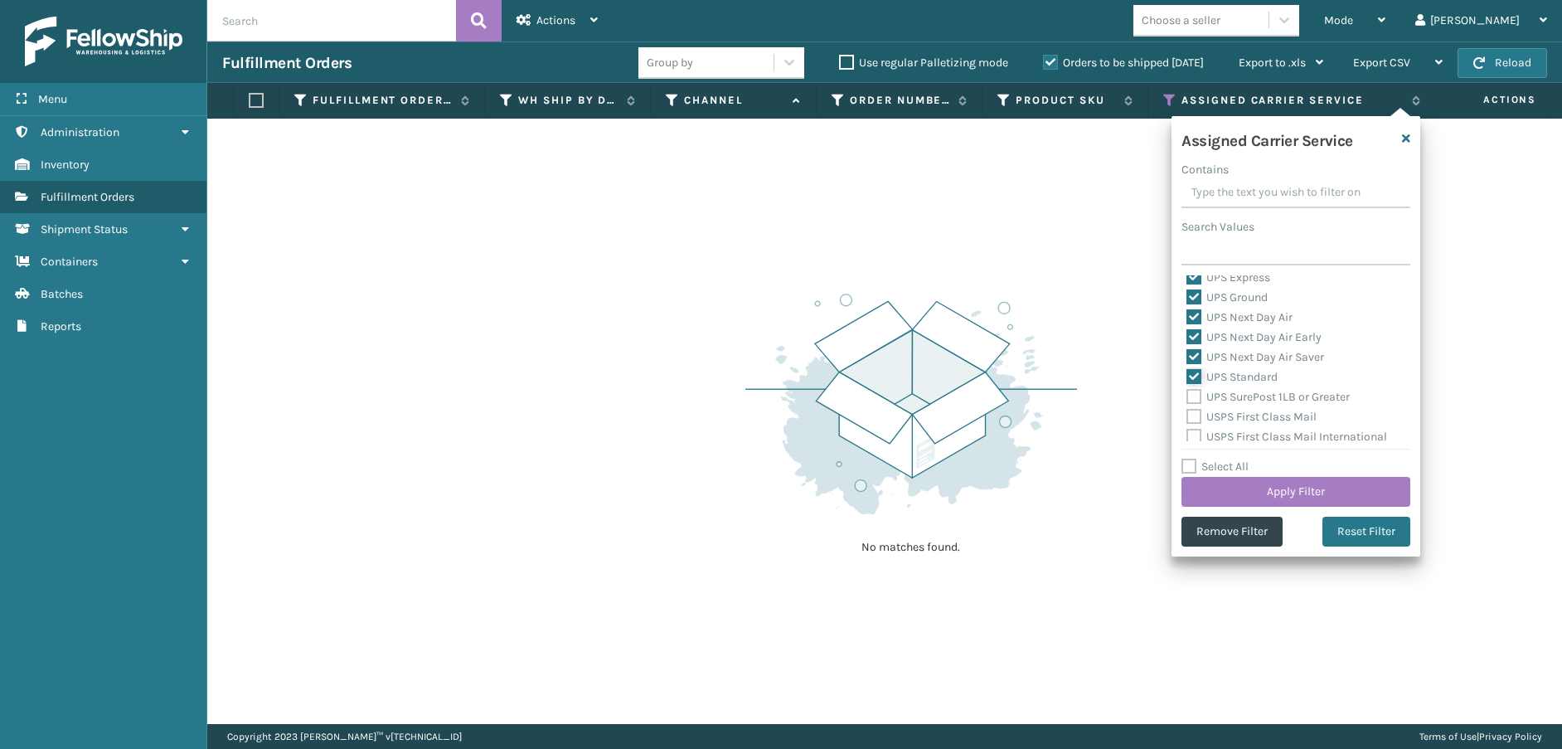
scroll to position [415, 0]
drag, startPoint x: 1196, startPoint y: 370, endPoint x: 1200, endPoint y: 391, distance: 21.8
click at [1197, 372] on label "UPS SurePost 1LB or Greater" at bounding box center [1267, 368] width 163 height 14
drag, startPoint x: 1200, startPoint y: 391, endPoint x: 1195, endPoint y: 405, distance: 14.7
click at [1200, 392] on label "USPS First Class Mail" at bounding box center [1251, 388] width 130 height 14
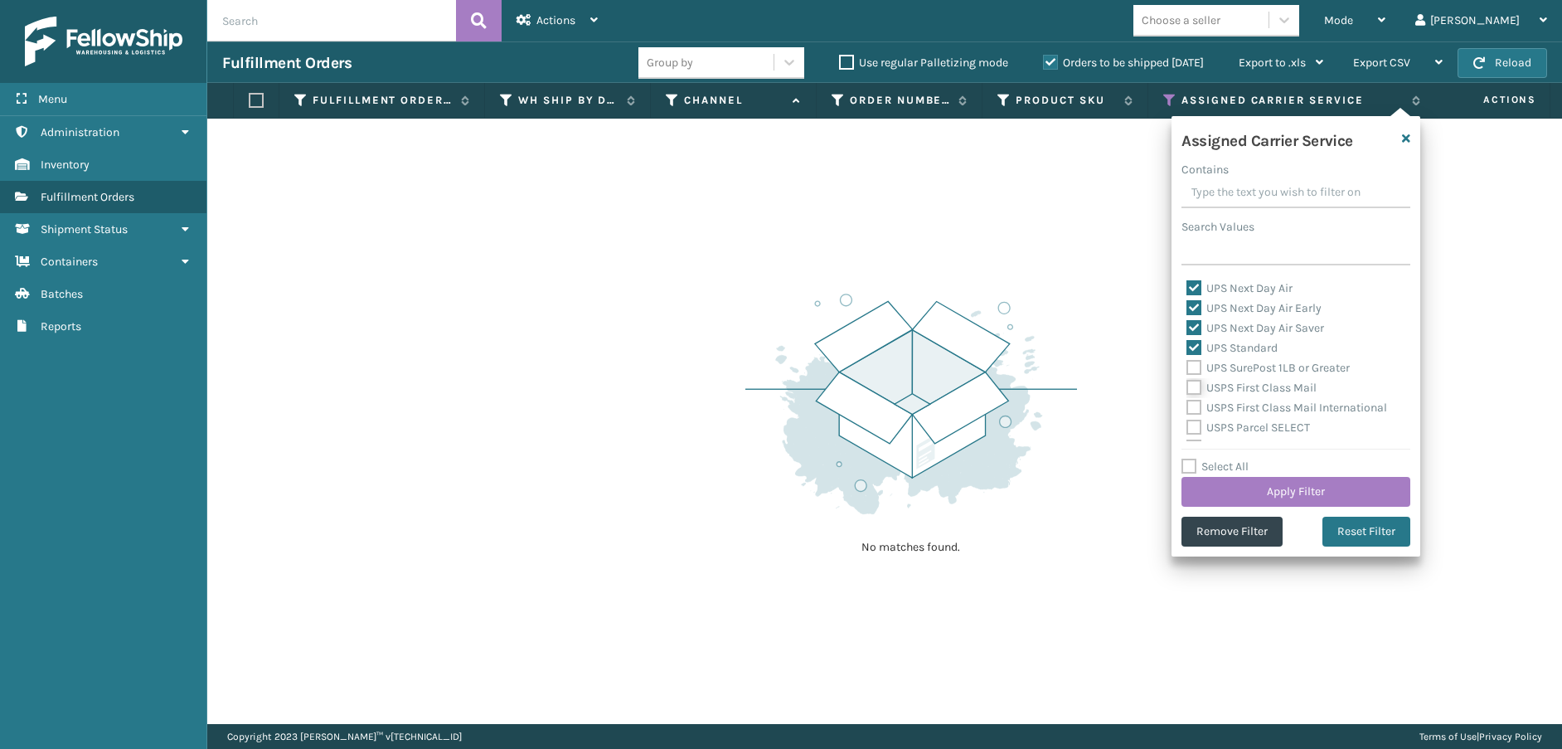
click at [1187, 389] on input "USPS First Class Mail" at bounding box center [1186, 383] width 1 height 11
checkbox input "true"
click at [1195, 366] on label "UPS SurePost 1LB or Greater" at bounding box center [1267, 368] width 163 height 14
click at [1187, 366] on input "UPS SurePost 1LB or Greater" at bounding box center [1186, 363] width 1 height 11
checkbox input "true"
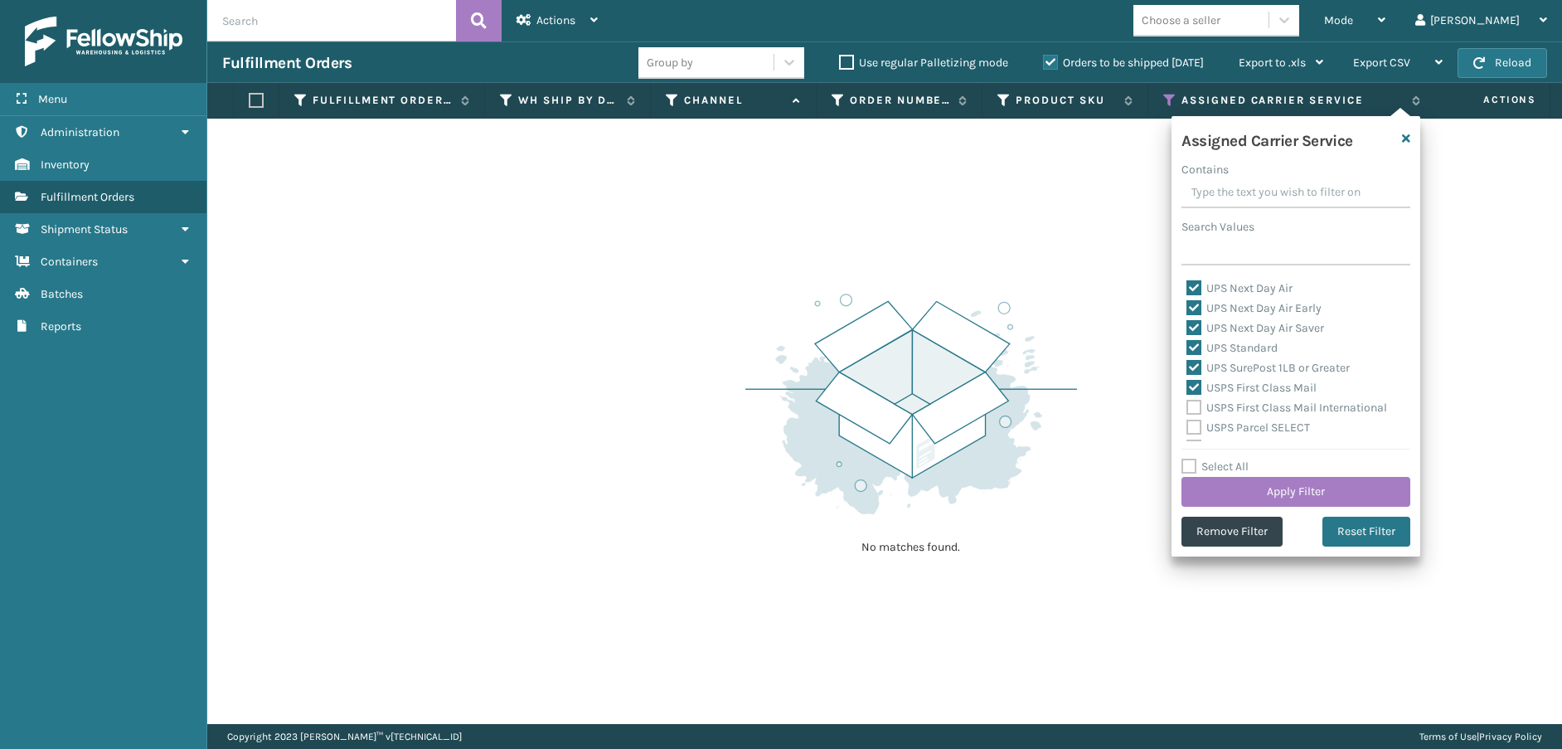
click at [1195, 402] on label "USPS First Class Mail International" at bounding box center [1286, 407] width 201 height 14
click at [1187, 402] on input "USPS First Class Mail International" at bounding box center [1186, 403] width 1 height 11
checkbox input "true"
click at [1196, 423] on label "USPS Parcel SELECT" at bounding box center [1248, 427] width 124 height 14
click at [1187, 423] on input "USPS Parcel SELECT" at bounding box center [1186, 423] width 1 height 11
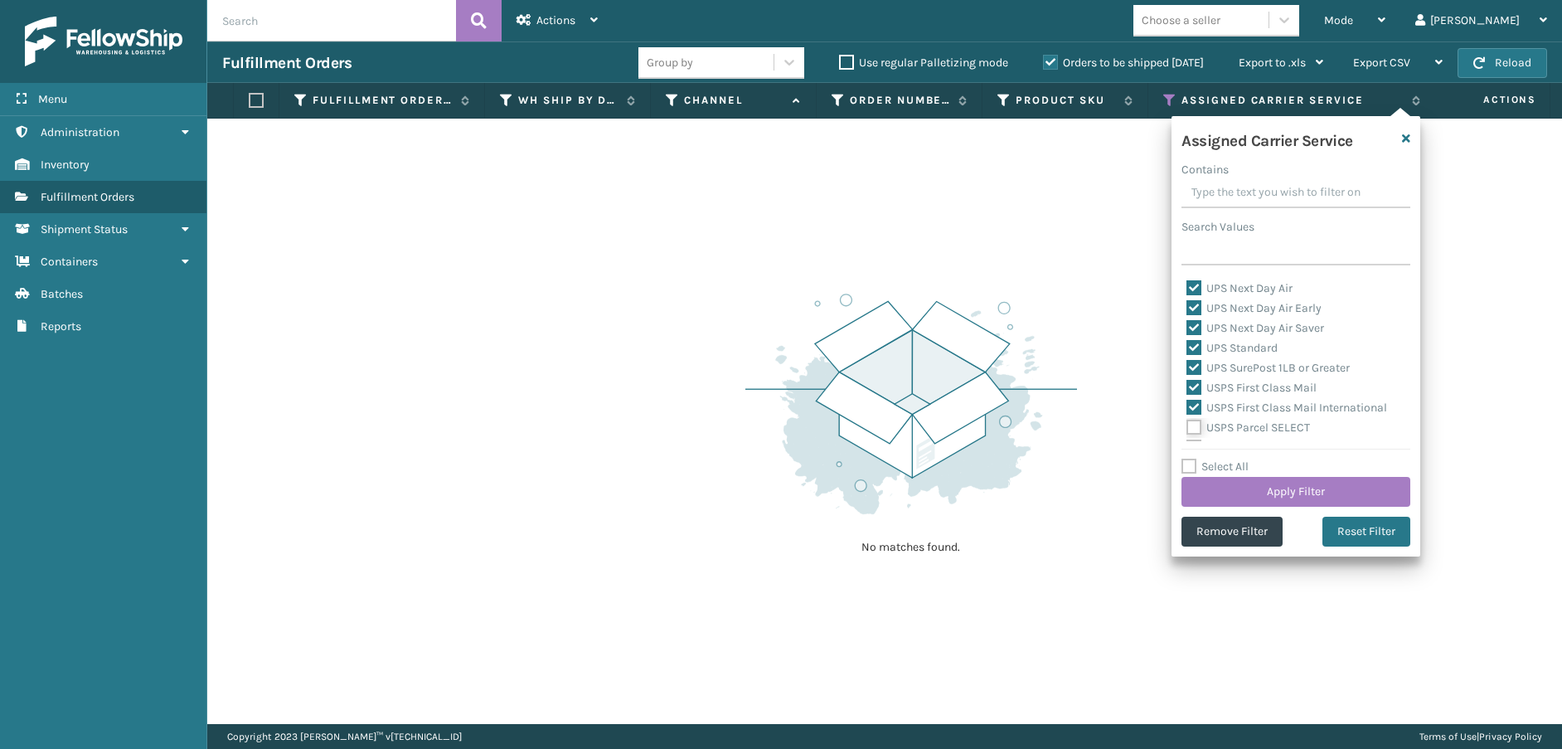
checkbox input "true"
click at [1194, 369] on label "USPS Priority Mail" at bounding box center [1243, 364] width 114 height 14
click at [1187, 366] on input "USPS Priority Mail" at bounding box center [1186, 360] width 1 height 11
checkbox input "true"
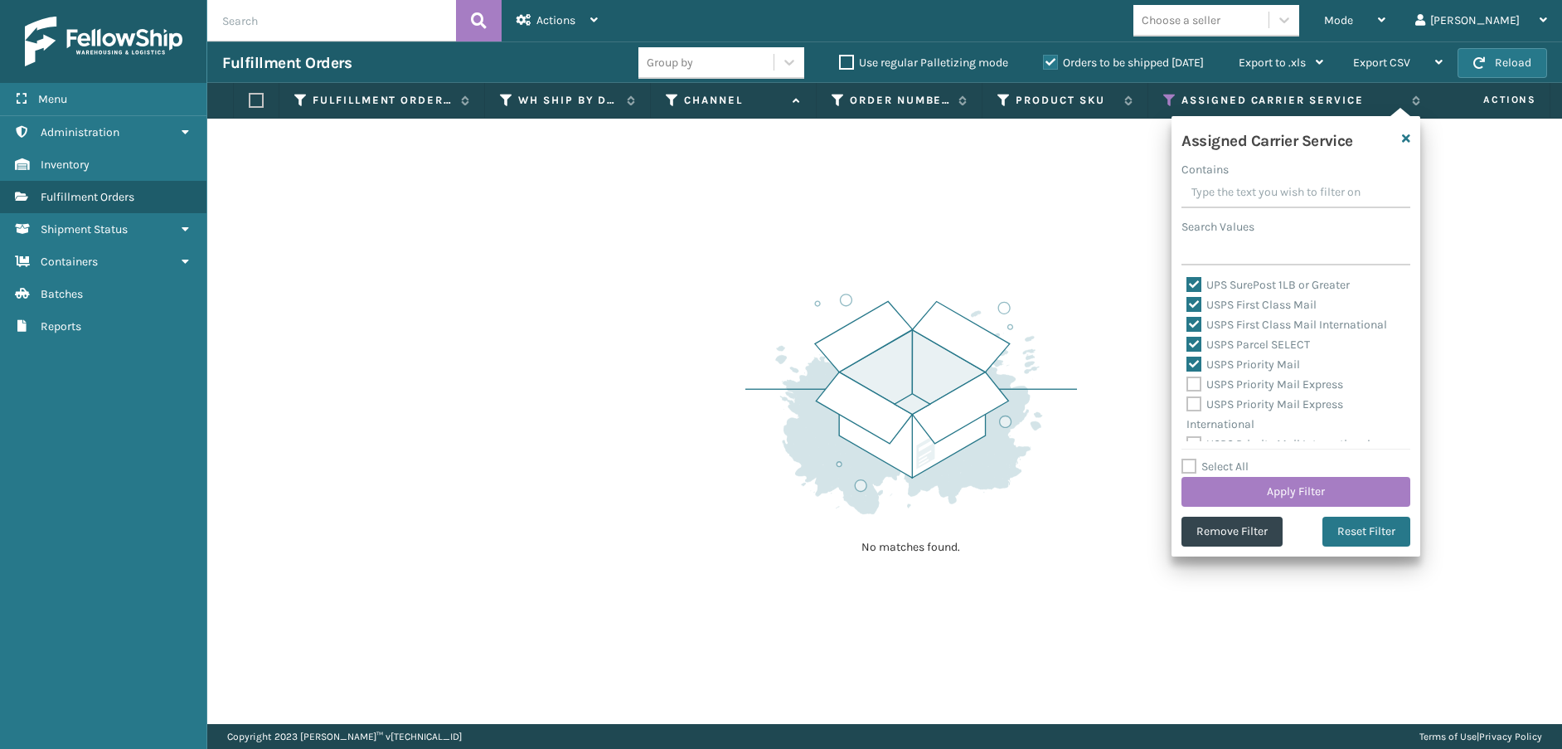
click at [1194, 387] on label "USPS Priority Mail Express" at bounding box center [1264, 384] width 157 height 14
click at [1187, 385] on input "USPS Priority Mail Express" at bounding box center [1186, 380] width 1 height 11
checkbox input "true"
click at [1198, 403] on label "USPS Priority Mail Express International" at bounding box center [1264, 414] width 157 height 34
click at [1187, 403] on input "USPS Priority Mail Express International" at bounding box center [1186, 400] width 1 height 11
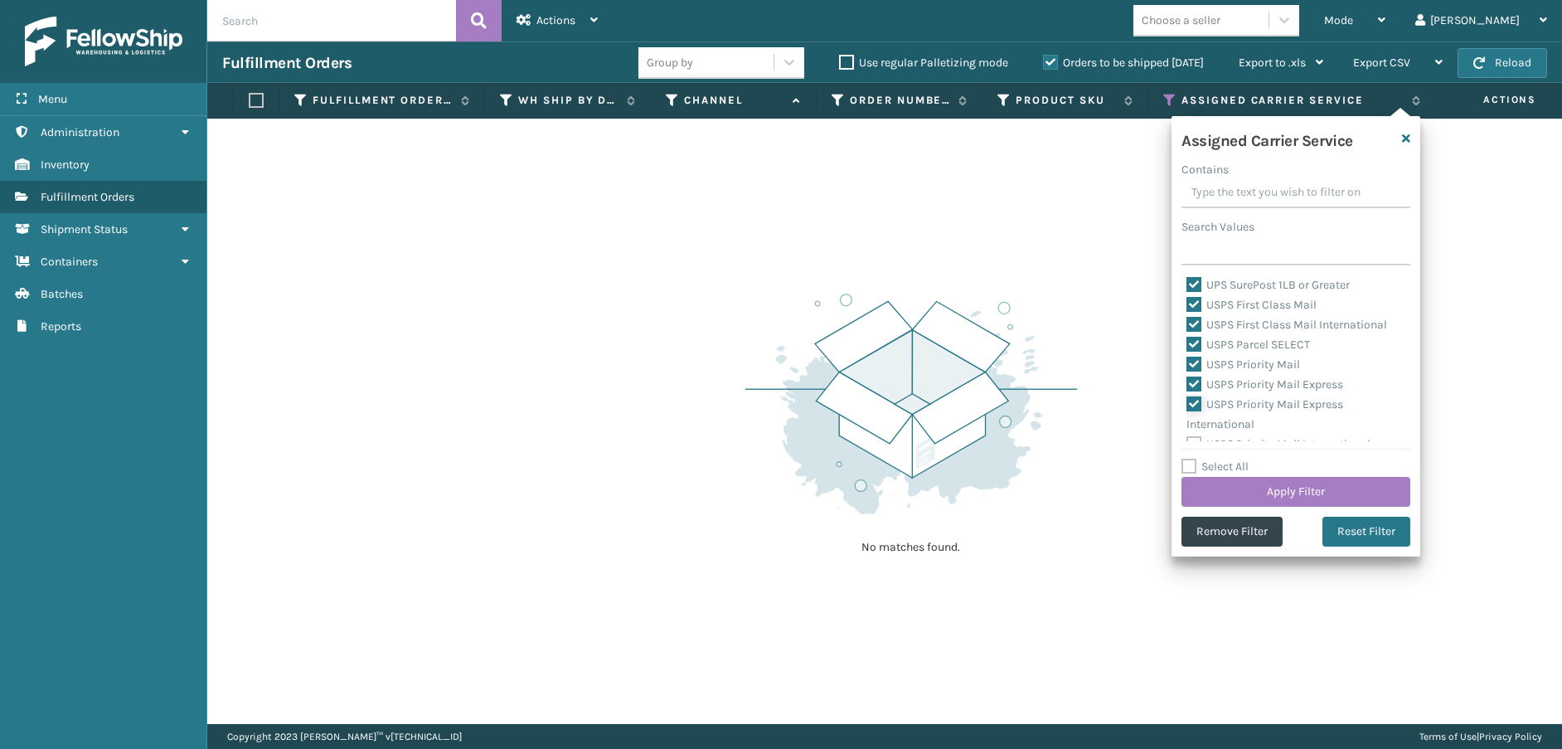
checkbox input "true"
drag, startPoint x: 1196, startPoint y: 429, endPoint x: 1217, endPoint y: 453, distance: 31.7
click at [1195, 429] on label "USPS Priority Mail International" at bounding box center [1278, 431] width 184 height 14
click at [1187, 429] on input "USPS Priority Mail International" at bounding box center [1186, 426] width 1 height 11
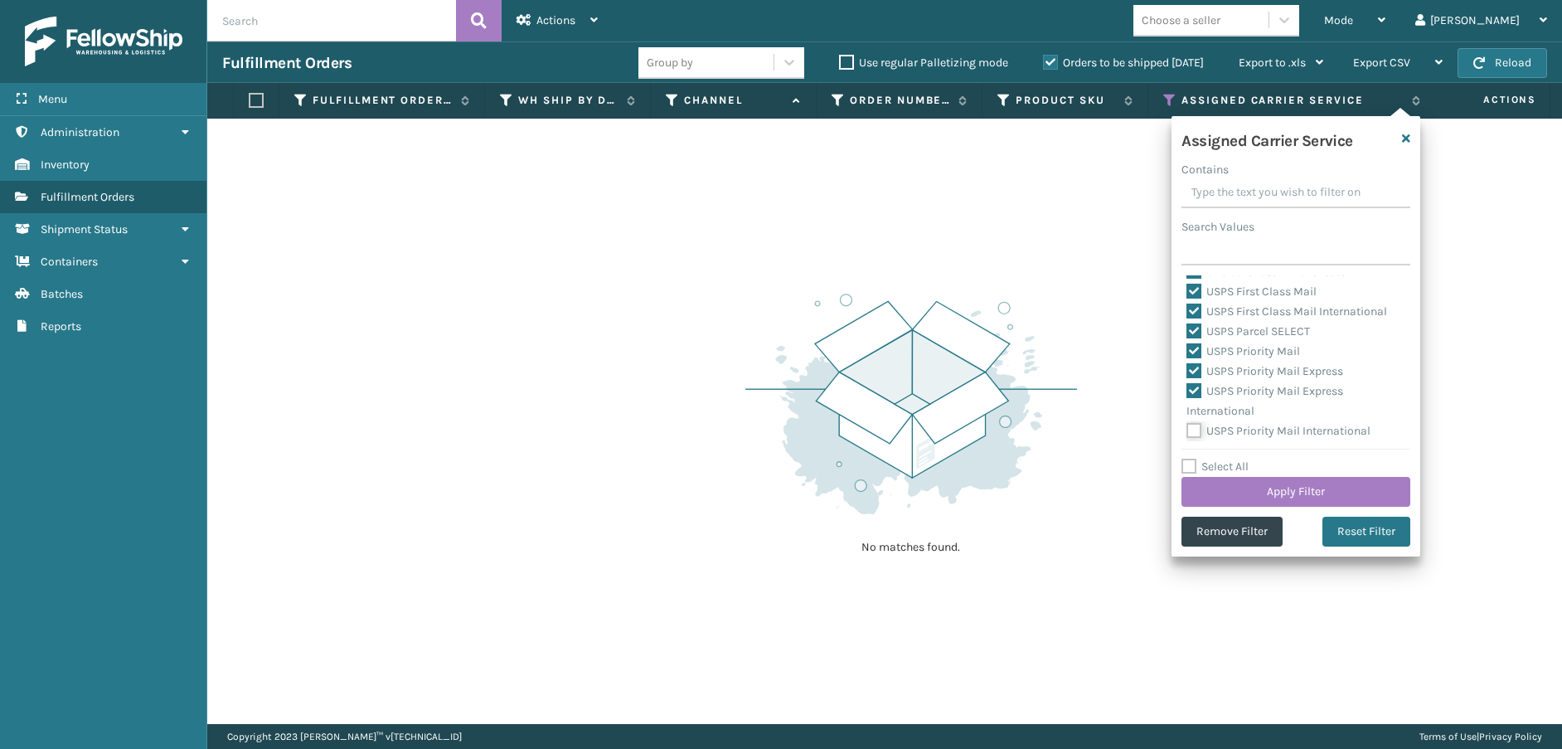
checkbox input "true"
click at [1226, 490] on button "Apply Filter" at bounding box center [1295, 492] width 229 height 30
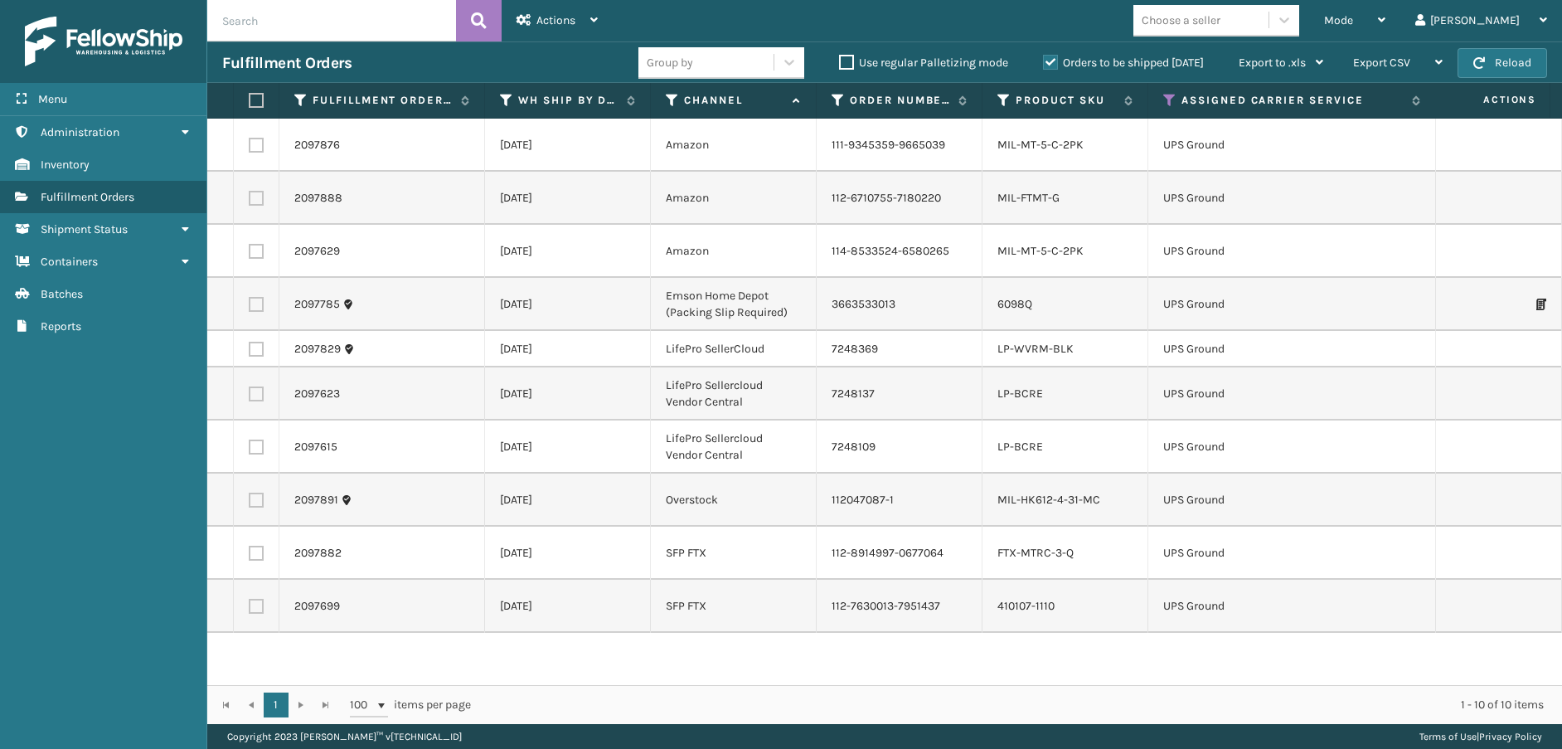
click at [330, 145] on td "2097876" at bounding box center [382, 145] width 206 height 53
click at [329, 138] on link "2097876" at bounding box center [317, 145] width 46 height 17
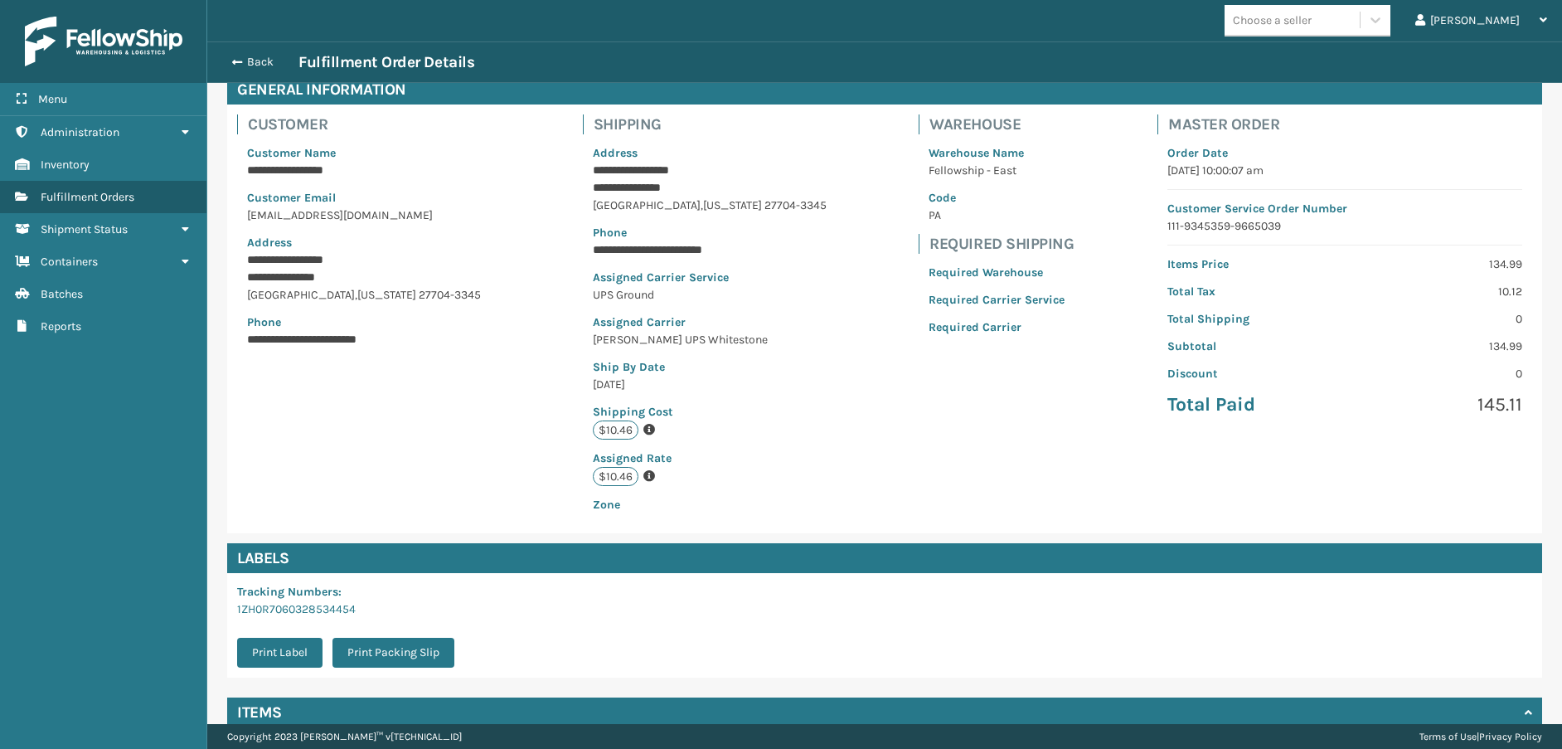
scroll to position [231, 0]
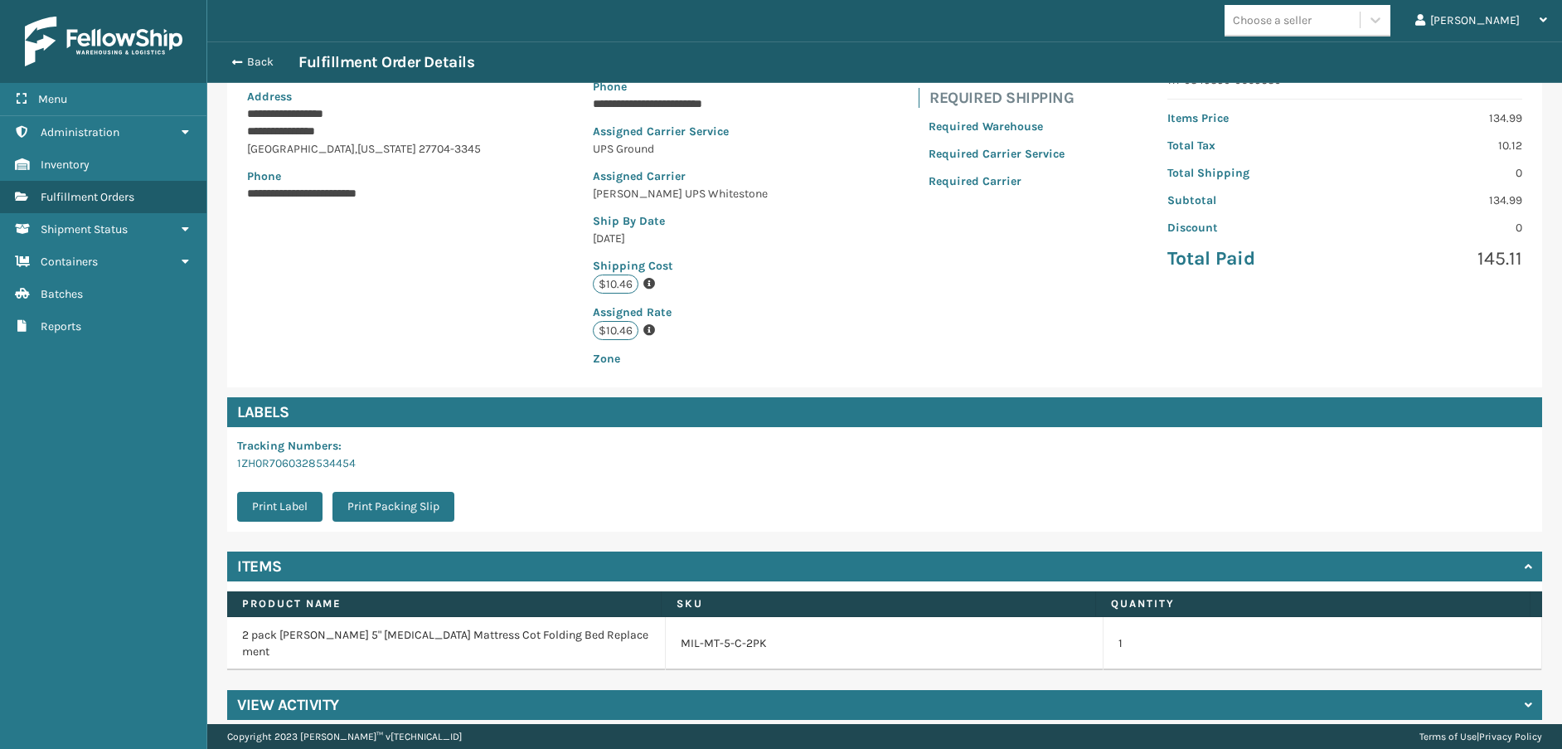
click at [303, 695] on h4 "View Activity" at bounding box center [288, 705] width 102 height 20
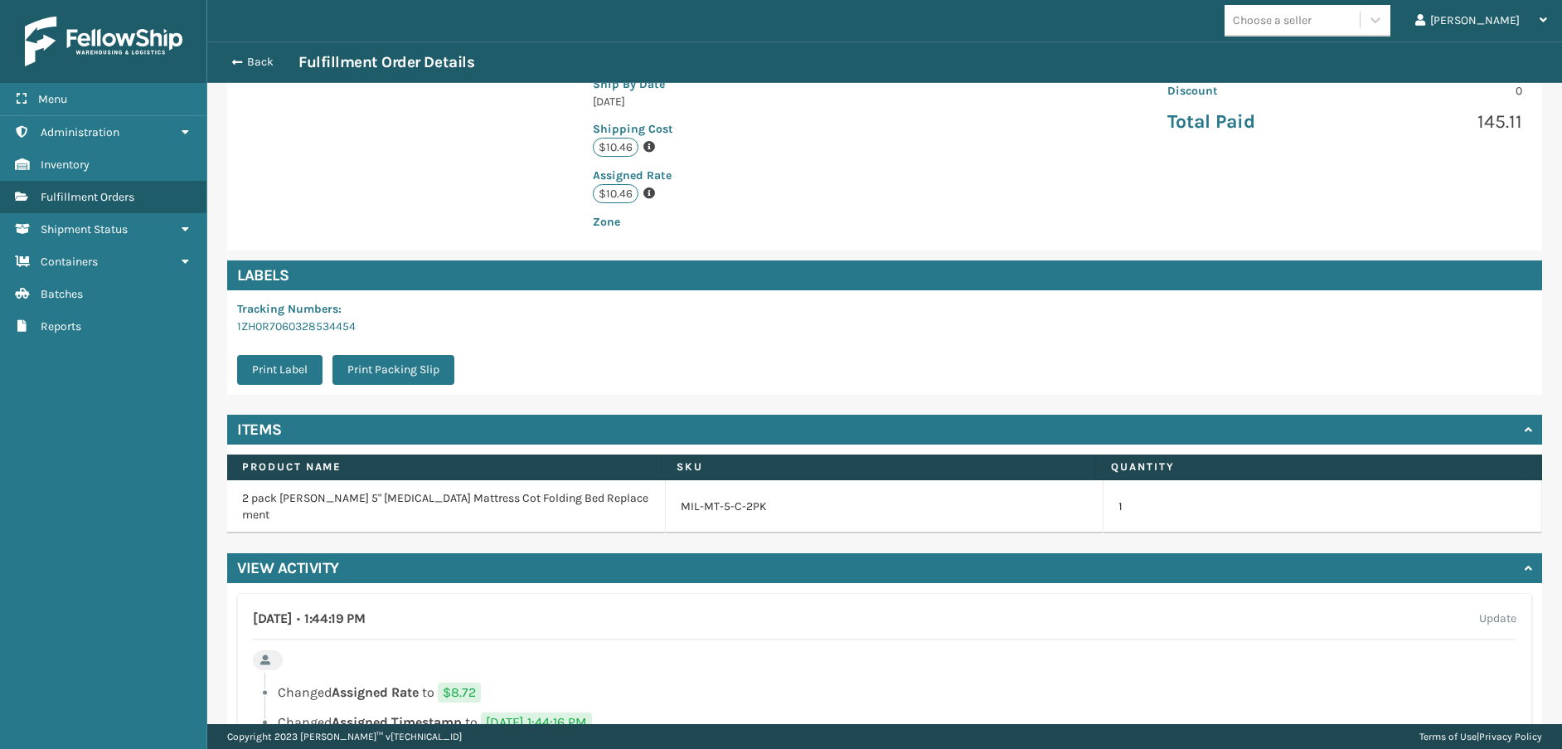
scroll to position [204, 0]
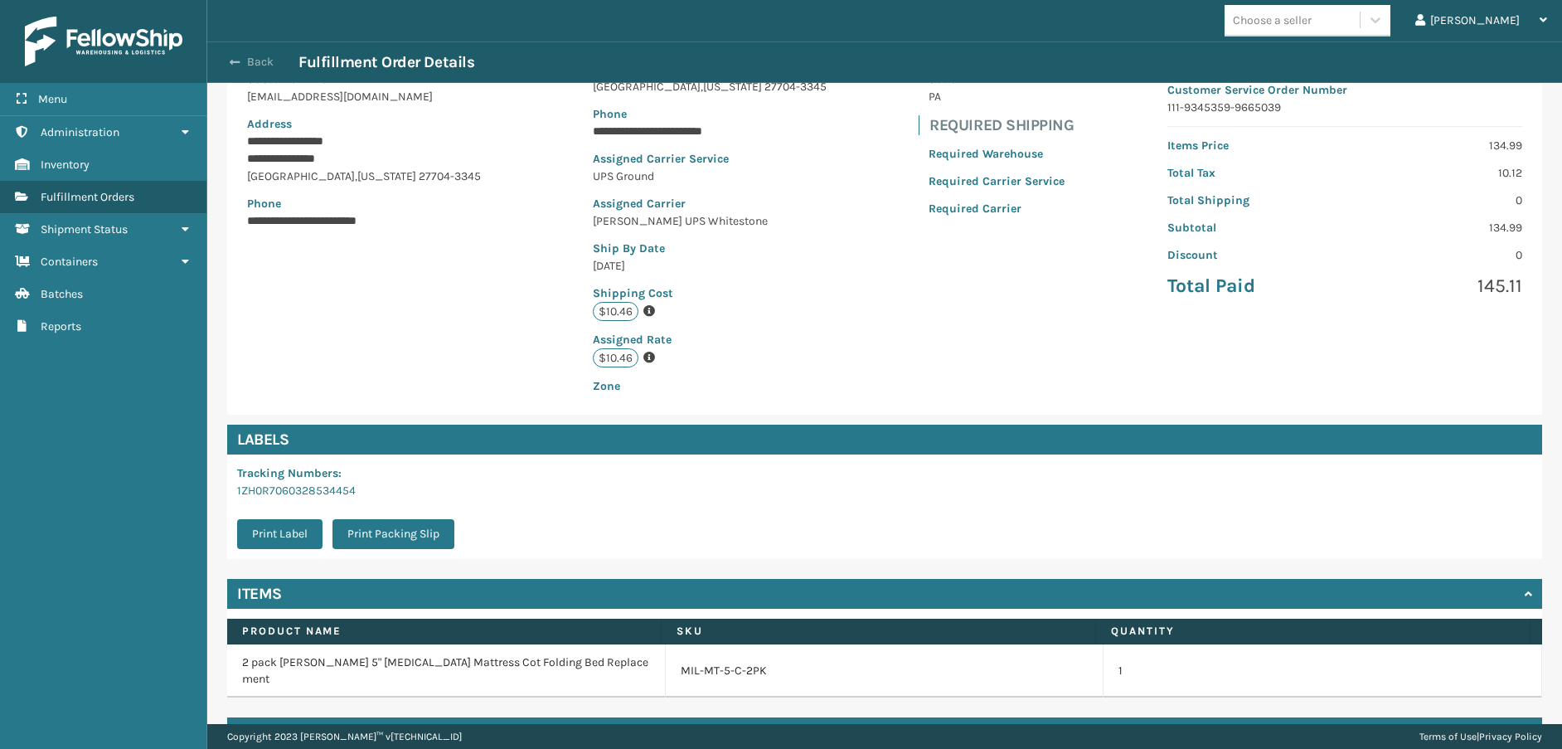
click at [241, 57] on button "Back" at bounding box center [260, 62] width 76 height 15
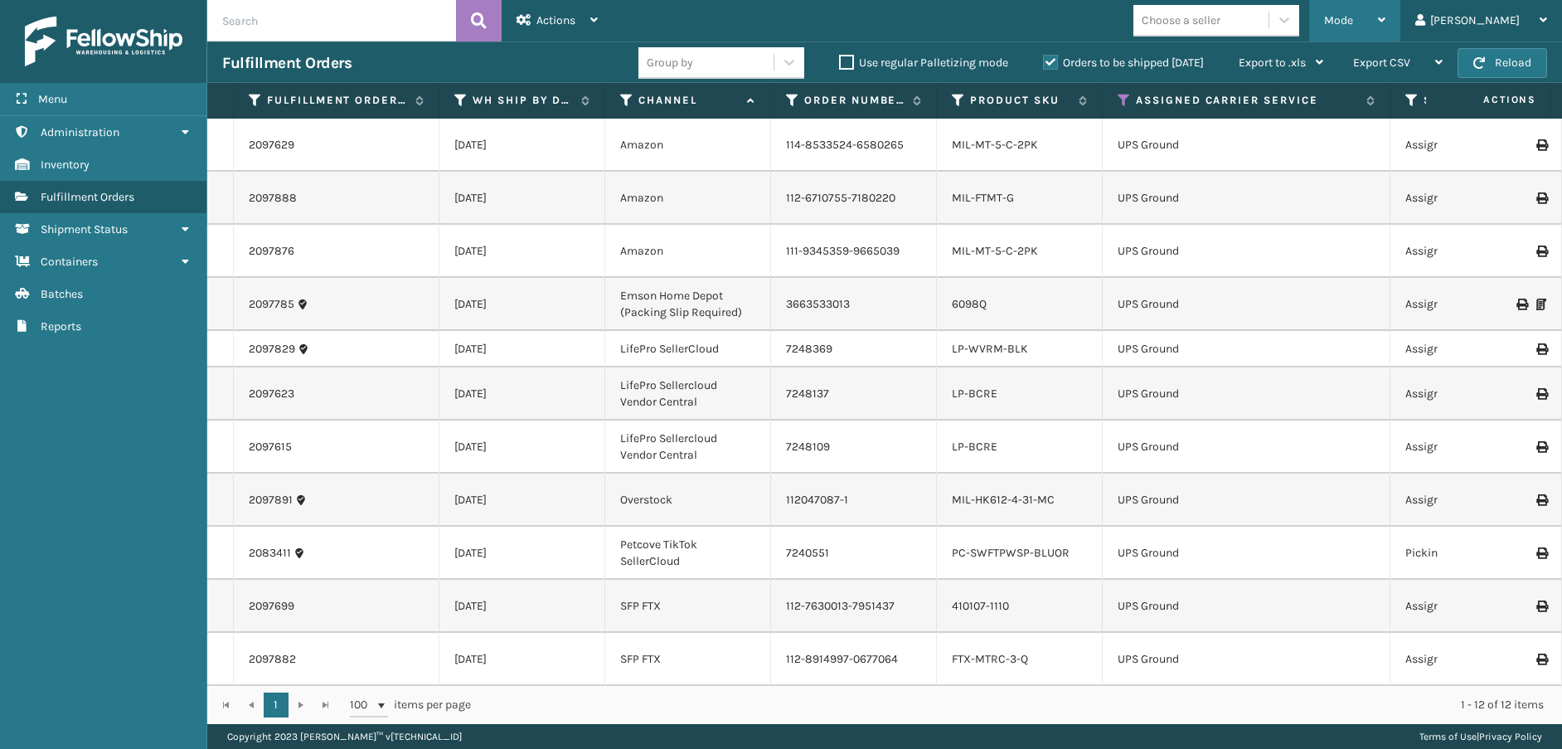
click at [1353, 20] on span "Mode" at bounding box center [1338, 20] width 29 height 14
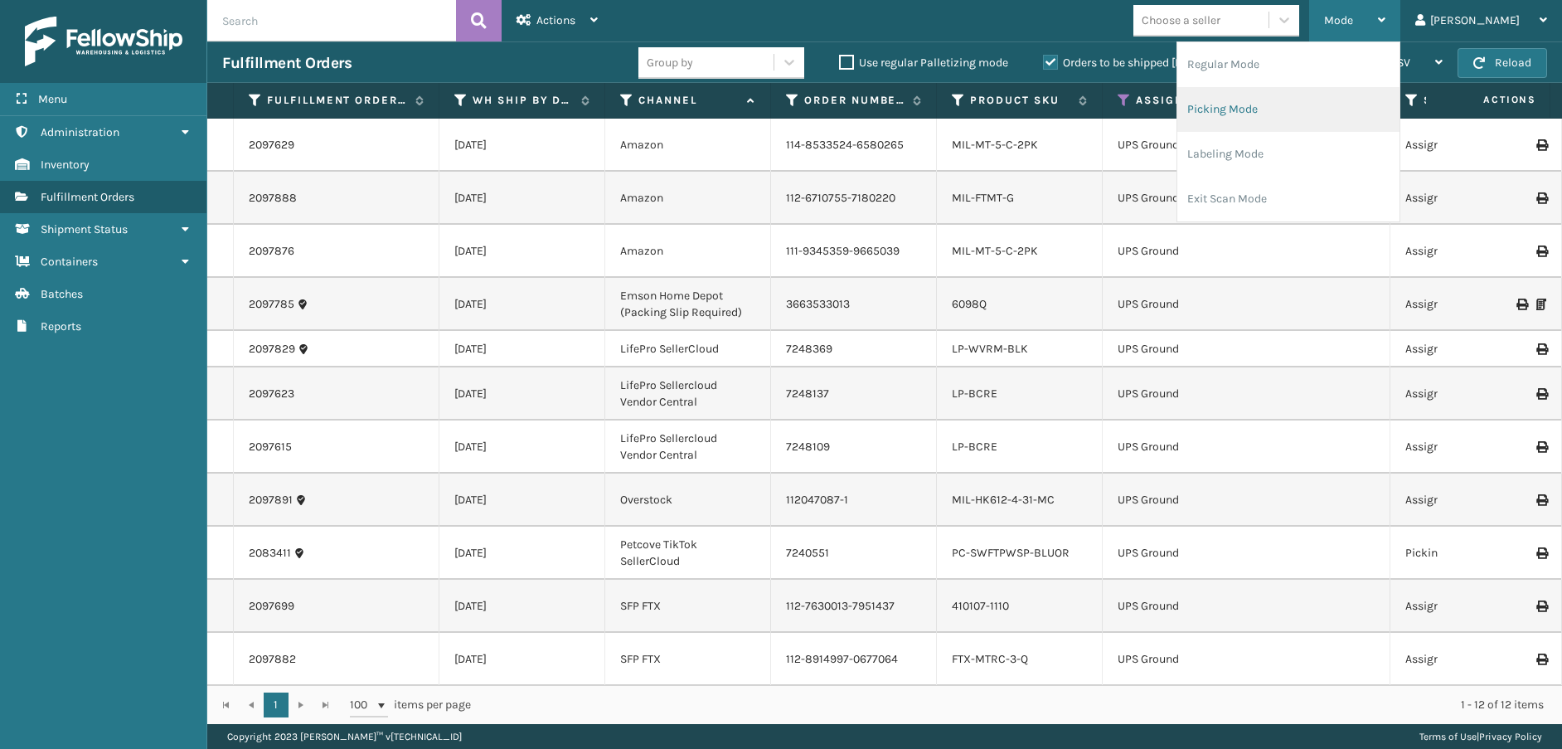
click at [1293, 114] on li "Picking Mode" at bounding box center [1288, 109] width 222 height 45
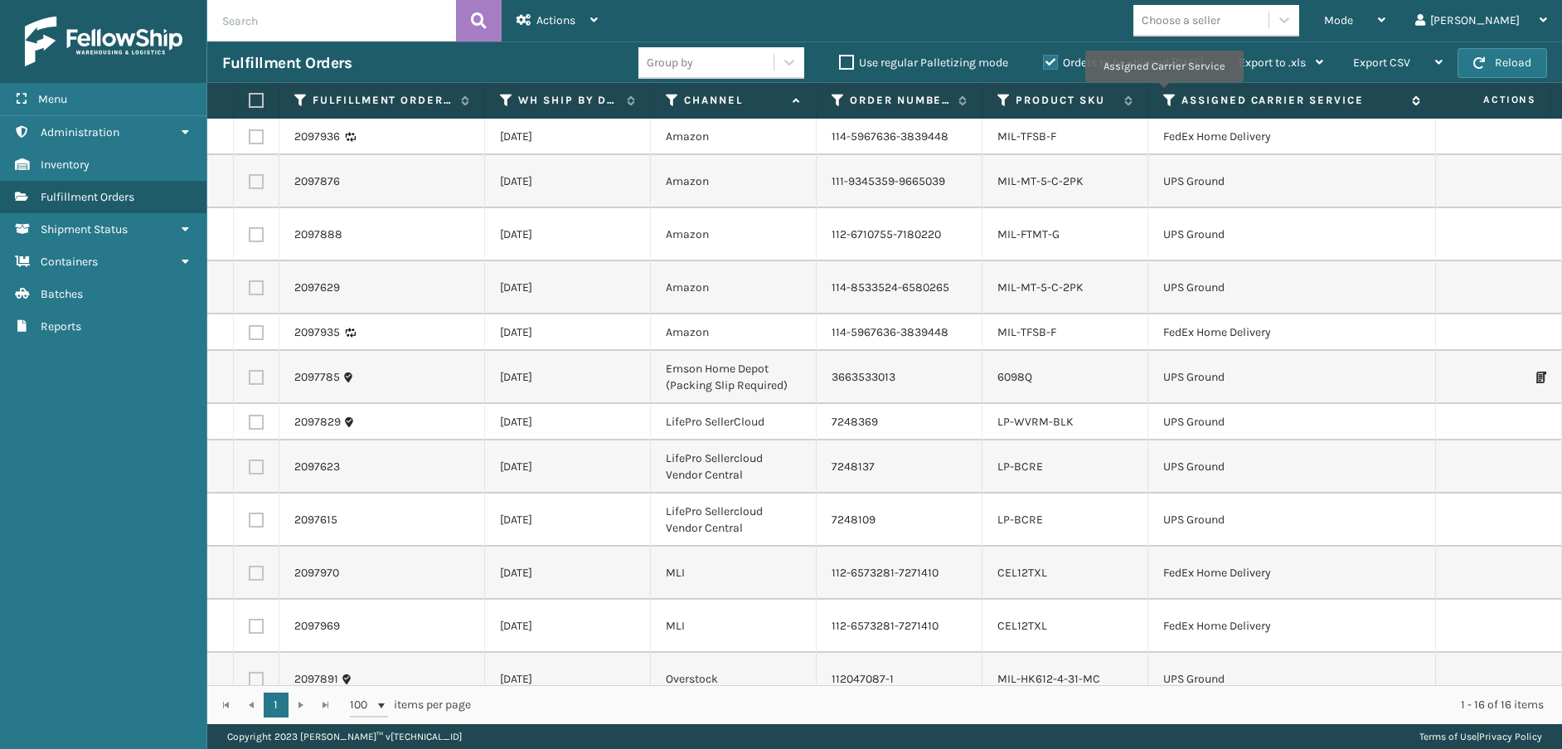
click at [1163, 94] on icon at bounding box center [1169, 100] width 13 height 15
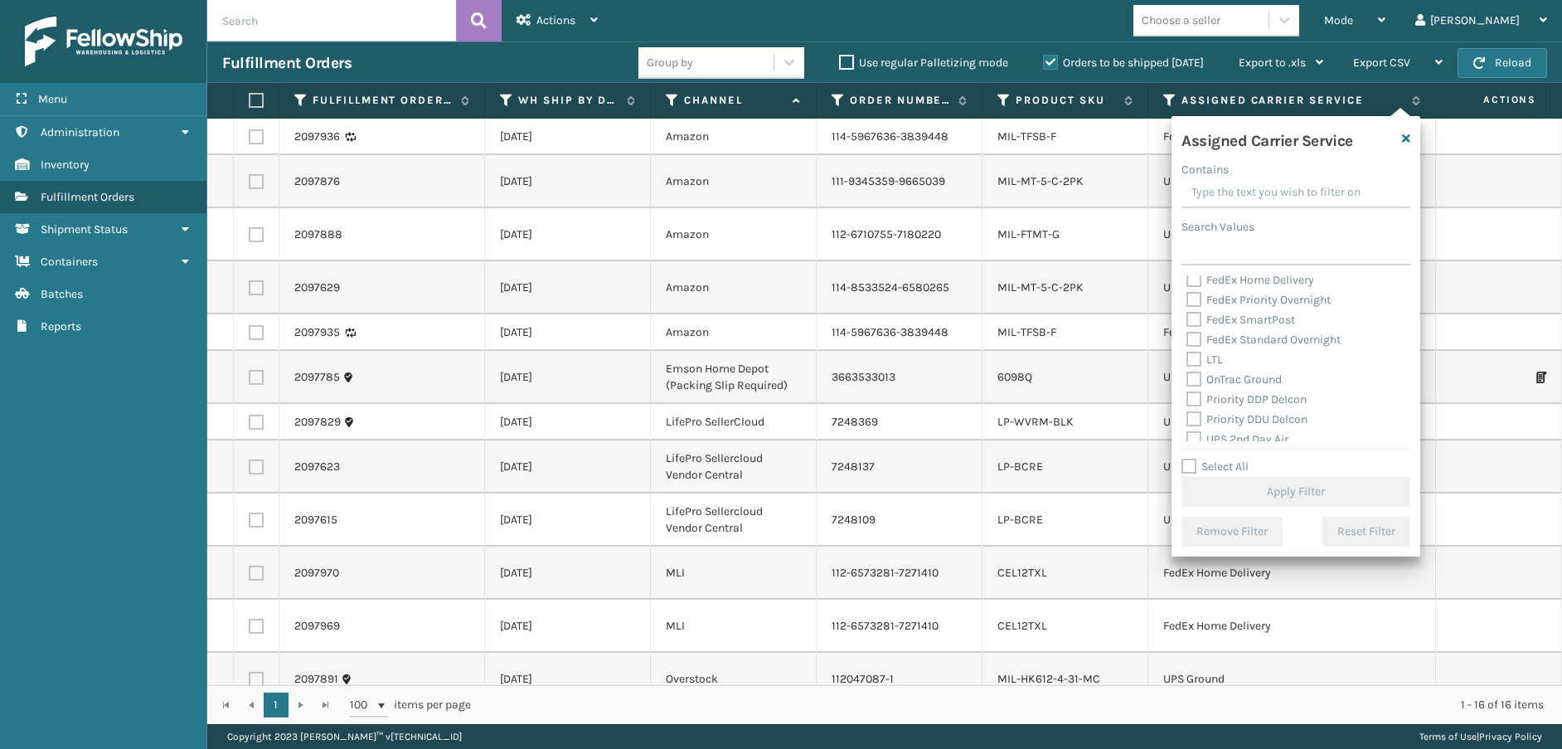
scroll to position [166, 0]
click at [1191, 374] on label "OnTrac Ground" at bounding box center [1233, 378] width 95 height 14
click at [1187, 374] on input "OnTrac Ground" at bounding box center [1186, 373] width 1 height 11
checkbox input "true"
click at [1193, 396] on label "Priority DDP Delcon" at bounding box center [1246, 397] width 120 height 14
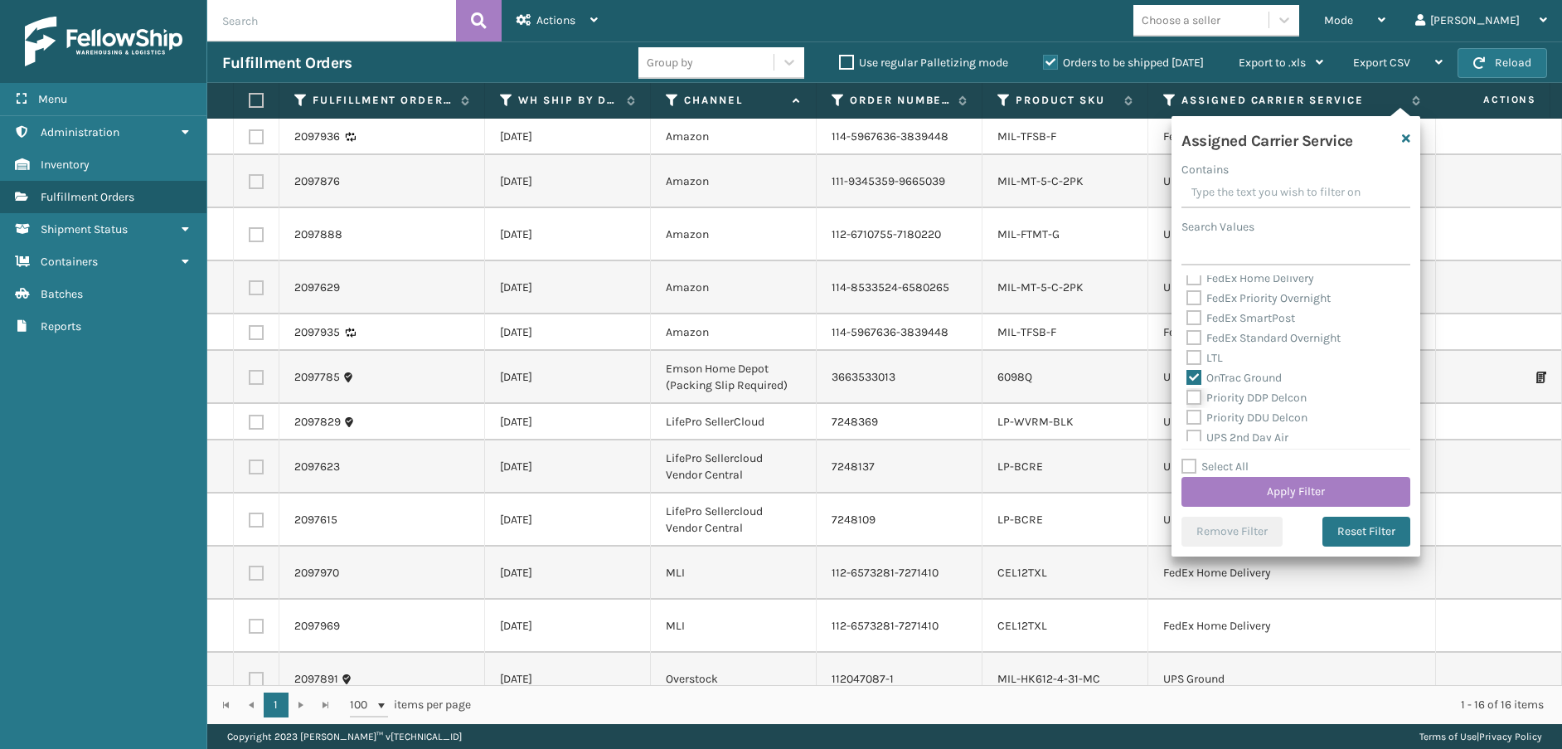
click at [1187, 396] on input "Priority DDP Delcon" at bounding box center [1186, 393] width 1 height 11
checkbox input "true"
click at [1193, 418] on label "Priority DDU Delcon" at bounding box center [1246, 417] width 121 height 14
click at [1187, 418] on input "Priority DDU Delcon" at bounding box center [1186, 413] width 1 height 11
checkbox input "true"
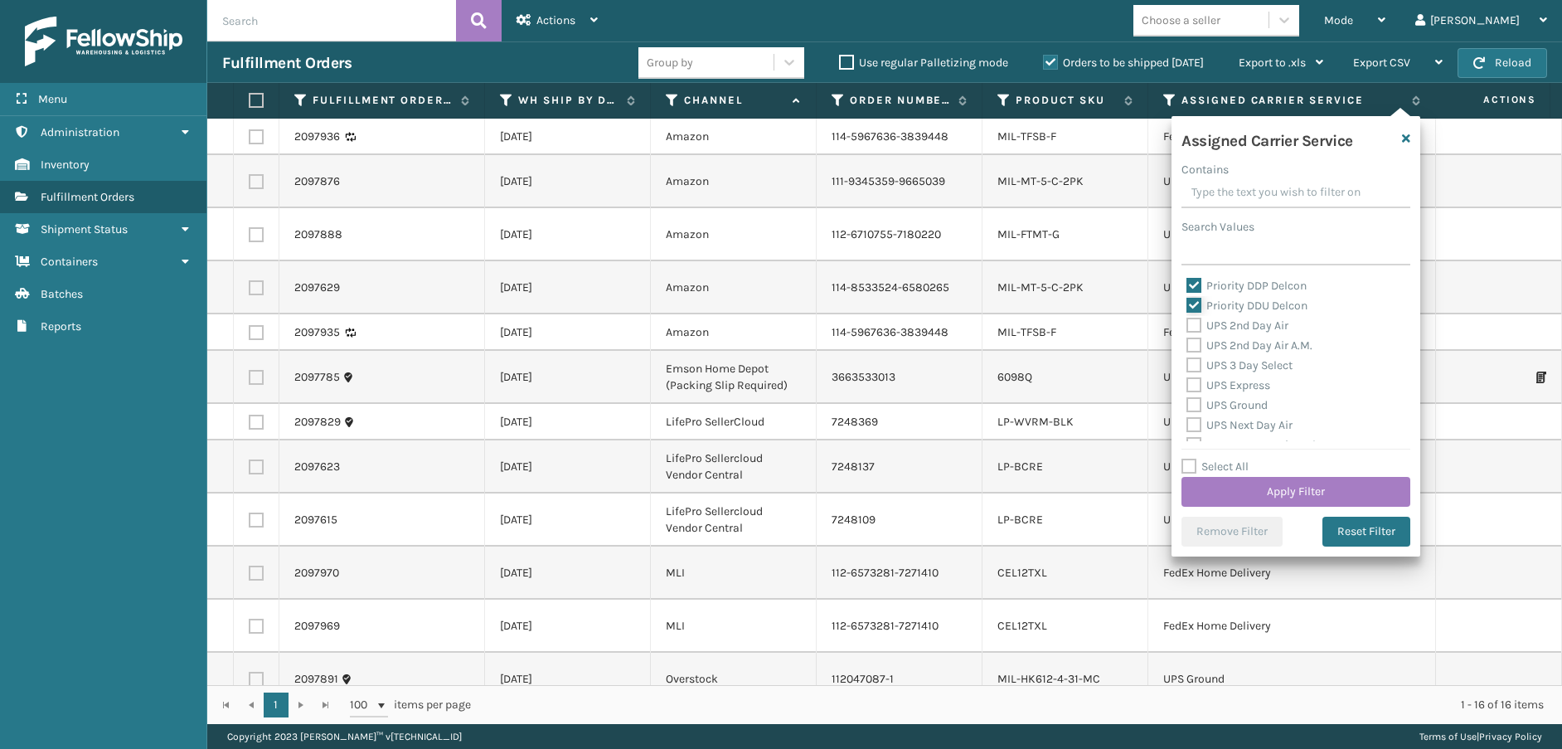
scroll to position [249, 0]
click at [1195, 352] on label "UPS 2nd Day Air" at bounding box center [1237, 354] width 102 height 14
click at [1187, 352] on input "UPS 2nd Day Air" at bounding box center [1186, 350] width 1 height 11
checkbox input "true"
click at [1195, 373] on label "UPS 2nd Day Air A.M." at bounding box center [1249, 374] width 126 height 14
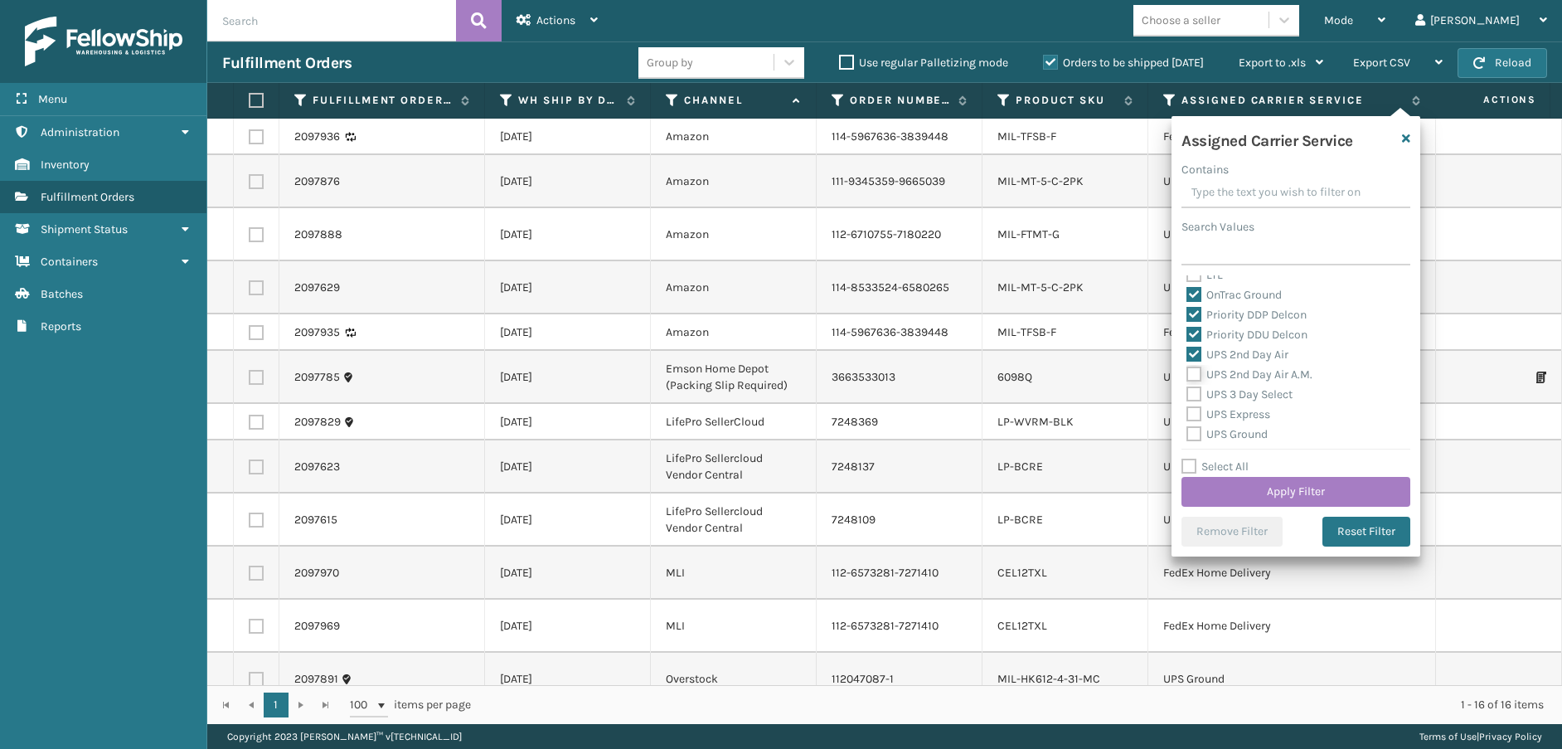
click at [1187, 373] on input "UPS 2nd Day Air A.M." at bounding box center [1186, 370] width 1 height 11
checkbox input "true"
click at [1193, 396] on label "UPS 3 Day Select" at bounding box center [1239, 394] width 106 height 14
click at [1187, 395] on input "UPS 3 Day Select" at bounding box center [1186, 390] width 1 height 11
checkbox input "true"
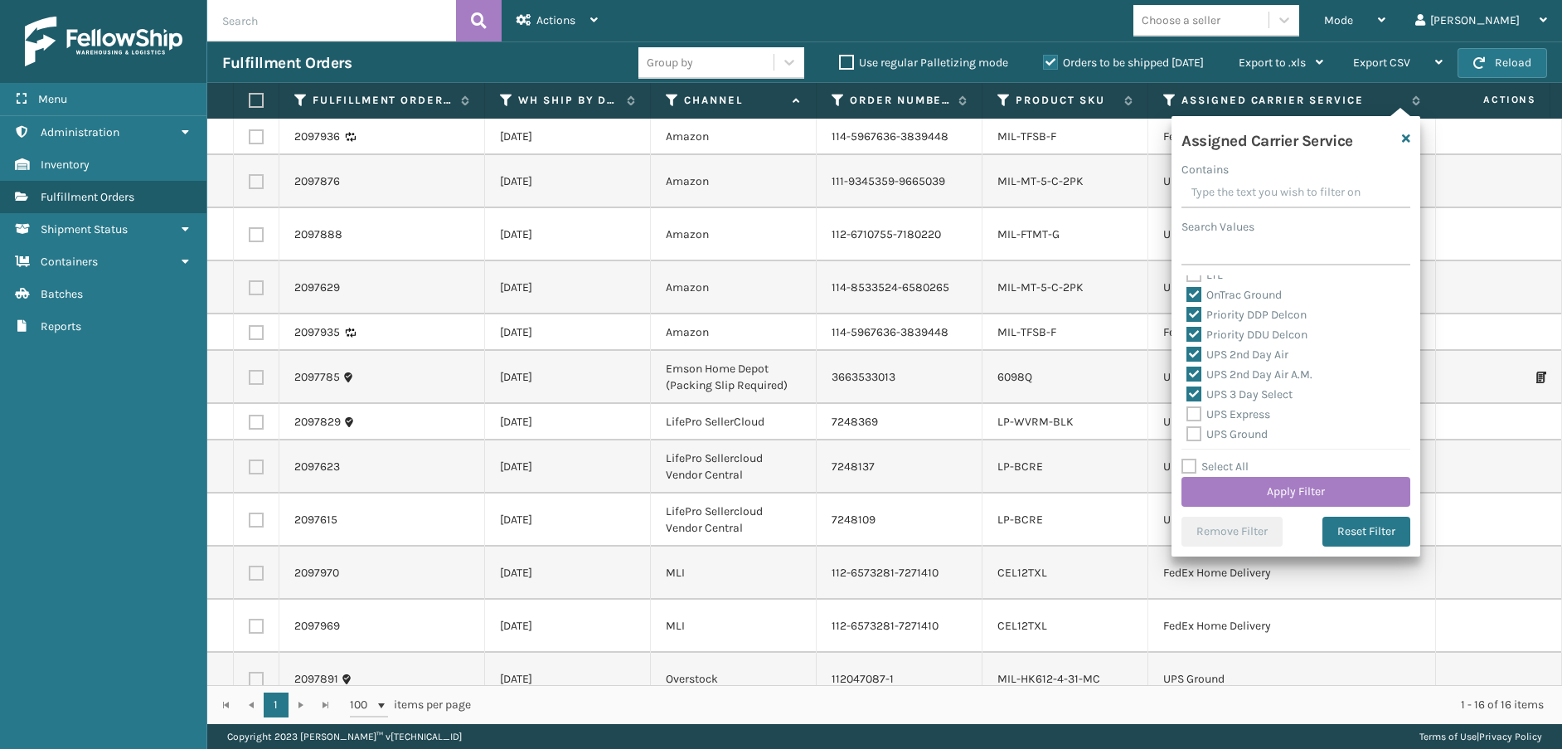
click at [1192, 417] on label "UPS Express" at bounding box center [1228, 414] width 84 height 14
click at [1187, 415] on input "UPS Express" at bounding box center [1186, 410] width 1 height 11
checkbox input "true"
click at [1192, 435] on label "UPS Ground" at bounding box center [1226, 434] width 81 height 14
click at [1187, 435] on input "UPS Ground" at bounding box center [1186, 429] width 1 height 11
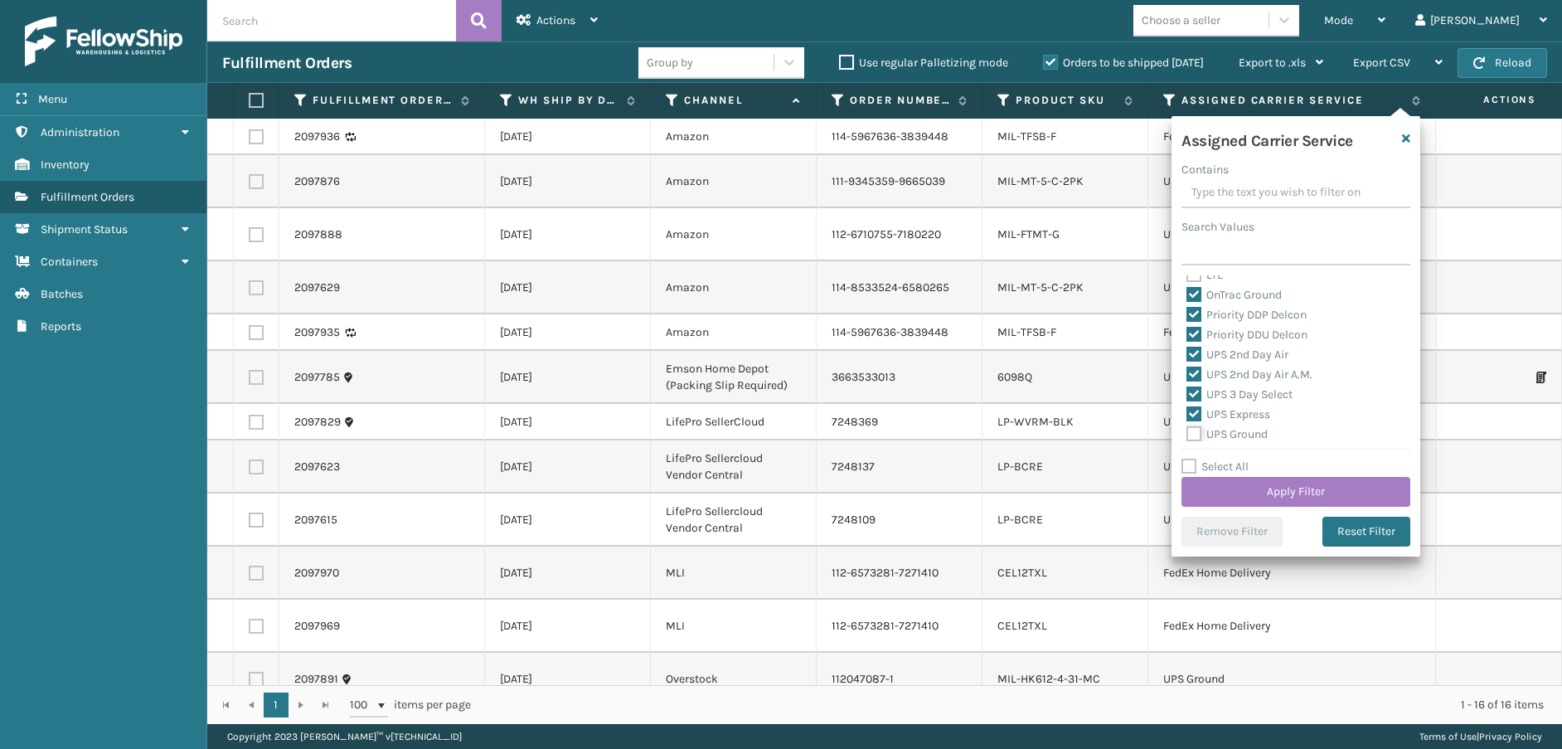
checkbox input "true"
click at [1190, 370] on label "UPS Next Day Air" at bounding box center [1239, 371] width 106 height 14
click at [1187, 370] on input "UPS Next Day Air" at bounding box center [1186, 366] width 1 height 11
checkbox input "true"
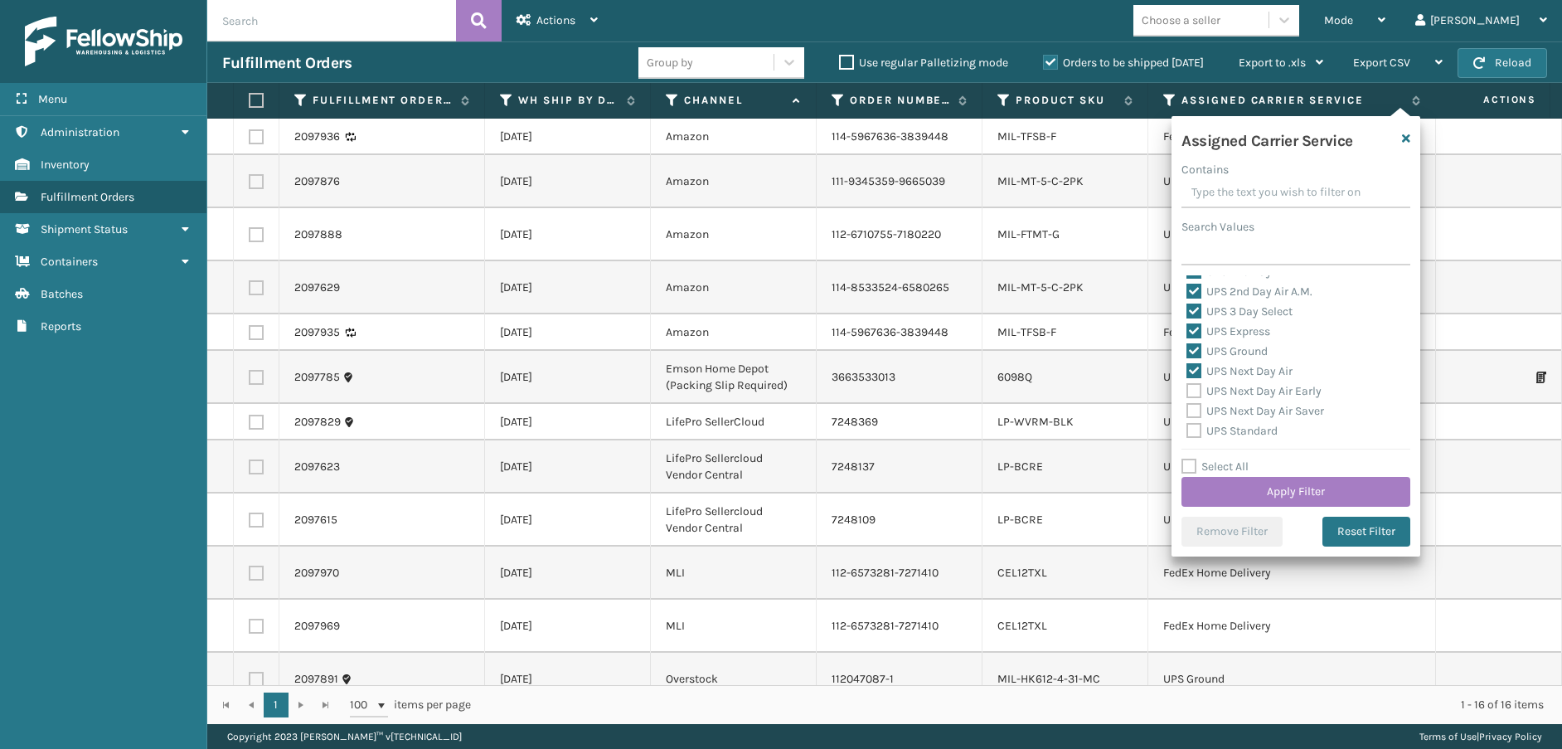
click at [1190, 390] on label "UPS Next Day Air Early" at bounding box center [1253, 391] width 135 height 14
click at [1187, 390] on input "UPS Next Day Air Early" at bounding box center [1186, 386] width 1 height 11
checkbox input "true"
click at [1196, 419] on div "UPS Next Day Air Saver" at bounding box center [1295, 411] width 219 height 20
click at [1195, 410] on label "UPS Next Day Air Saver" at bounding box center [1255, 411] width 138 height 14
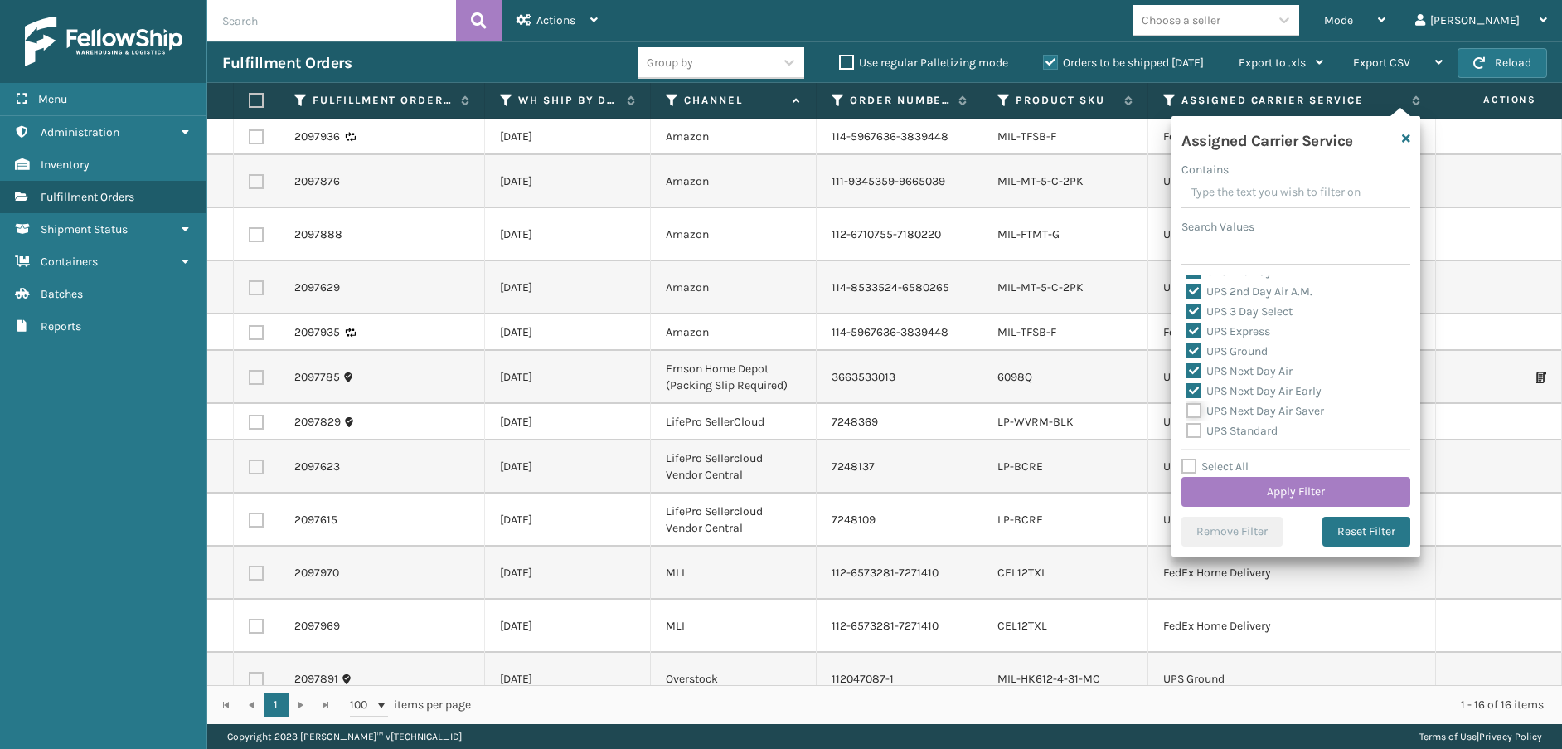
click at [1187, 410] on input "UPS Next Day Air Saver" at bounding box center [1186, 406] width 1 height 11
checkbox input "true"
click at [1195, 425] on label "UPS Standard" at bounding box center [1231, 431] width 91 height 14
click at [1187, 425] on input "UPS Standard" at bounding box center [1186, 426] width 1 height 11
checkbox input "true"
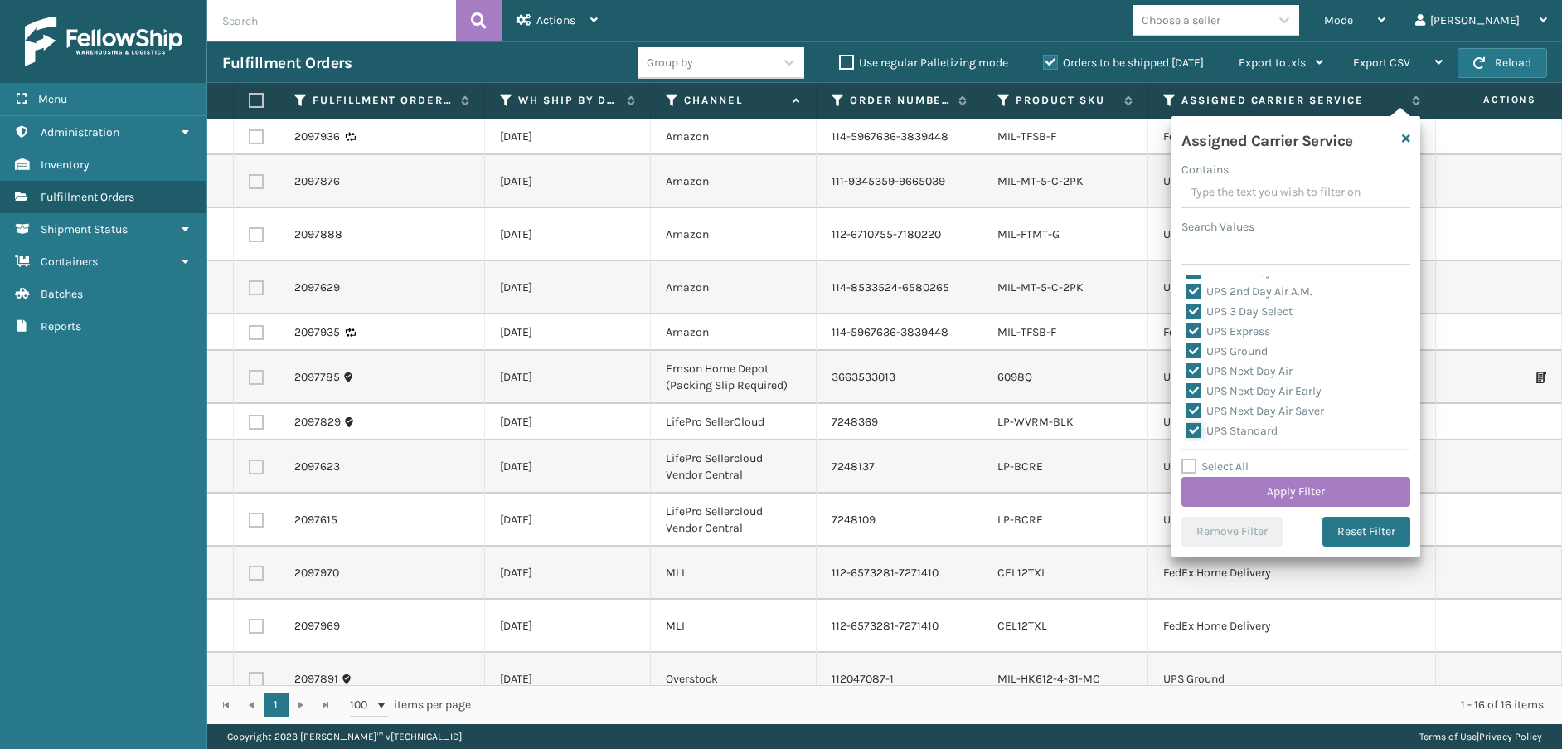
scroll to position [415, 0]
click at [1196, 366] on label "UPS SurePost 1LB or Greater" at bounding box center [1267, 368] width 163 height 14
click at [1187, 366] on input "UPS SurePost 1LB or Greater" at bounding box center [1186, 363] width 1 height 11
checkbox input "true"
click at [1196, 385] on label "USPS First Class Mail" at bounding box center [1251, 388] width 130 height 14
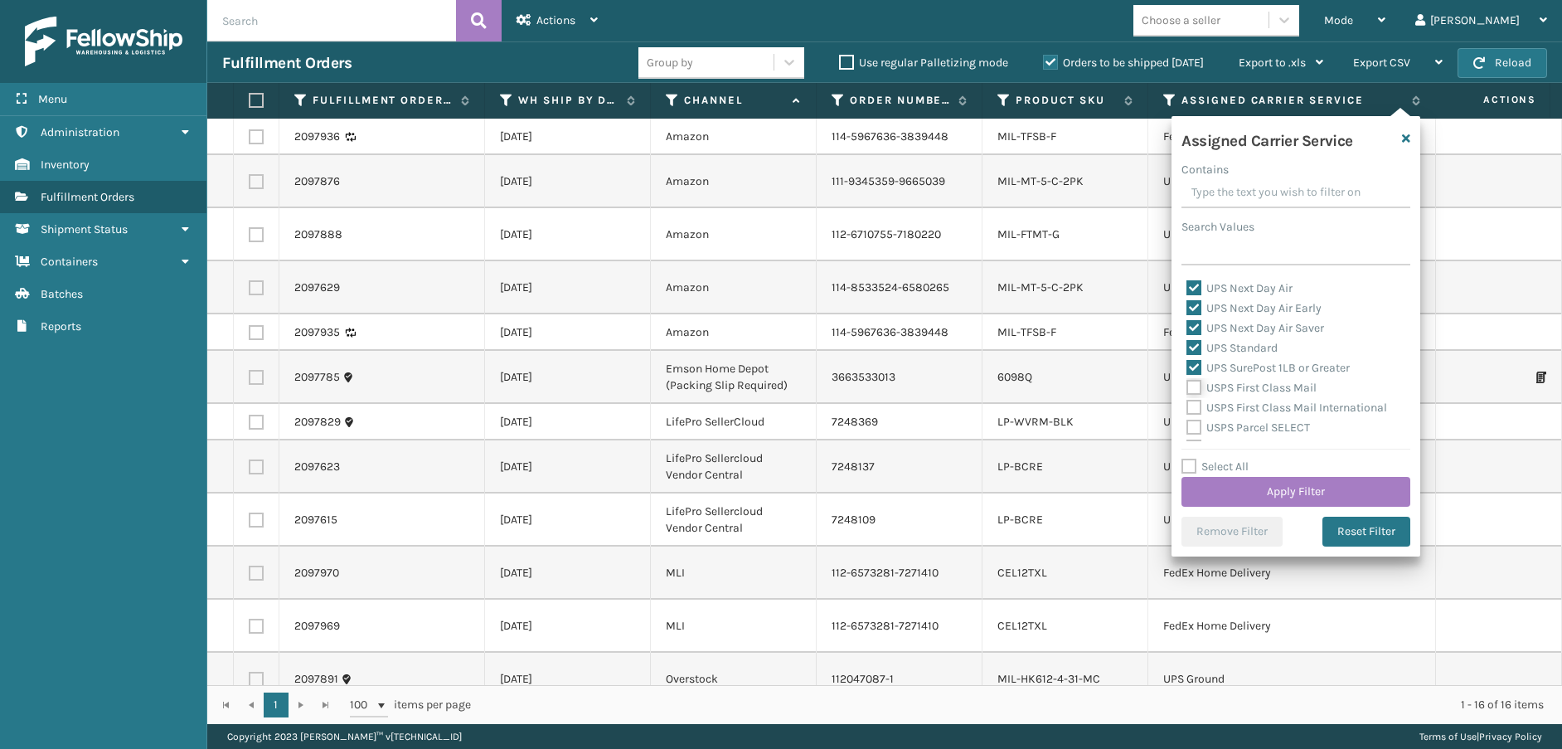
click at [1187, 385] on input "USPS First Class Mail" at bounding box center [1186, 383] width 1 height 11
checkbox input "true"
click at [1195, 405] on label "USPS First Class Mail International" at bounding box center [1286, 407] width 201 height 14
click at [1187, 405] on input "USPS First Class Mail International" at bounding box center [1186, 403] width 1 height 11
checkbox input "true"
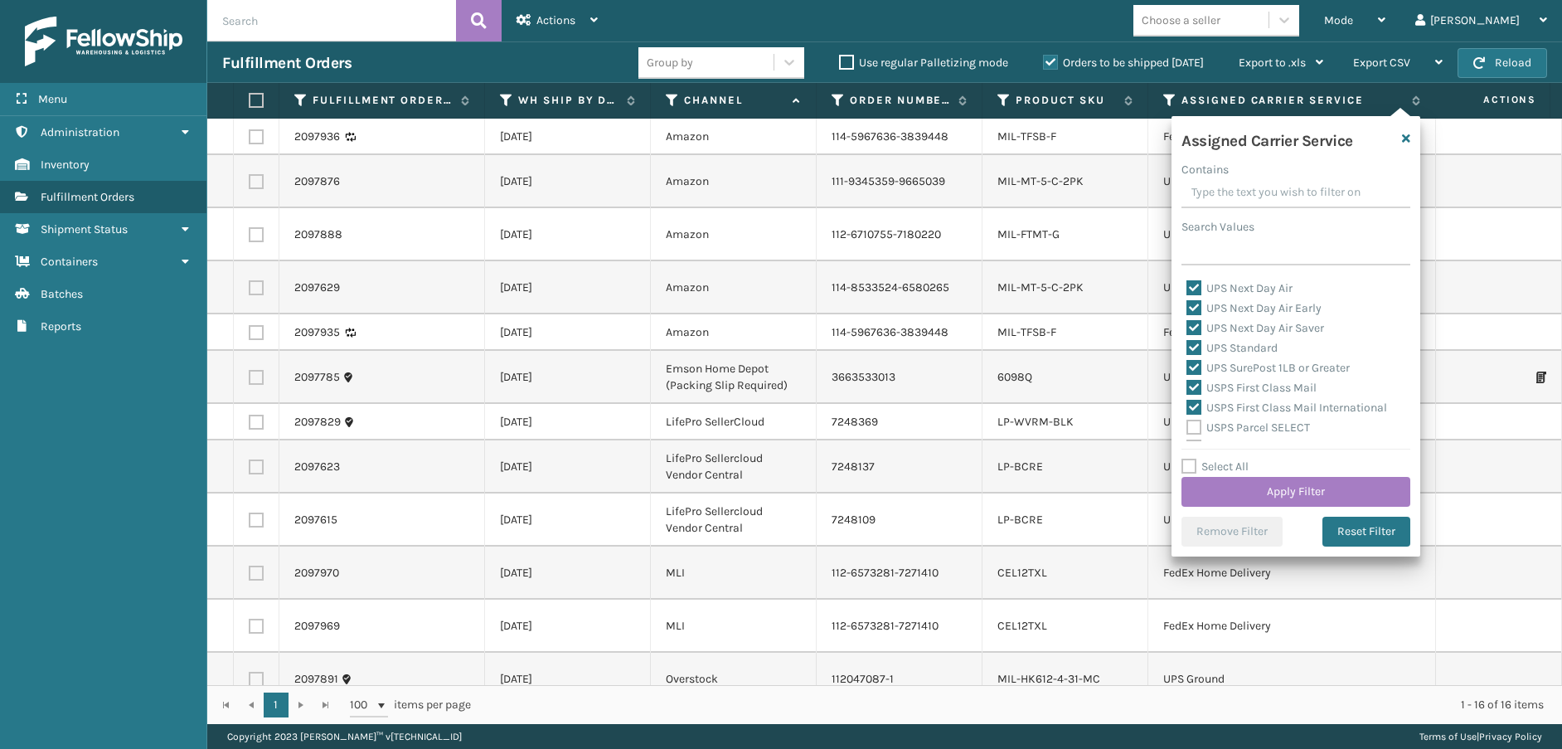
click at [1194, 424] on label "USPS Parcel SELECT" at bounding box center [1248, 427] width 124 height 14
click at [1187, 424] on input "USPS Parcel SELECT" at bounding box center [1186, 423] width 1 height 11
checkbox input "true"
click at [1195, 366] on label "USPS Priority Mail" at bounding box center [1243, 364] width 114 height 14
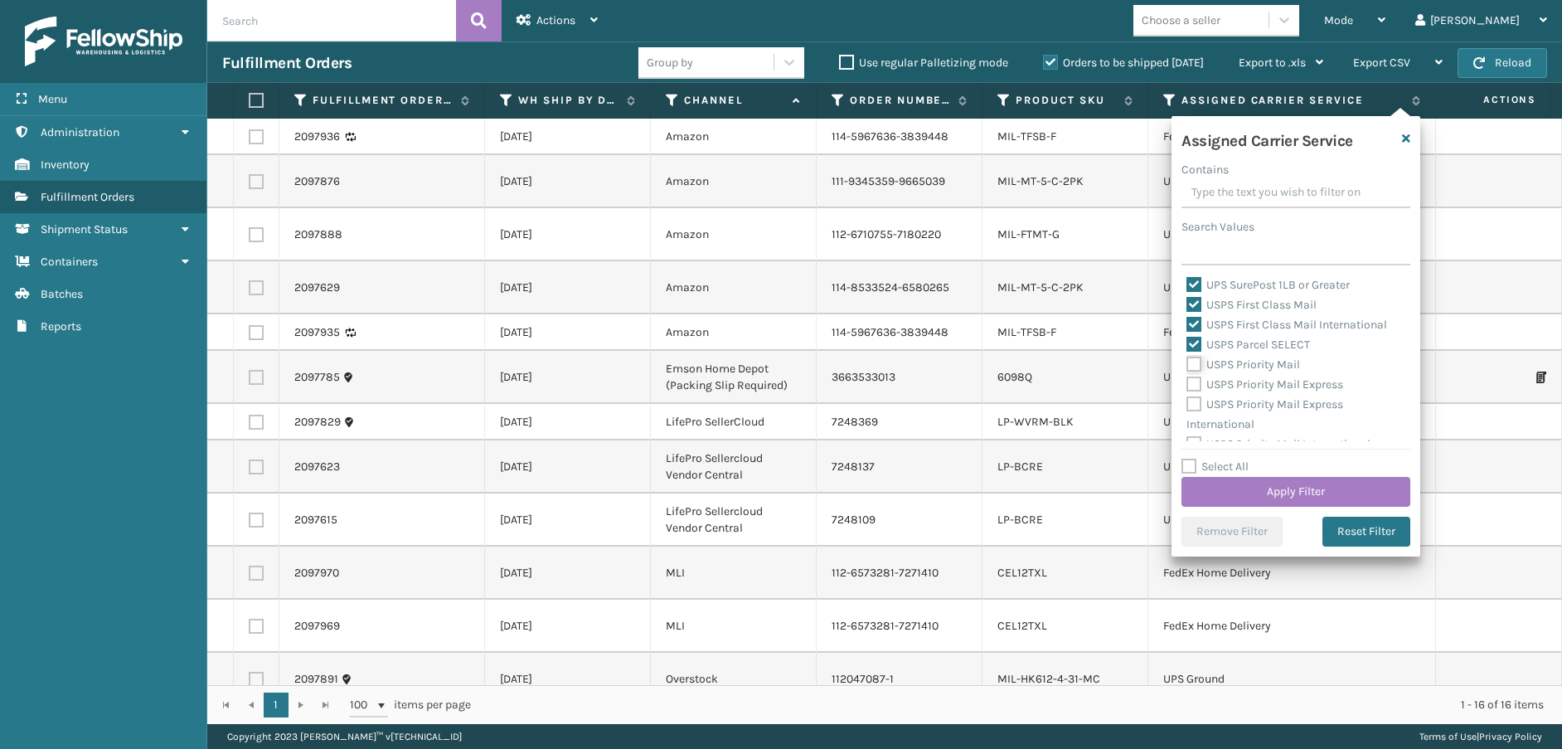
click at [1187, 366] on input "USPS Priority Mail" at bounding box center [1186, 360] width 1 height 11
checkbox input "true"
click at [1194, 385] on label "USPS Priority Mail Express" at bounding box center [1264, 384] width 157 height 14
click at [1187, 385] on input "USPS Priority Mail Express" at bounding box center [1186, 380] width 1 height 11
checkbox input "true"
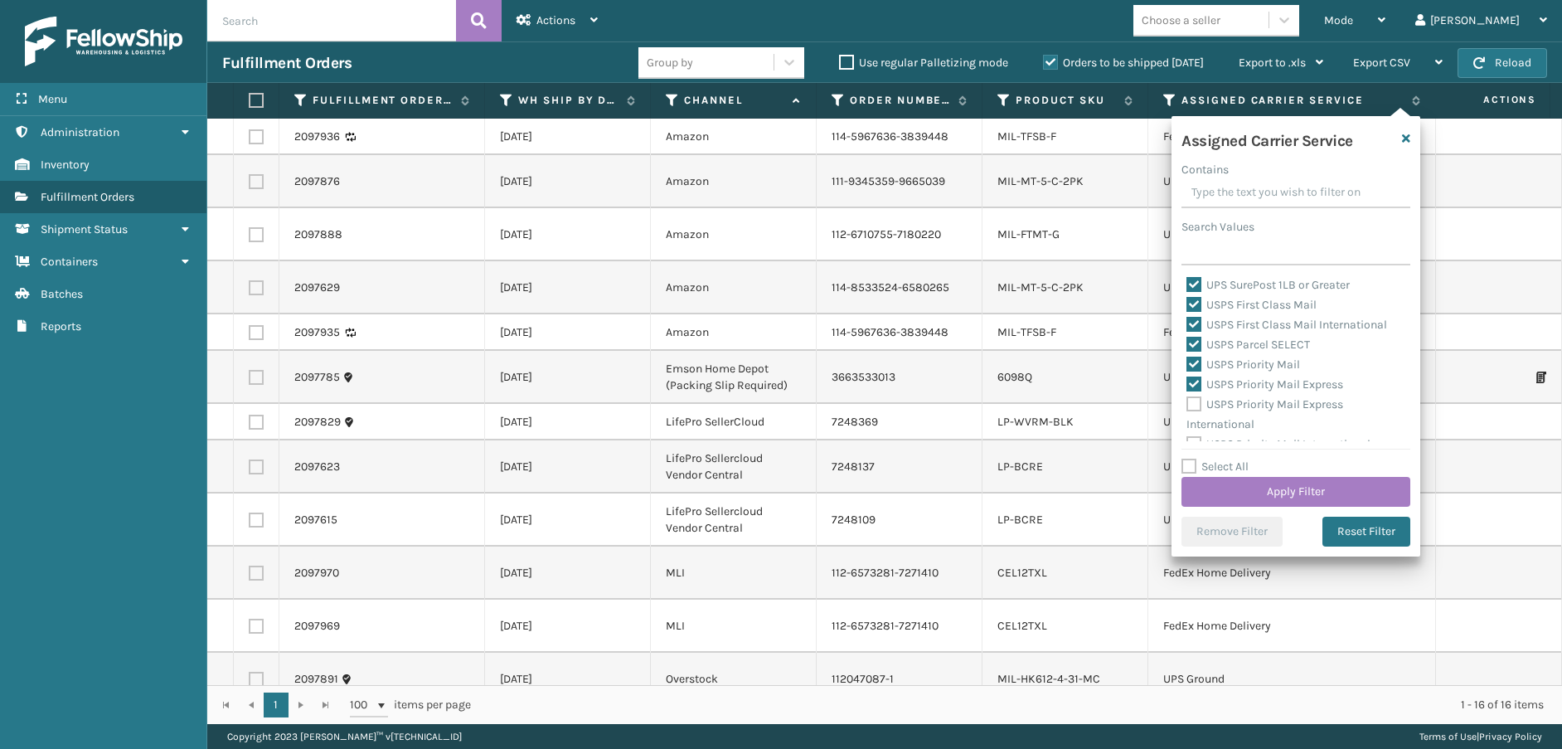
click at [1193, 401] on label "USPS Priority Mail Express International" at bounding box center [1264, 414] width 157 height 34
click at [1187, 401] on input "USPS Priority Mail Express International" at bounding box center [1186, 400] width 1 height 11
checkbox input "true"
click at [1194, 428] on label "USPS Priority Mail International" at bounding box center [1278, 431] width 184 height 14
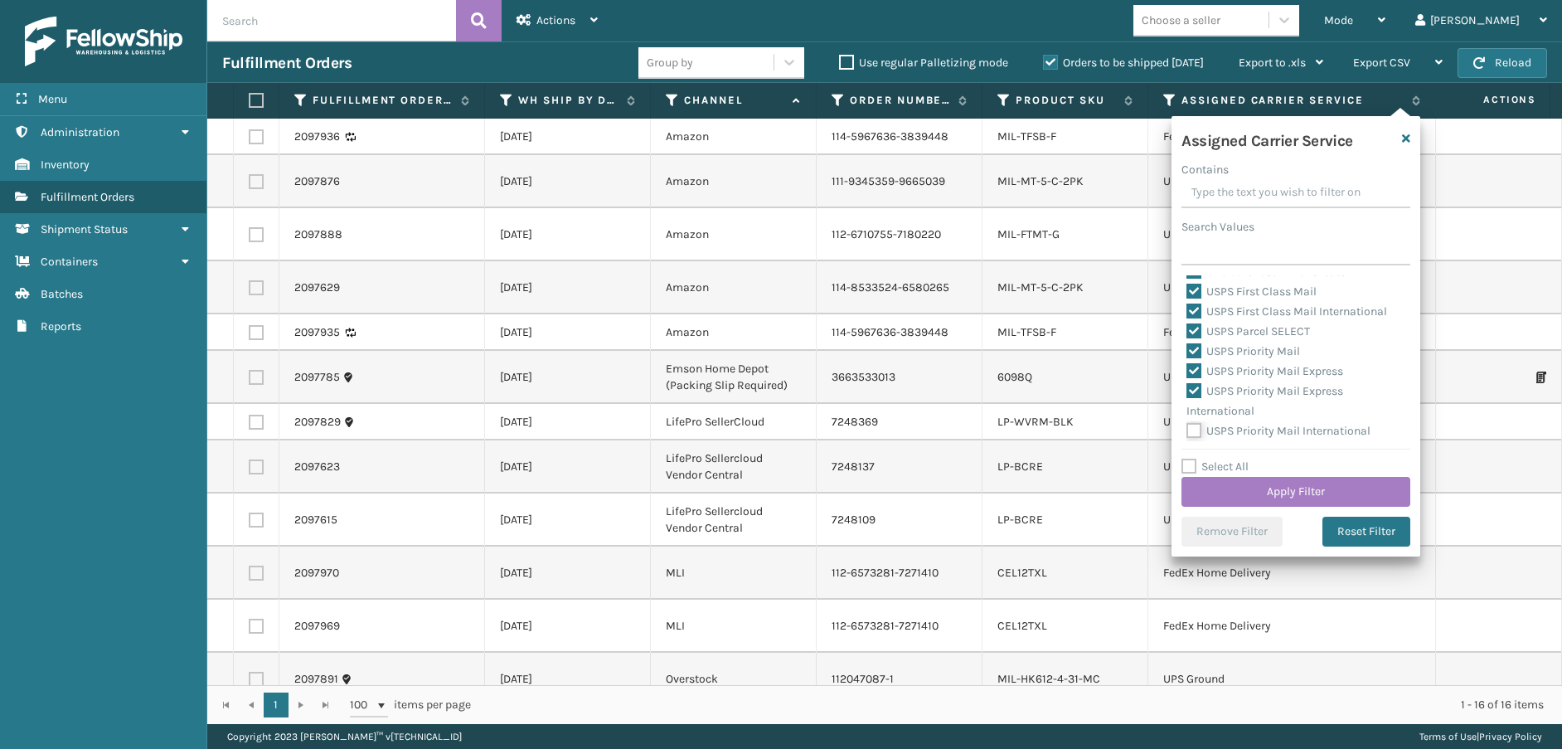
click at [1187, 428] on input "USPS Priority Mail International" at bounding box center [1186, 426] width 1 height 11
checkbox input "true"
click at [1217, 488] on button "Apply Filter" at bounding box center [1295, 492] width 229 height 30
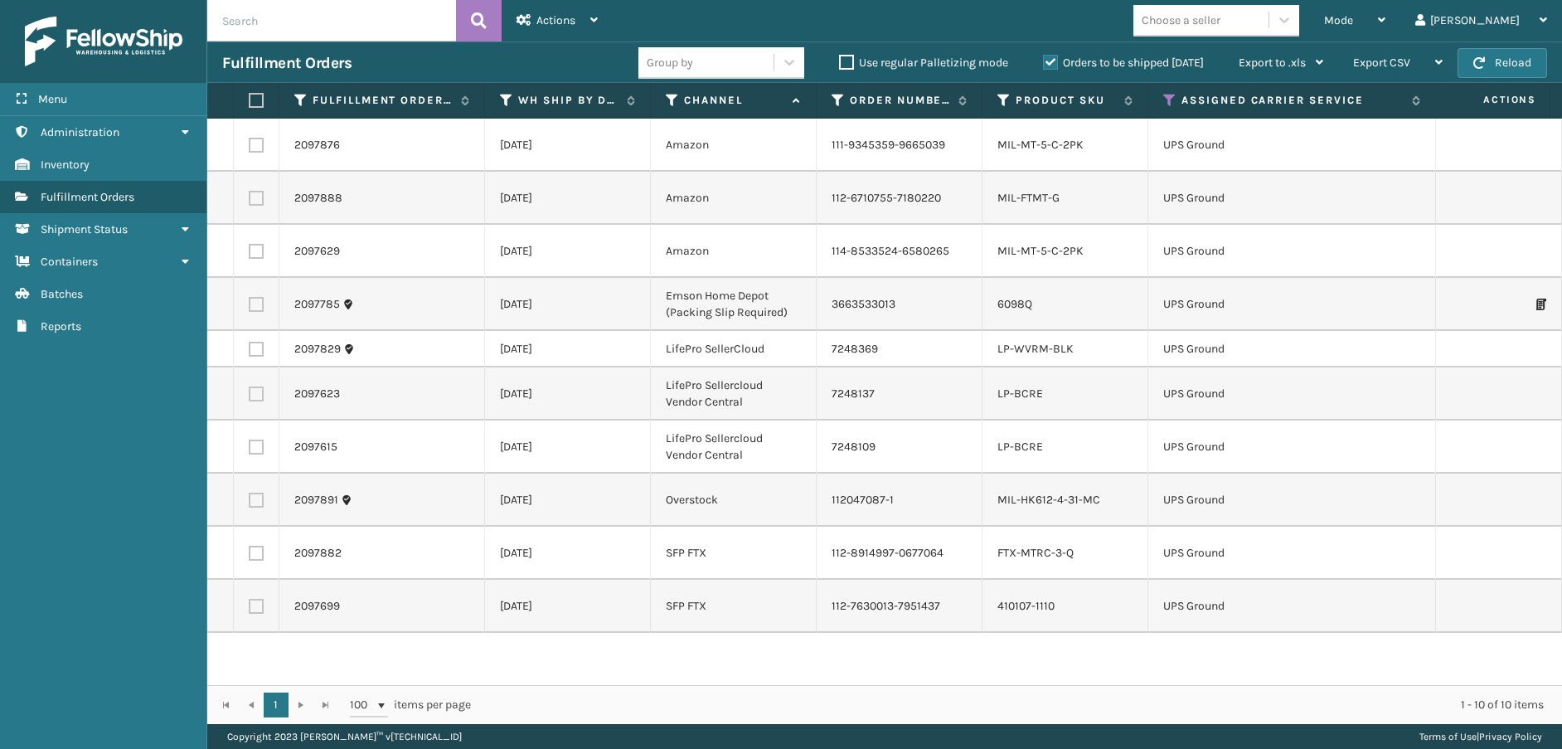
click at [253, 97] on label at bounding box center [254, 100] width 10 height 15
click at [250, 97] on input "checkbox" at bounding box center [249, 100] width 1 height 11
checkbox input "true"
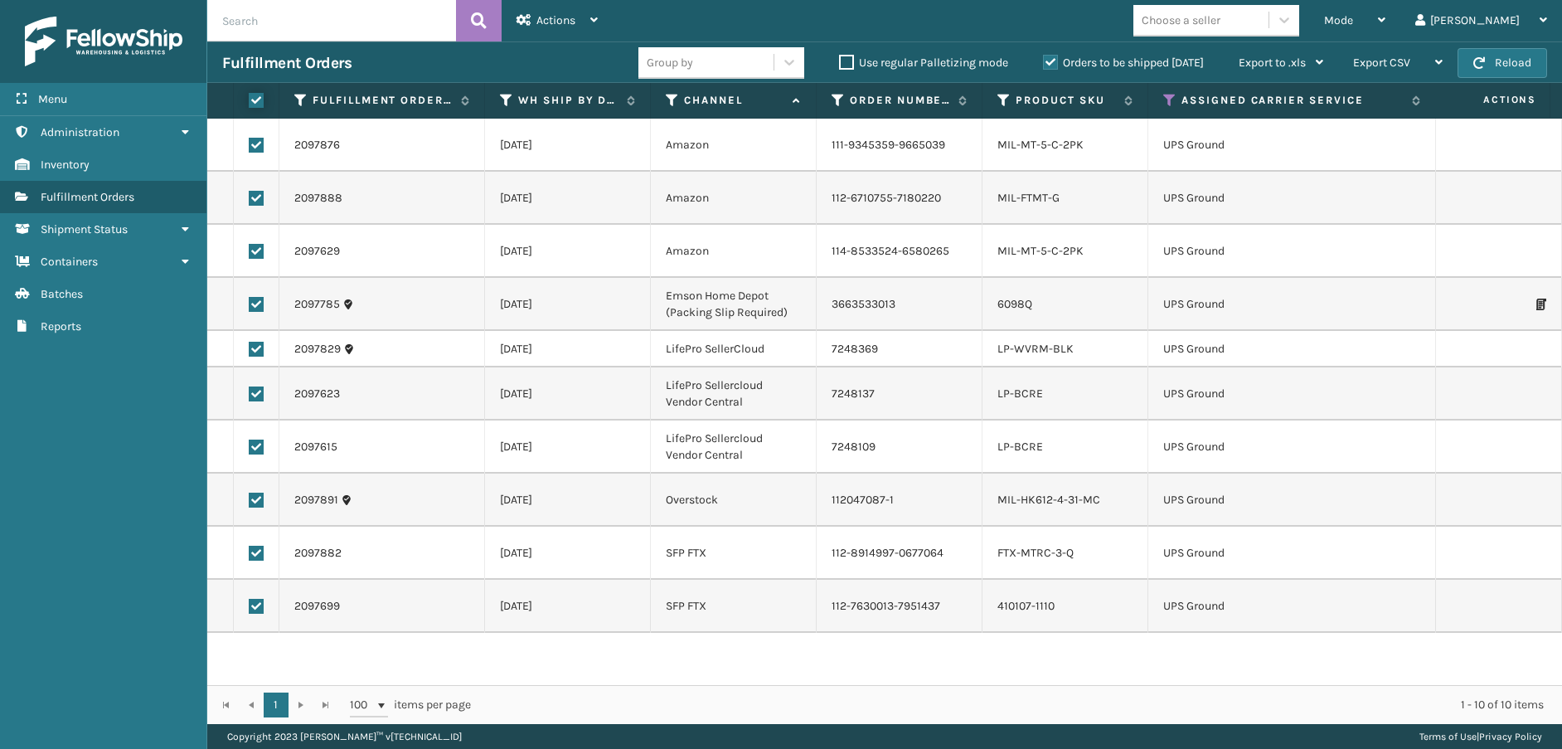
checkbox input "true"
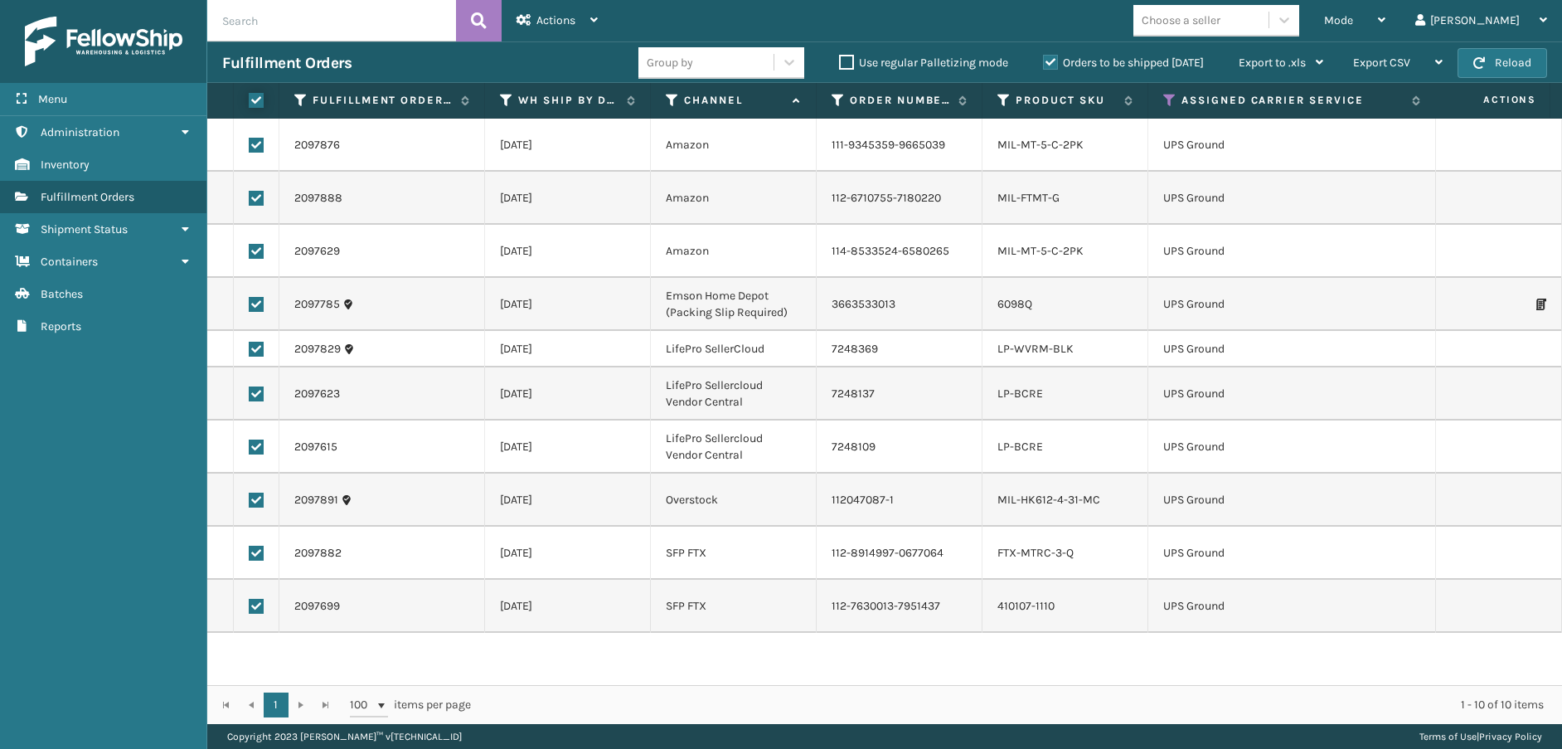
checkbox input "true"
click at [560, 46] on div "Fulfillment Orders Group by Use regular Palletizing mode Orders to be shipped […" at bounding box center [884, 61] width 1355 height 41
click at [565, 28] on div "Actions" at bounding box center [556, 20] width 81 height 41
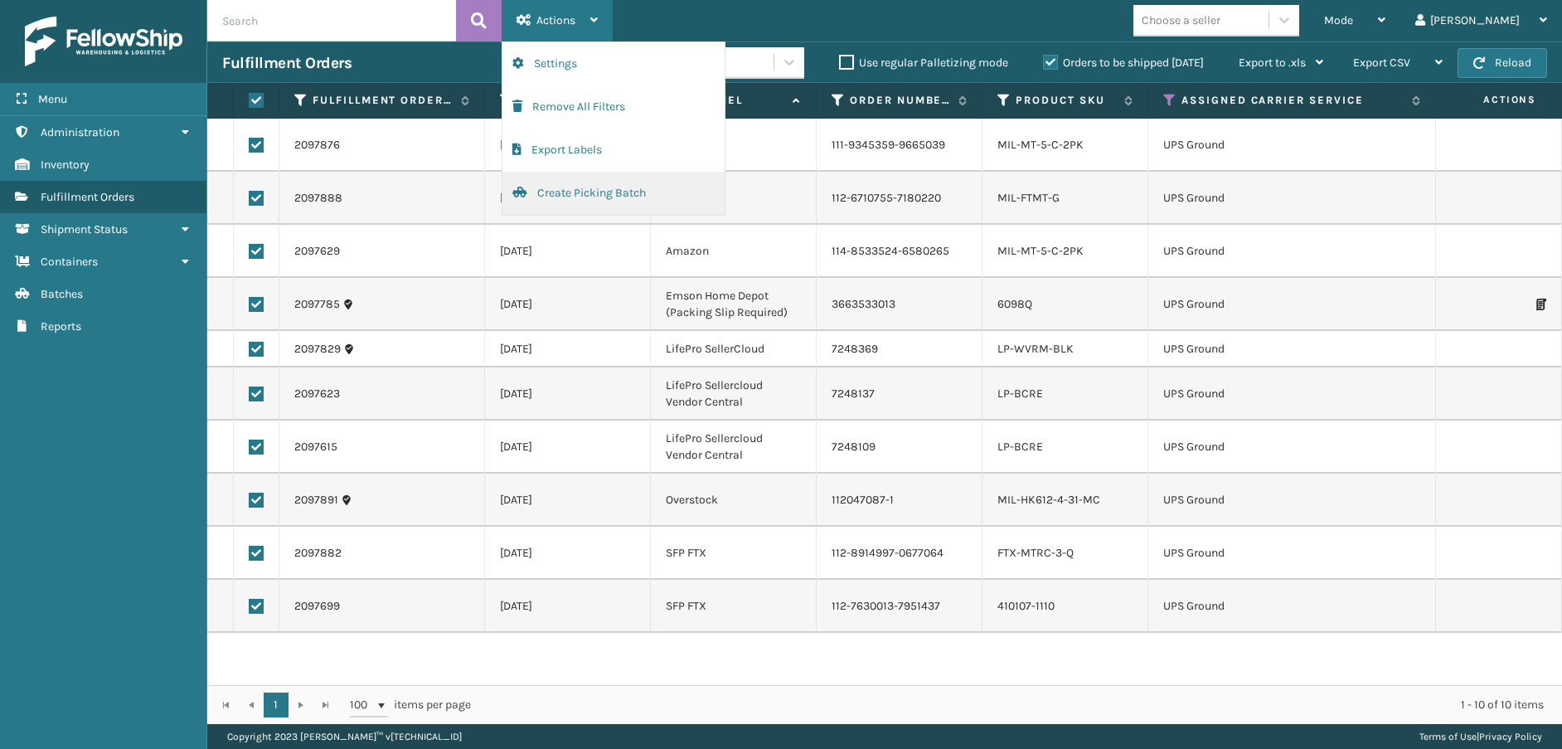
click at [595, 197] on button "Create Picking Batch" at bounding box center [613, 193] width 222 height 43
